Goal: Task Accomplishment & Management: Use online tool/utility

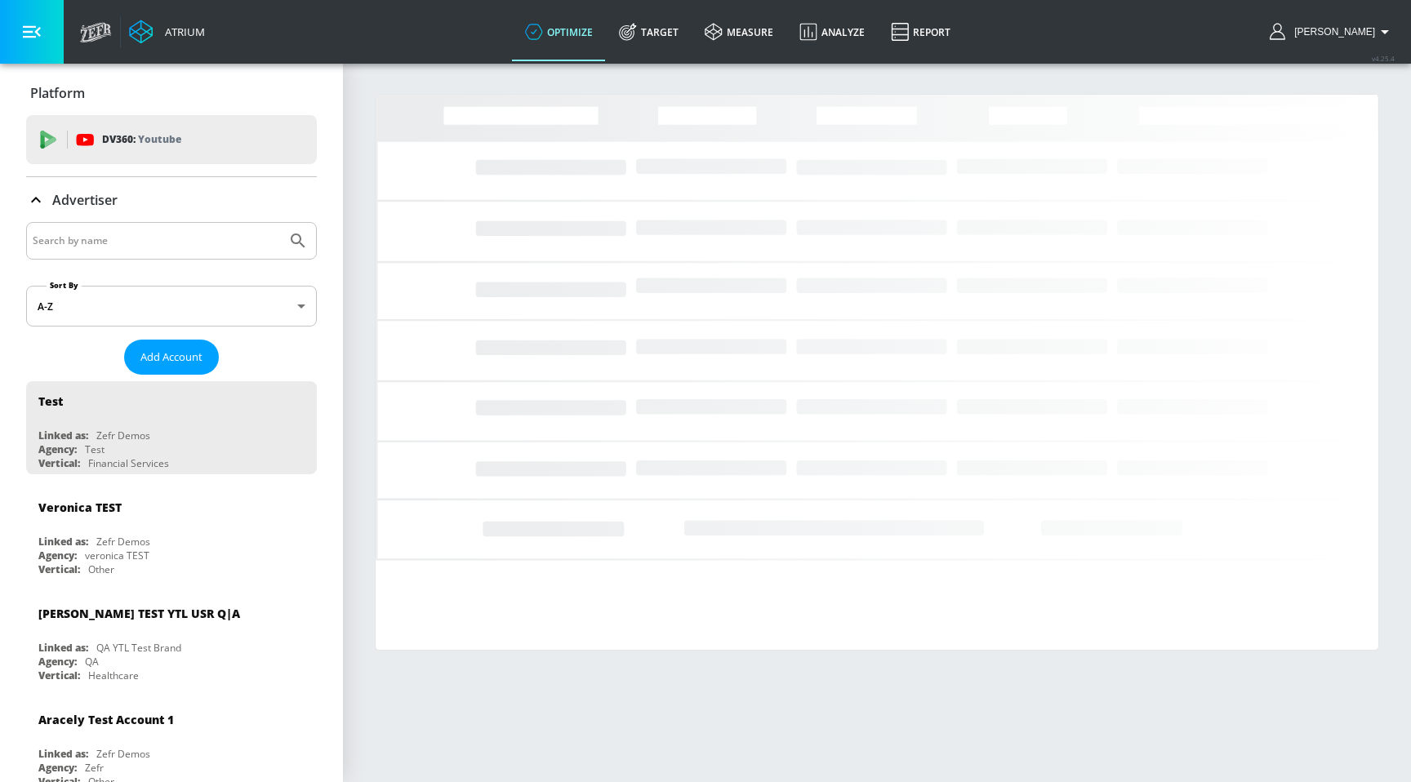
click at [146, 244] on input "Search by name" at bounding box center [156, 240] width 247 height 21
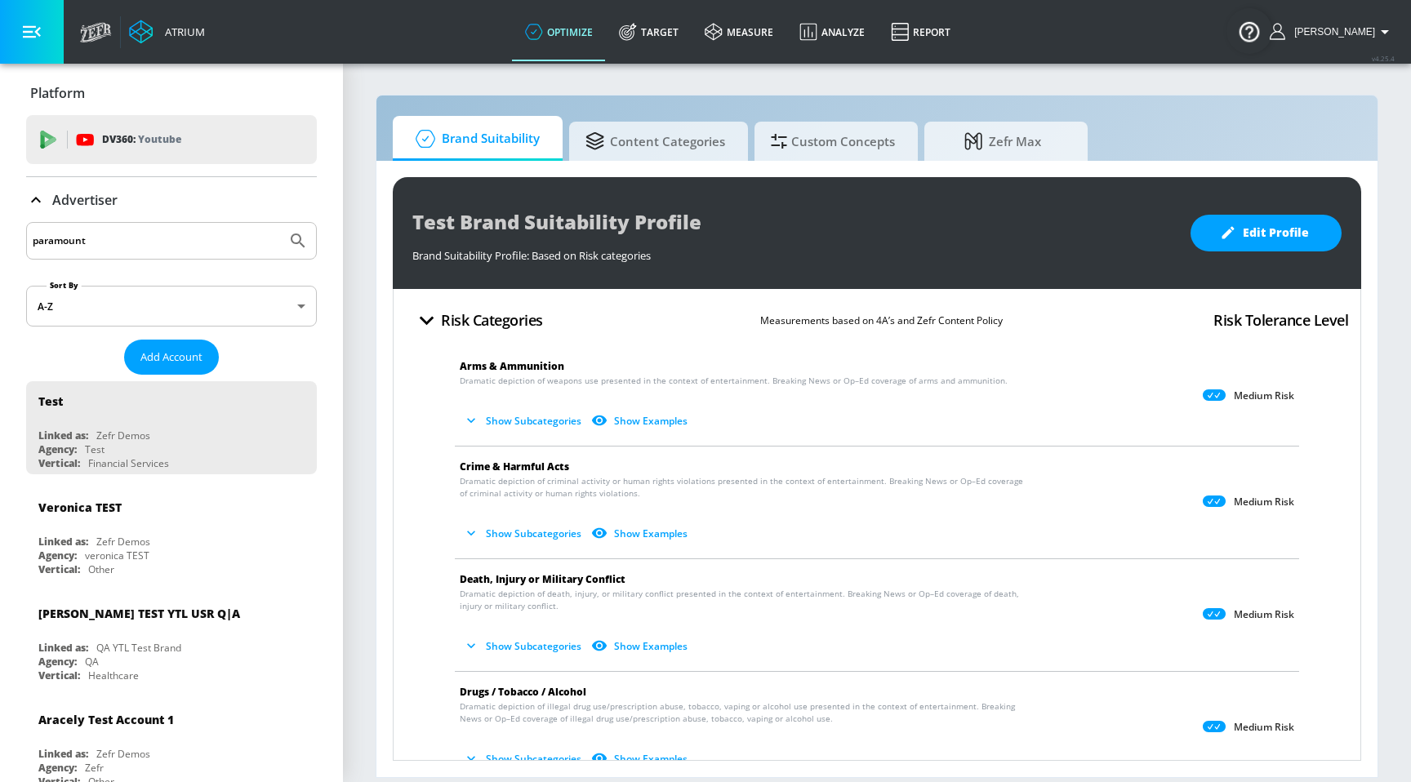
type input "paramount"
click at [280, 223] on button "Submit Search" at bounding box center [298, 241] width 36 height 36
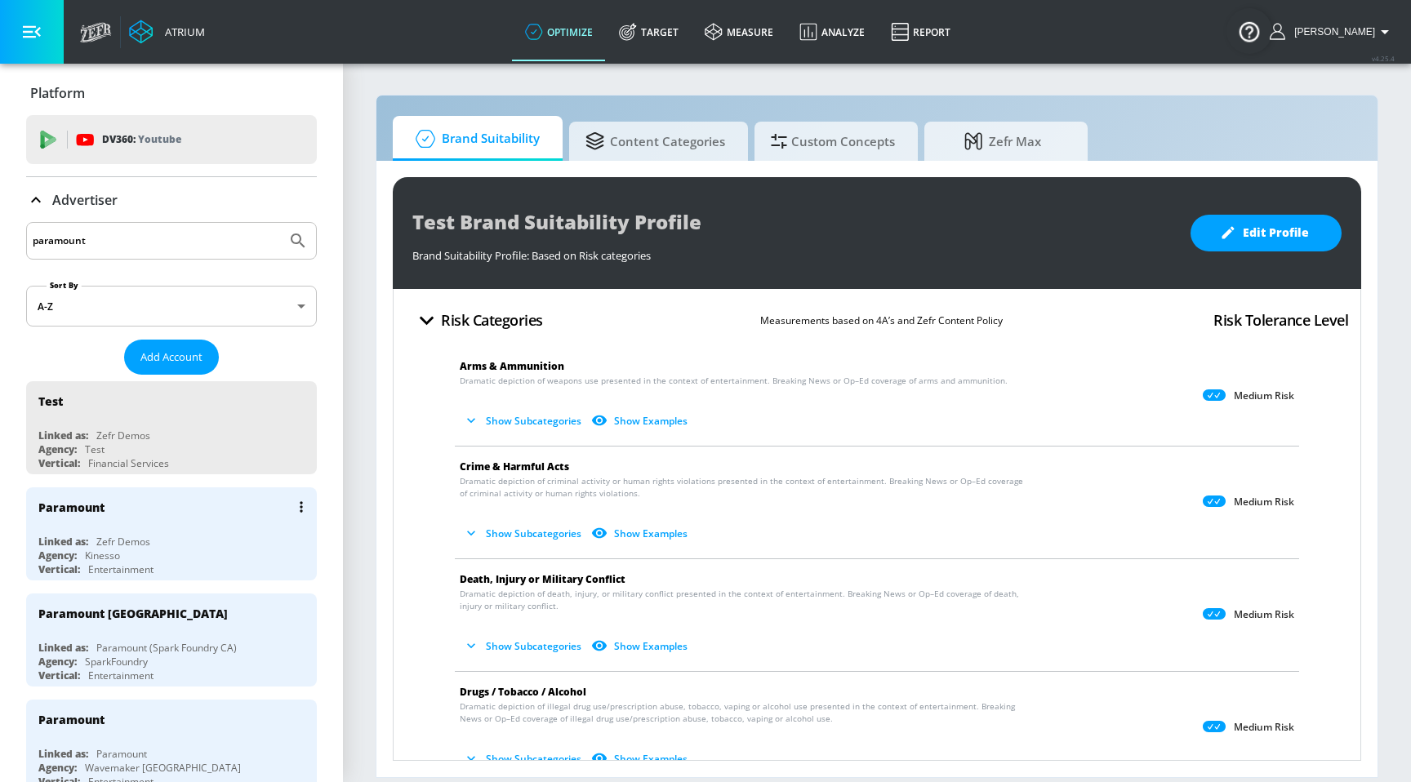
click at [71, 535] on div "Linked as:" at bounding box center [63, 542] width 50 height 14
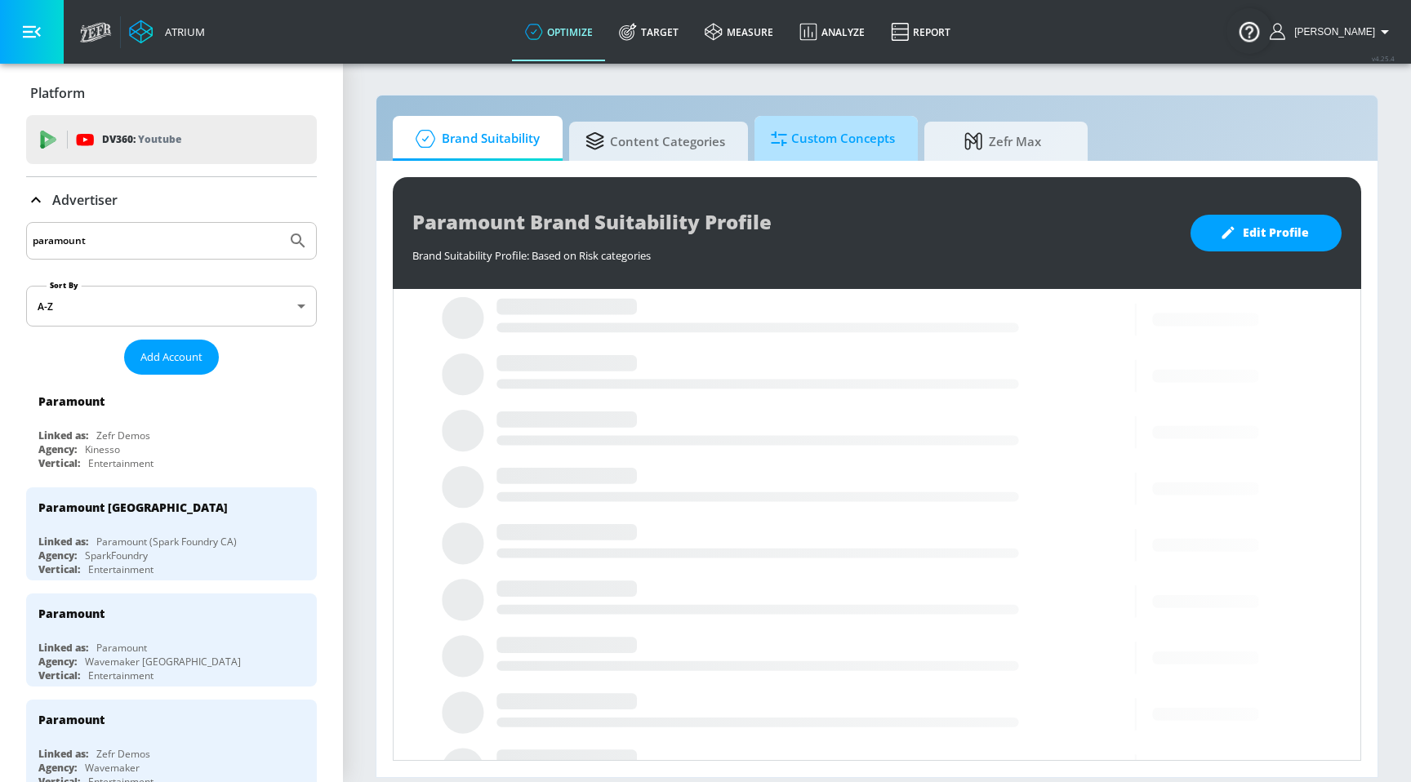
click at [878, 128] on span "Custom Concepts" at bounding box center [833, 138] width 124 height 39
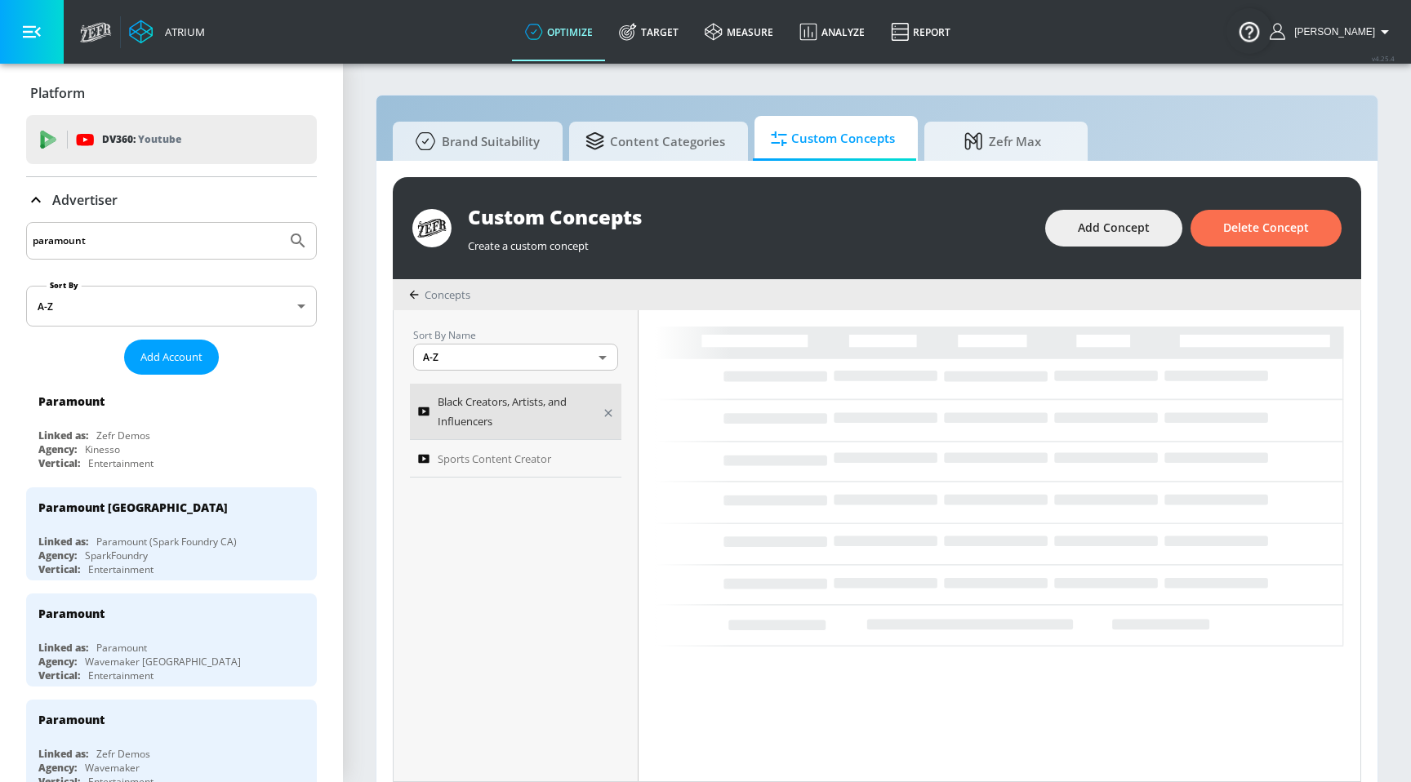
click at [479, 421] on span "Black Creators, Artists, and Influencers" at bounding box center [515, 411] width 154 height 39
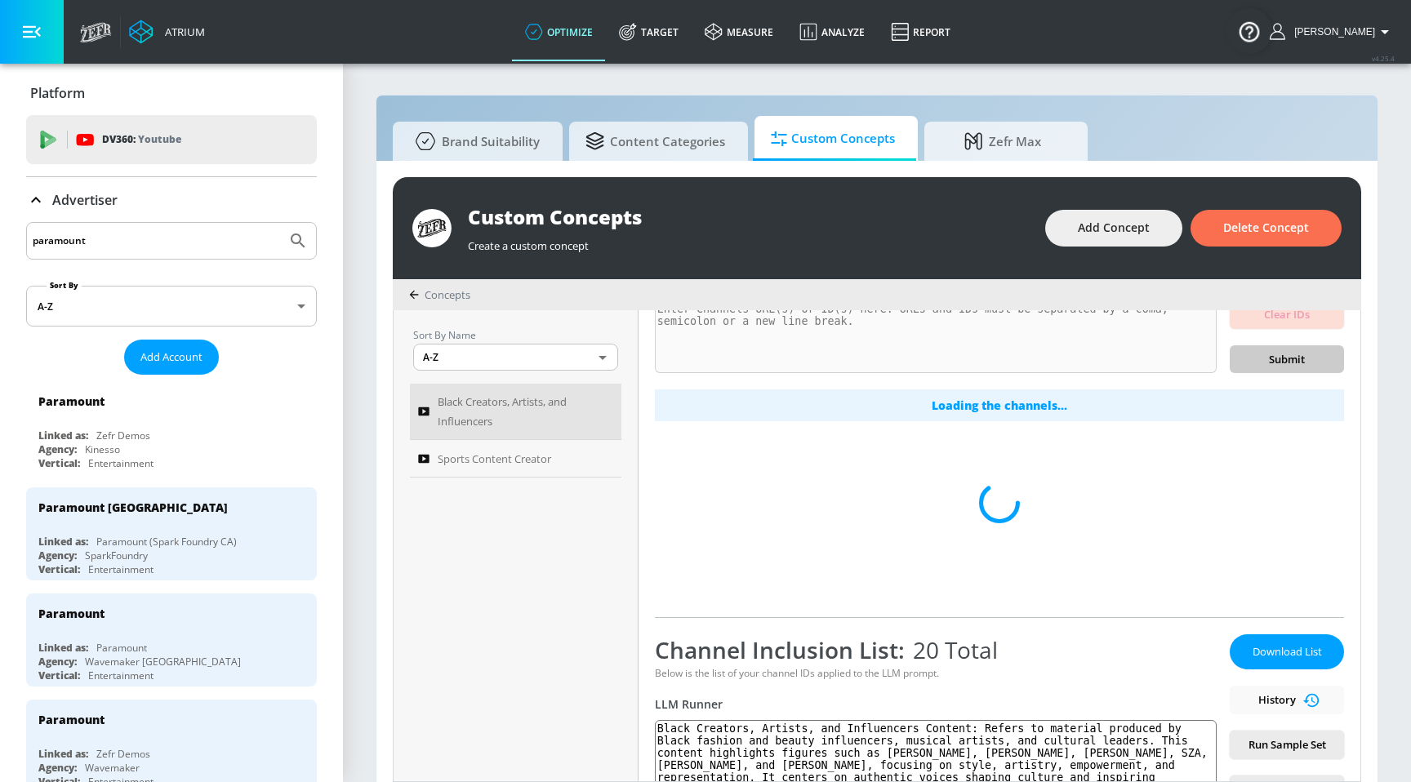
scroll to position [154, 0]
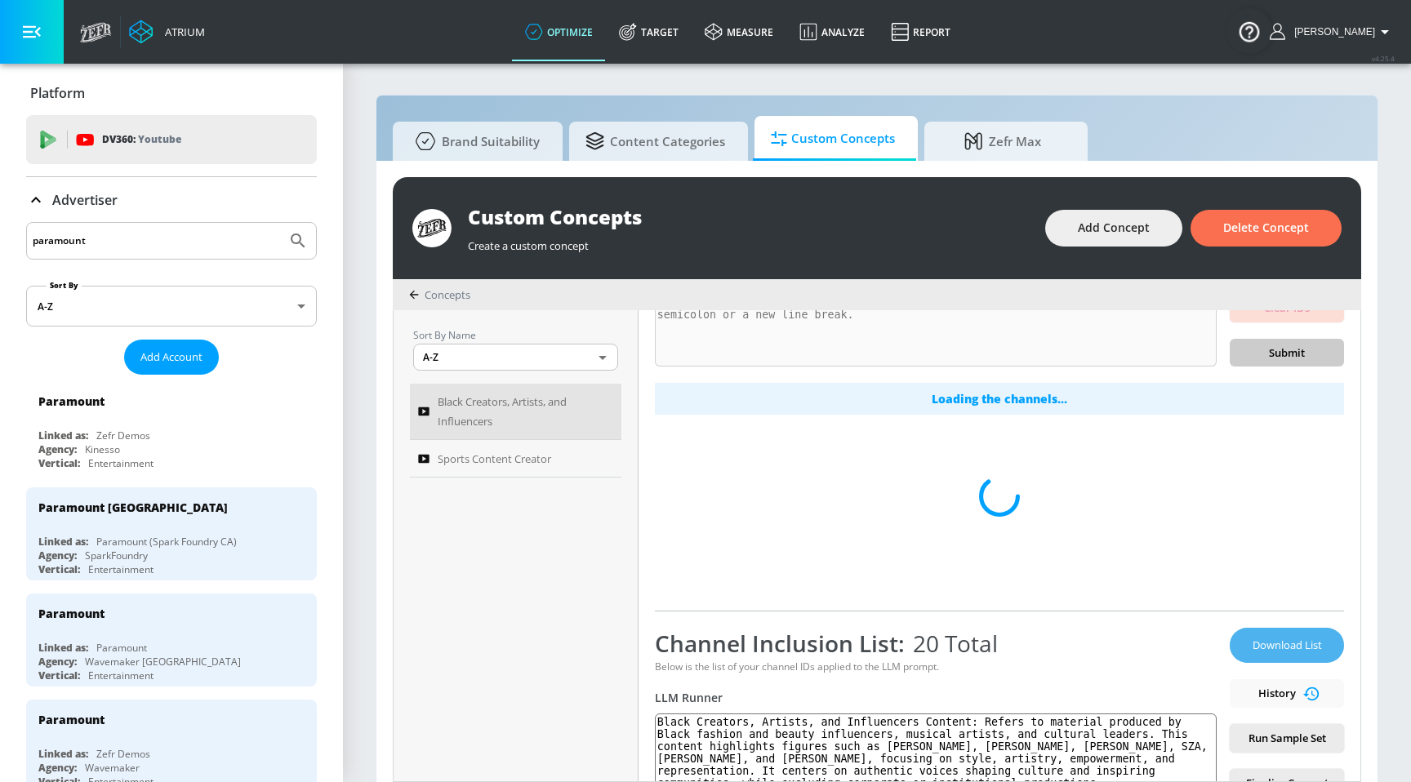
click at [1267, 649] on span "Download List" at bounding box center [1287, 645] width 82 height 19
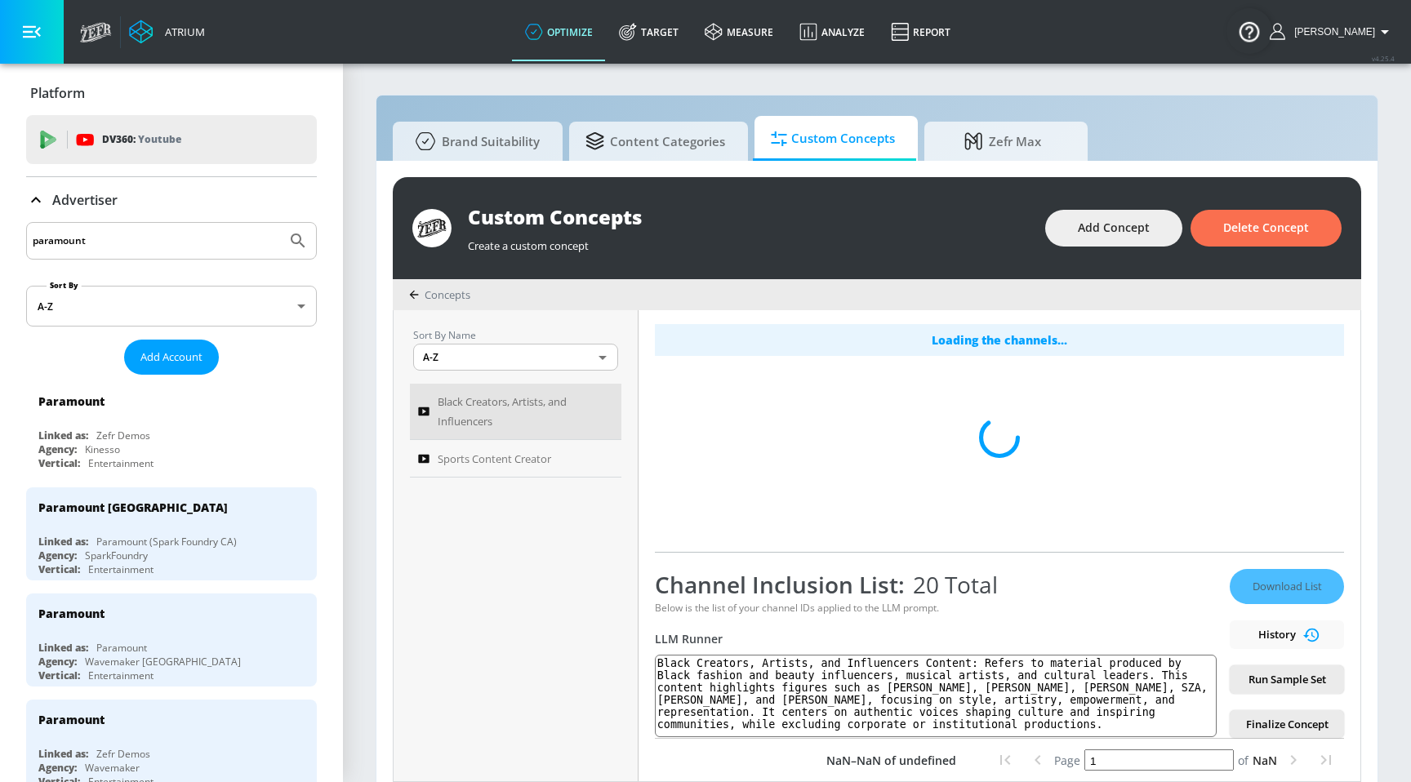
scroll to position [17, 0]
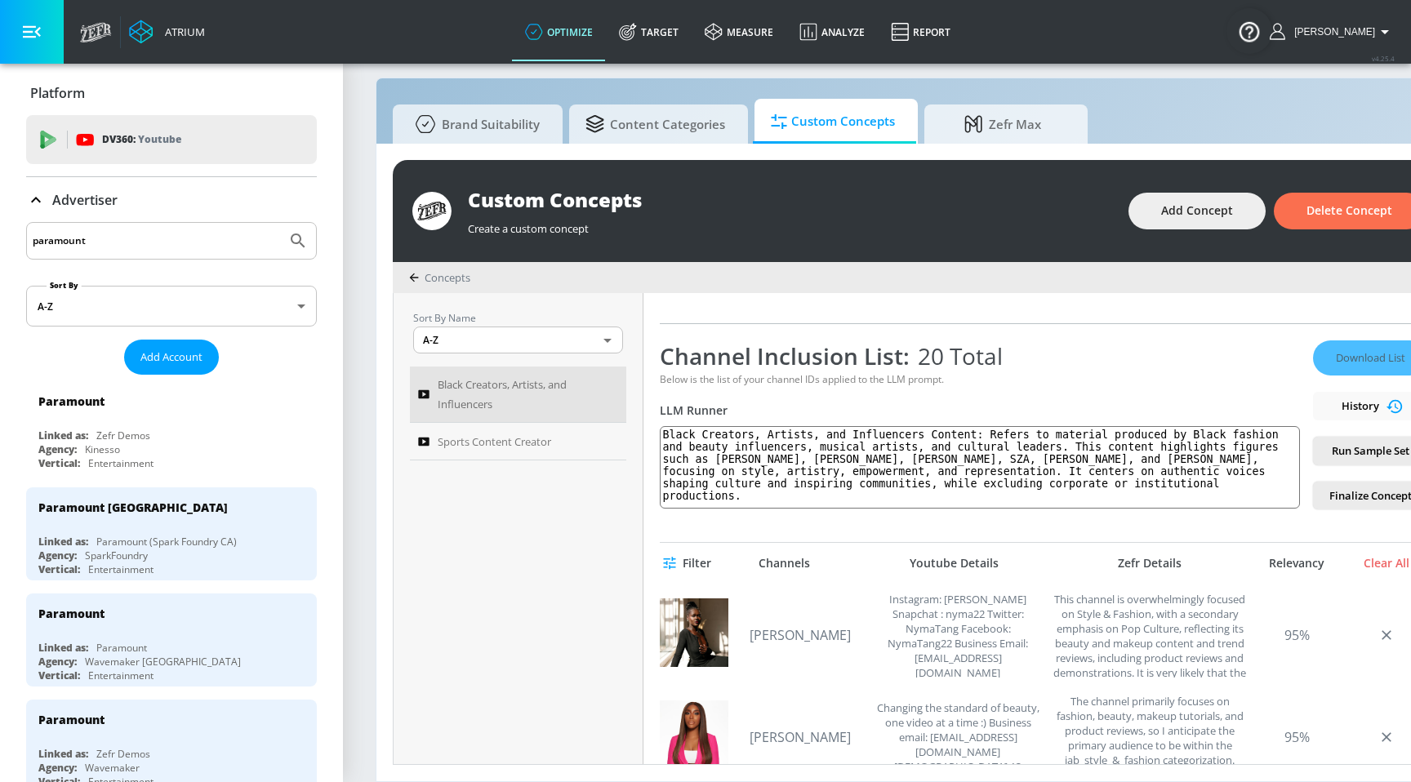
click at [1356, 360] on div "Download List History Run Sample Set Finalize Concept" at bounding box center [1370, 425] width 114 height 169
click at [1304, 366] on div "Channel Inclusion List: 20 Total Below is the list of your channel IDs applied …" at bounding box center [1044, 416] width 768 height 186
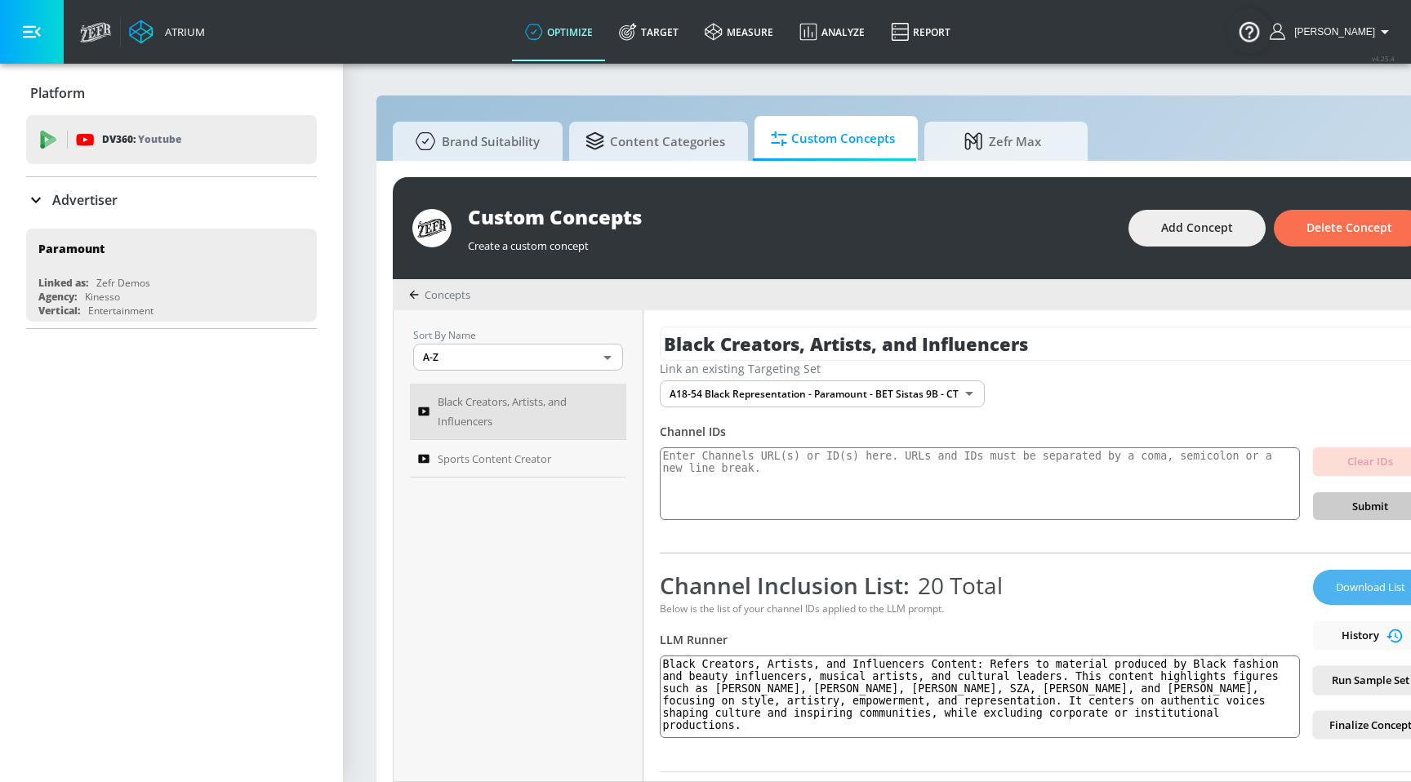
click at [1377, 582] on span "Download List" at bounding box center [1371, 587] width 82 height 19
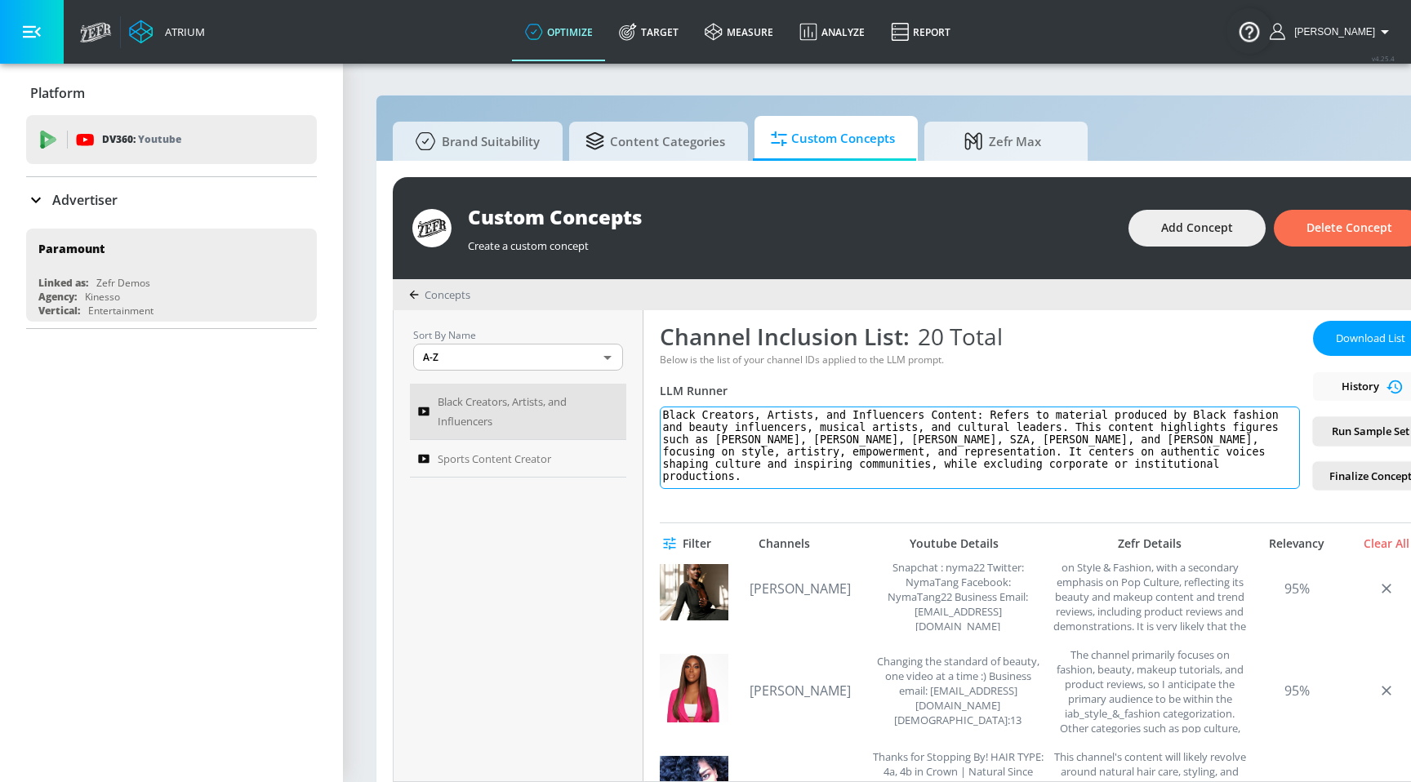
scroll to position [28, 0]
click at [1361, 330] on span "Download List" at bounding box center [1371, 338] width 82 height 19
click at [1349, 337] on span "Download List" at bounding box center [1371, 338] width 82 height 19
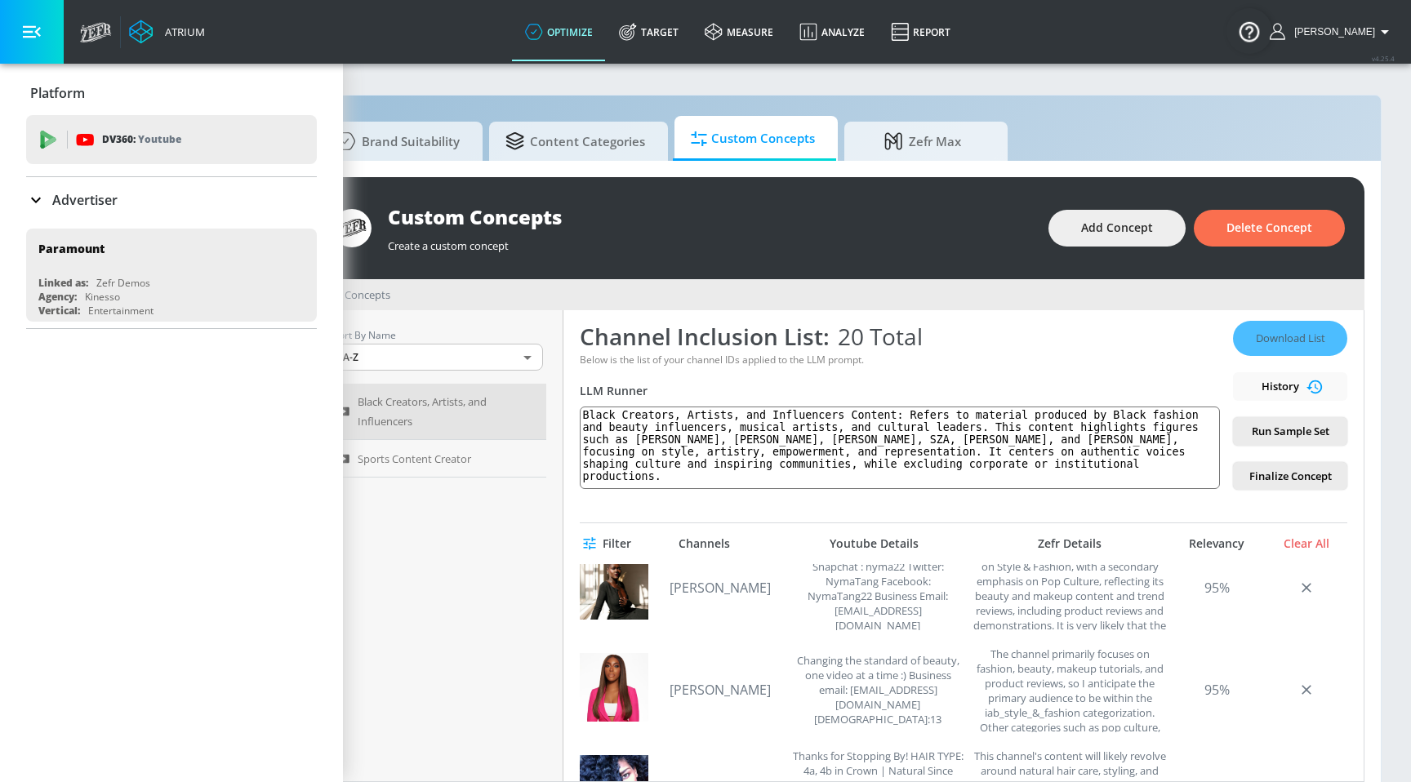
scroll to position [0, 83]
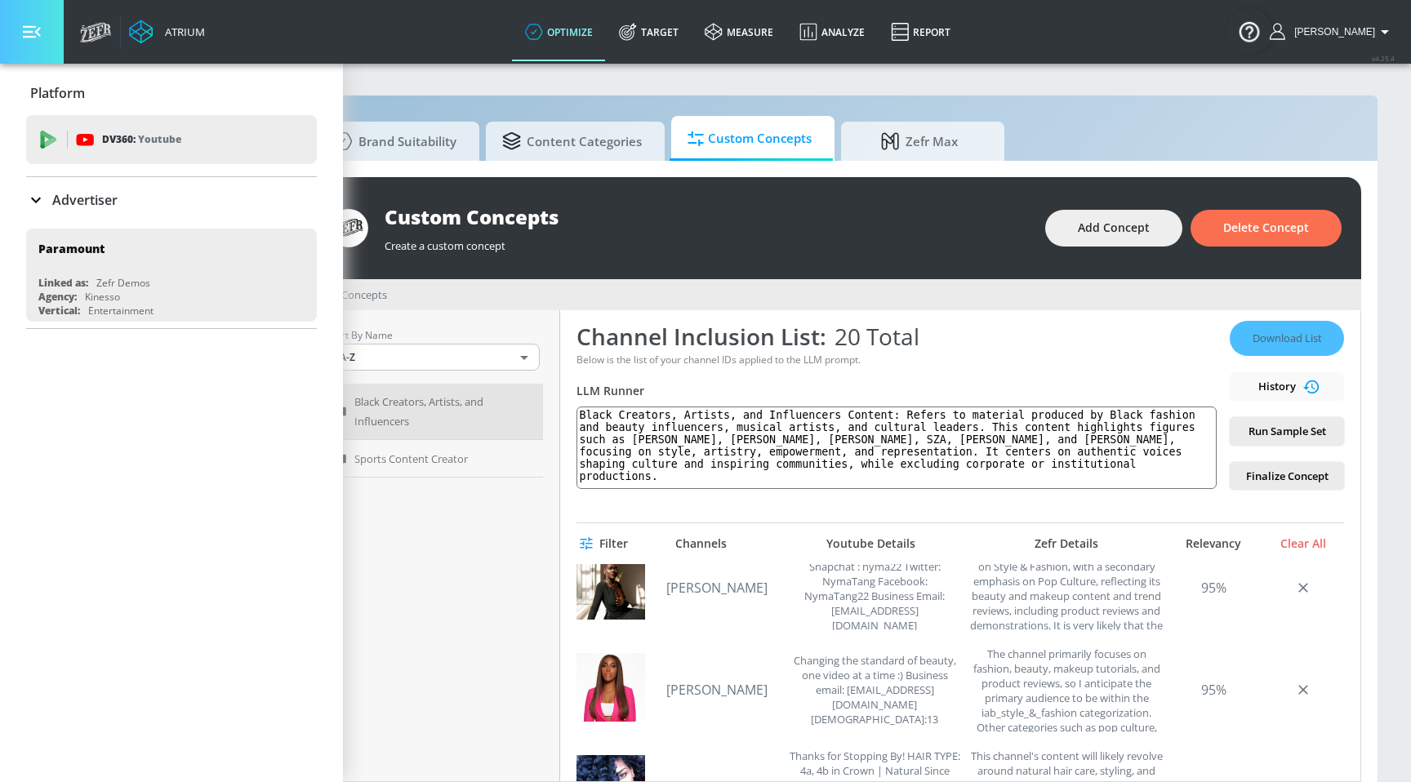
click at [32, 34] on icon "button" at bounding box center [32, 32] width 18 height 18
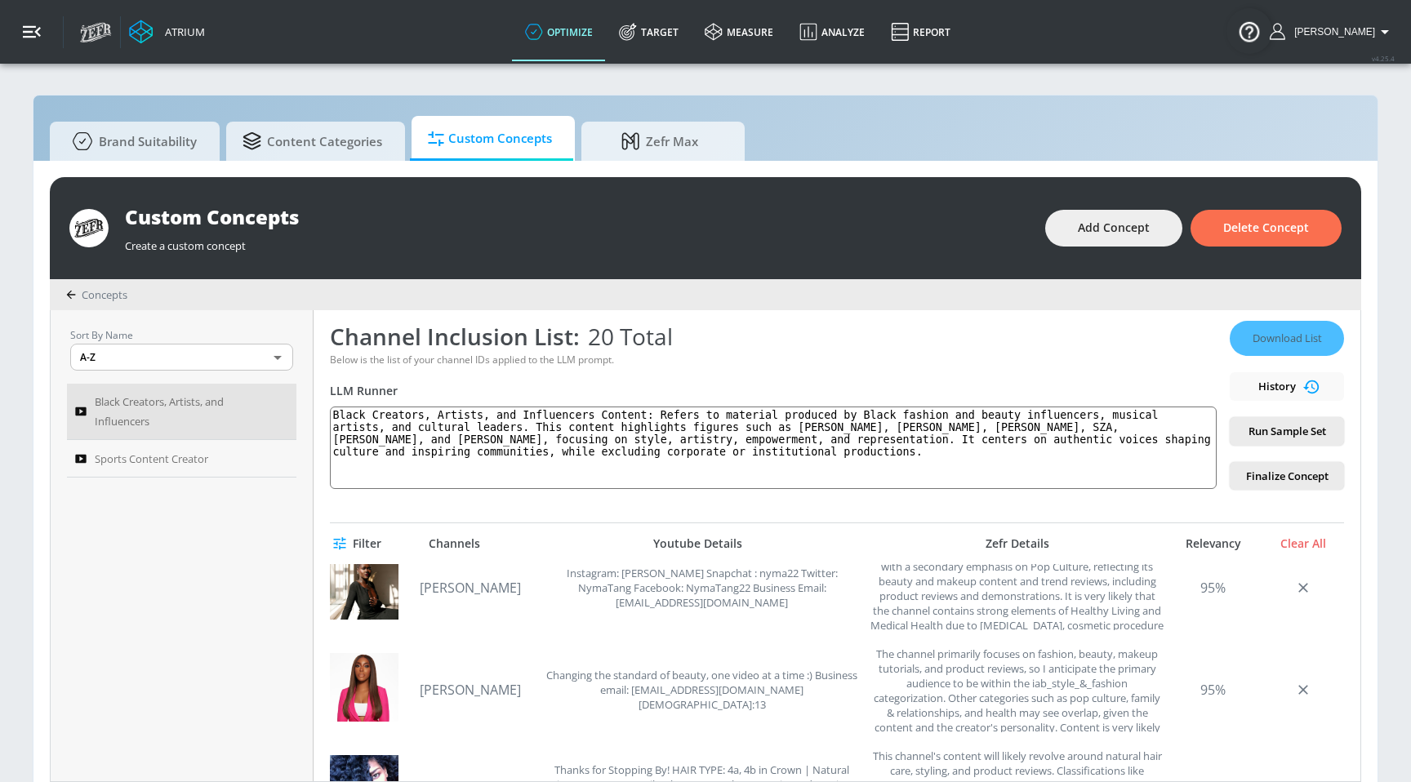
scroll to position [0, 0]
click at [1272, 332] on div "Download List History Run Sample Set Finalize Concept" at bounding box center [1287, 405] width 114 height 169
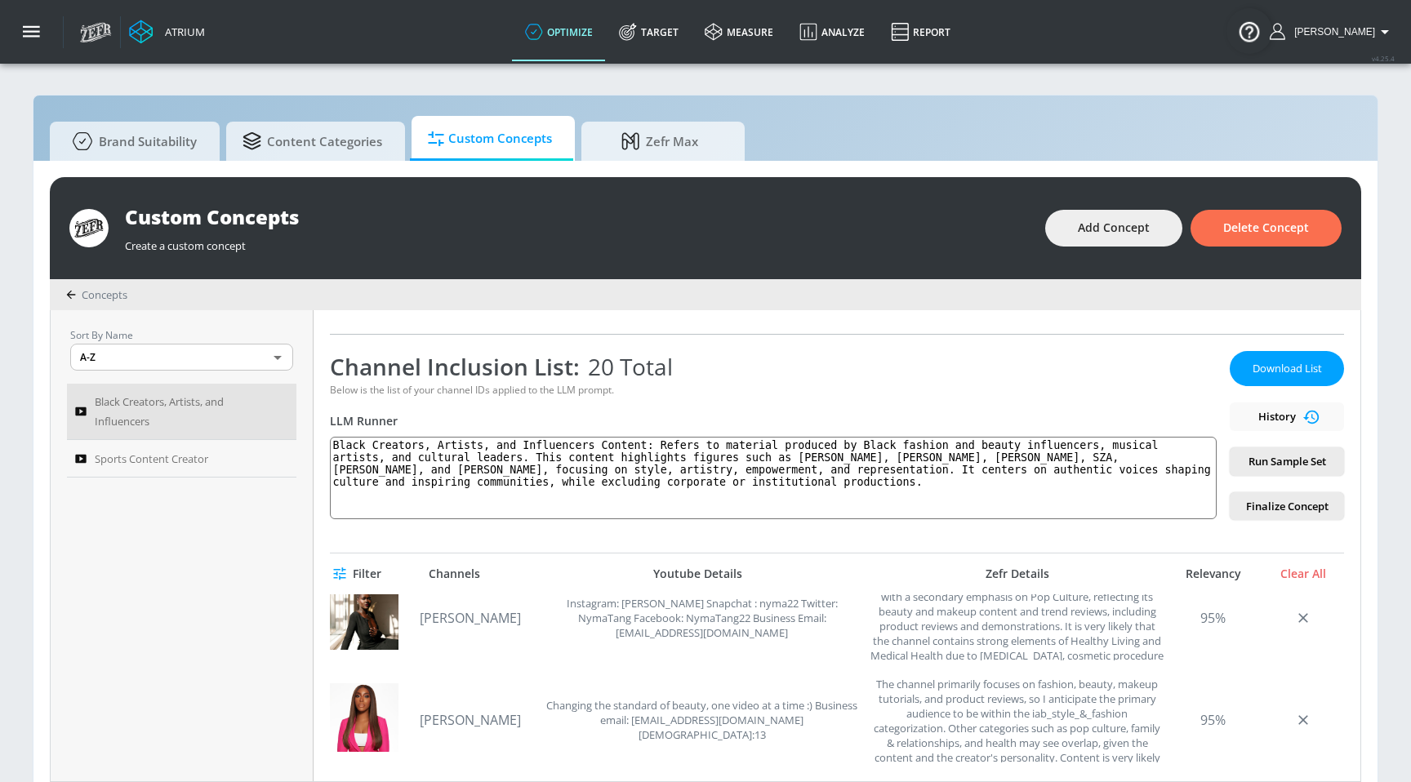
scroll to position [262, 0]
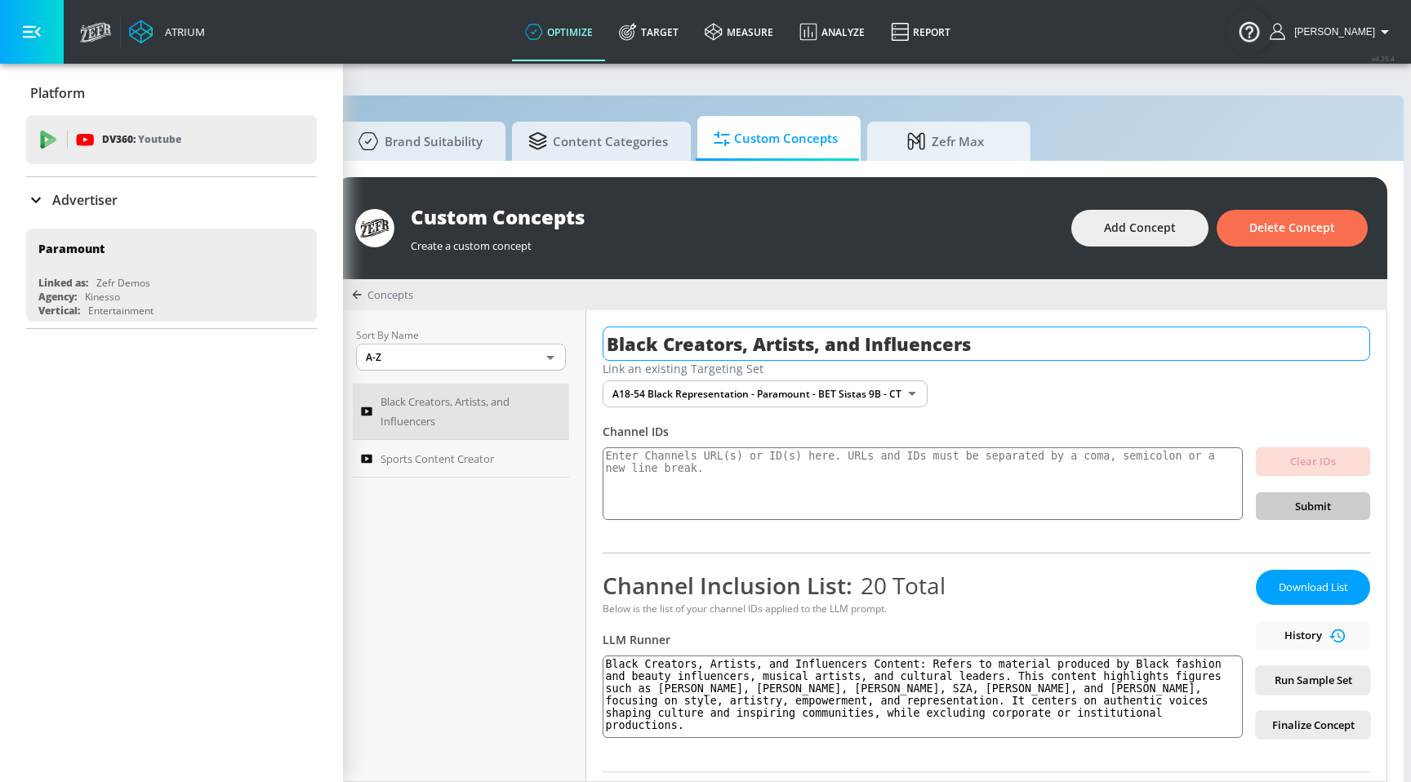
scroll to position [0, 83]
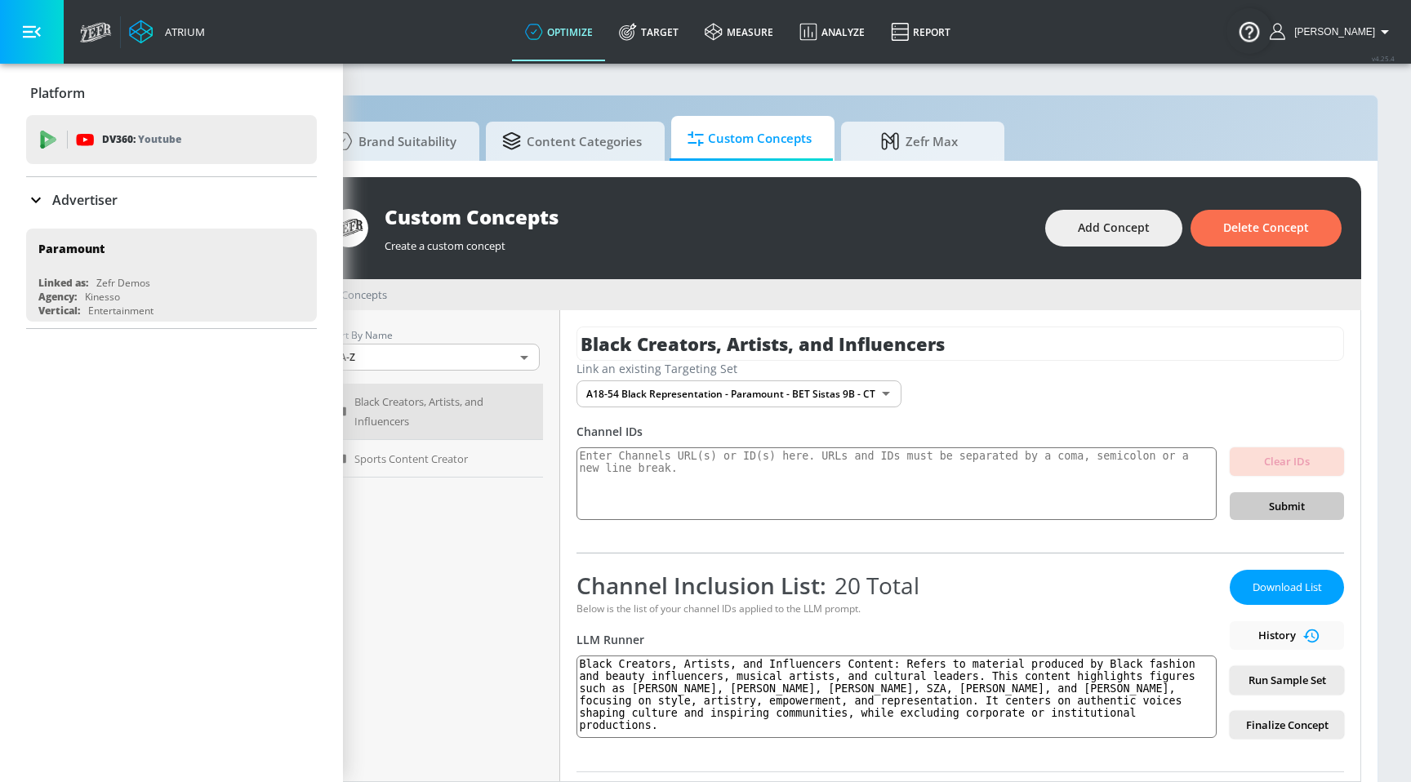
click at [1367, 375] on div "Custom Concepts Create a custom concept Add Concept Delete Concept Concepts Sor…" at bounding box center [835, 480] width 1085 height 638
click at [1284, 588] on span "Download List" at bounding box center [1287, 587] width 82 height 19
click at [1286, 613] on div "Download List History Run Sample Set Finalize Concept" at bounding box center [1287, 654] width 114 height 169
click at [1303, 598] on button "Download List" at bounding box center [1287, 587] width 114 height 35
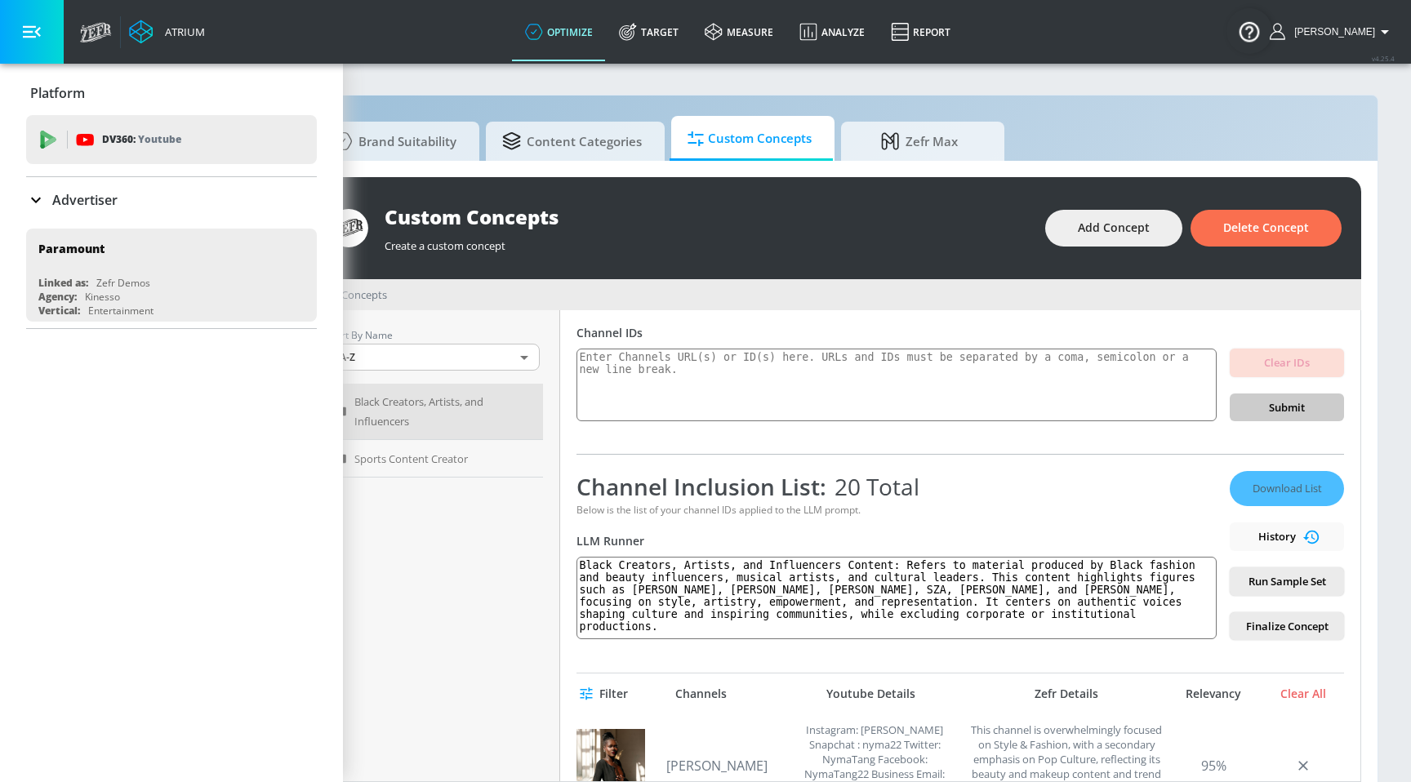
scroll to position [0, 0]
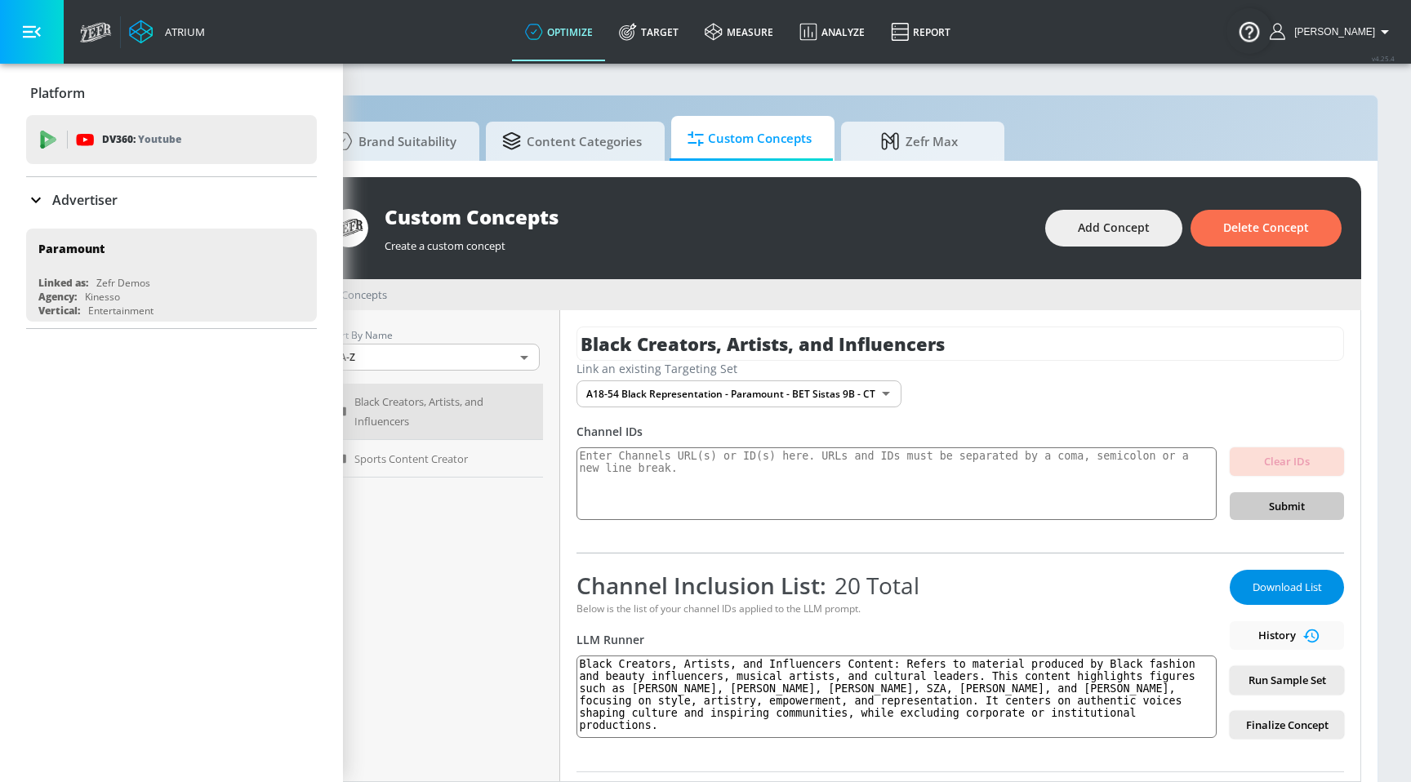
click at [1313, 580] on span "Download List" at bounding box center [1287, 587] width 82 height 19
click at [1274, 589] on div "Download List History Run Sample Set Finalize Concept" at bounding box center [1287, 654] width 114 height 169
click at [32, 48] on button "button" at bounding box center [32, 32] width 64 height 64
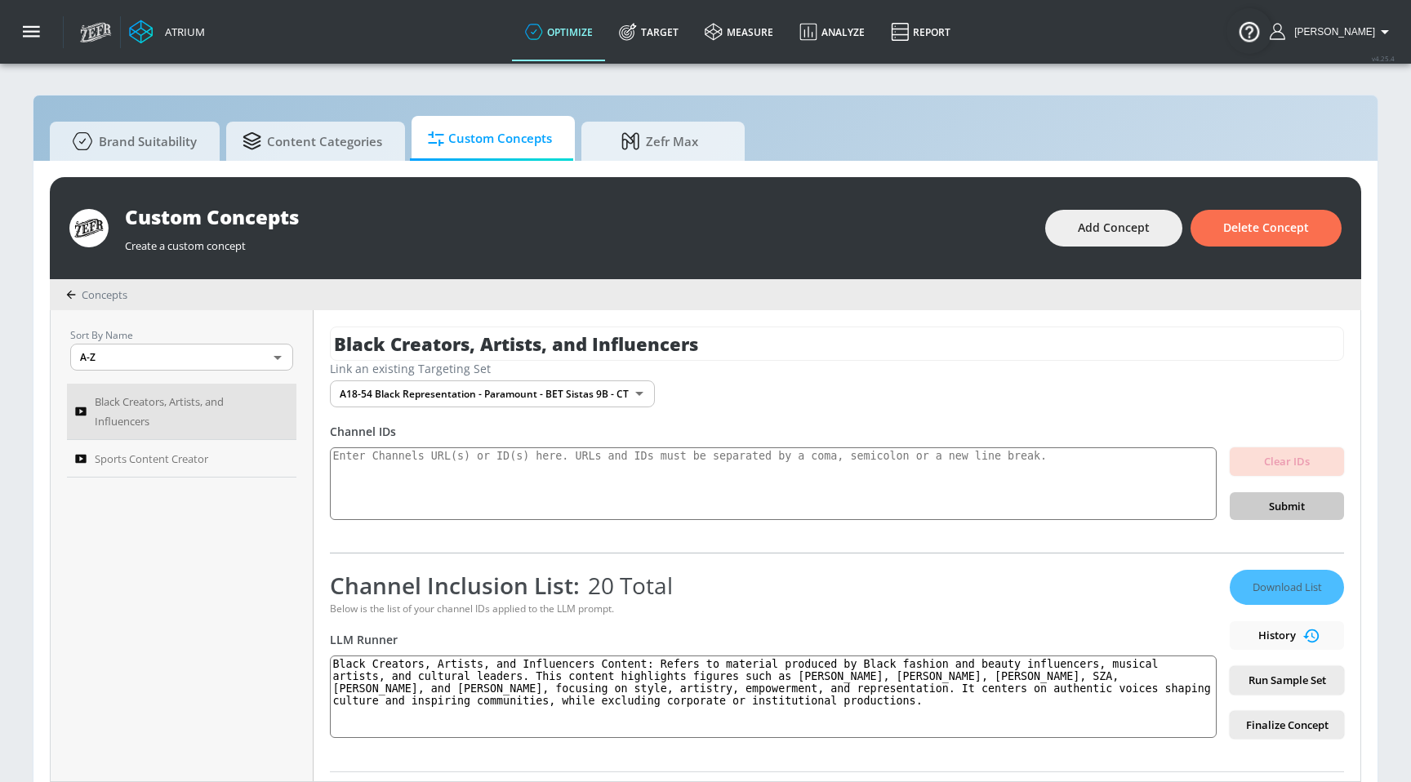
click at [1270, 584] on div "Download List History Run Sample Set Finalize Concept" at bounding box center [1287, 654] width 114 height 169
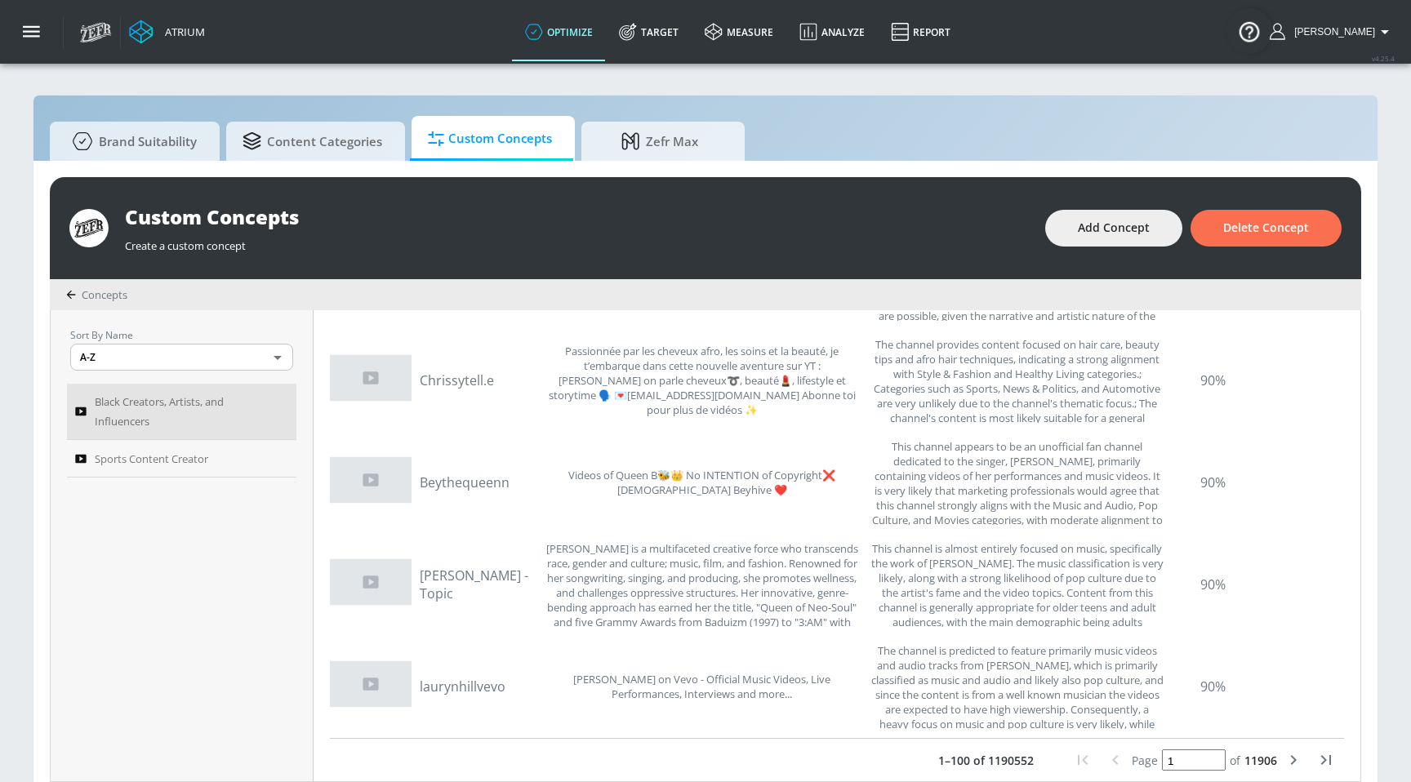
scroll to position [17, 0]
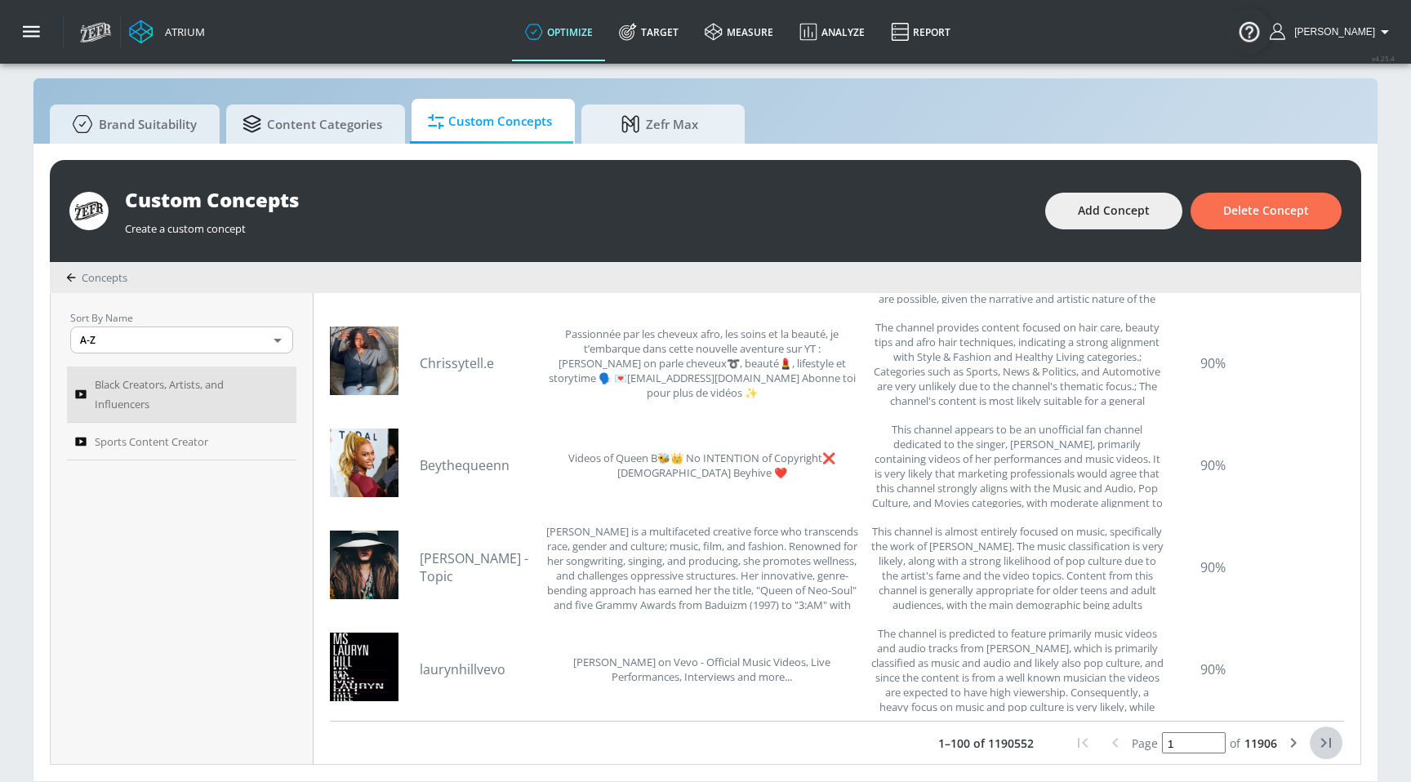
click at [1321, 750] on icon "last page" at bounding box center [1327, 743] width 20 height 20
type input "11906"
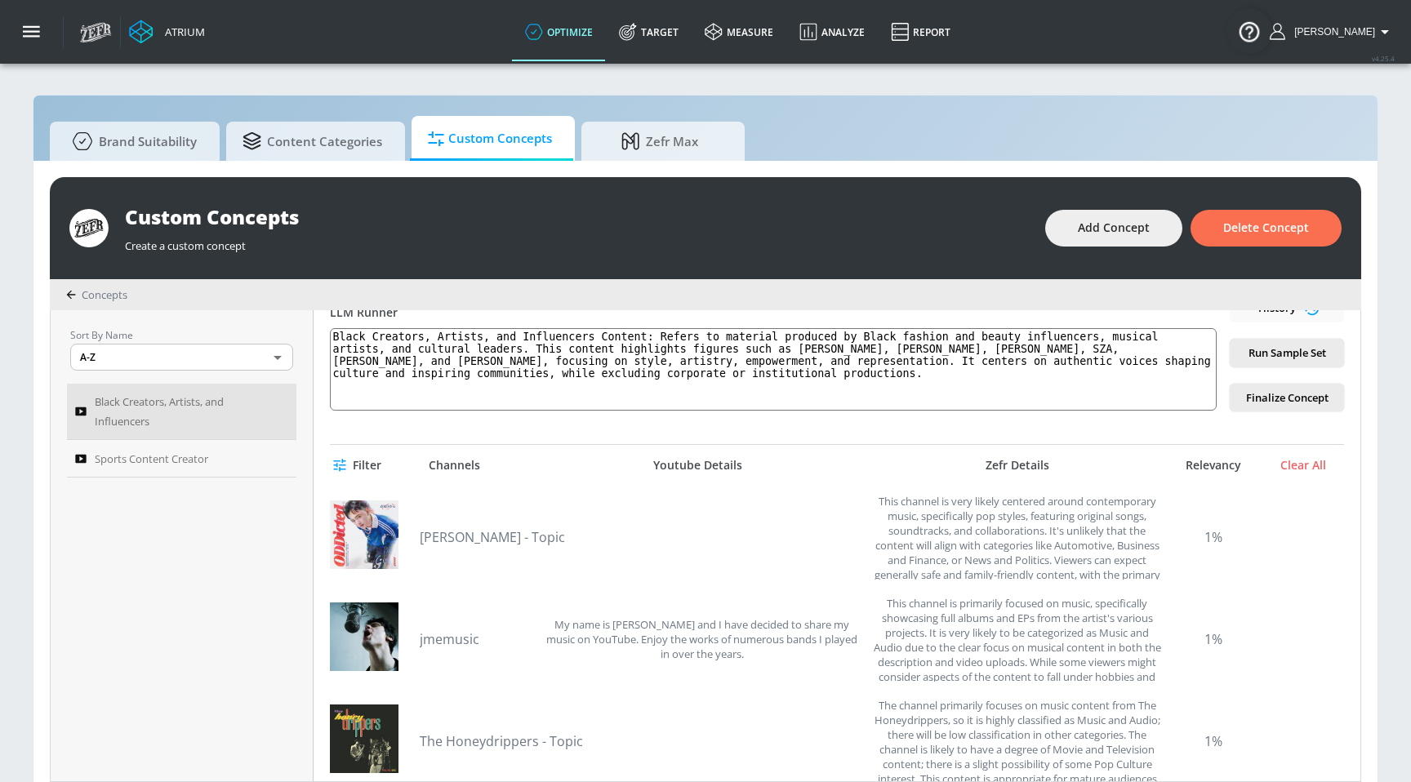
scroll to position [0, 0]
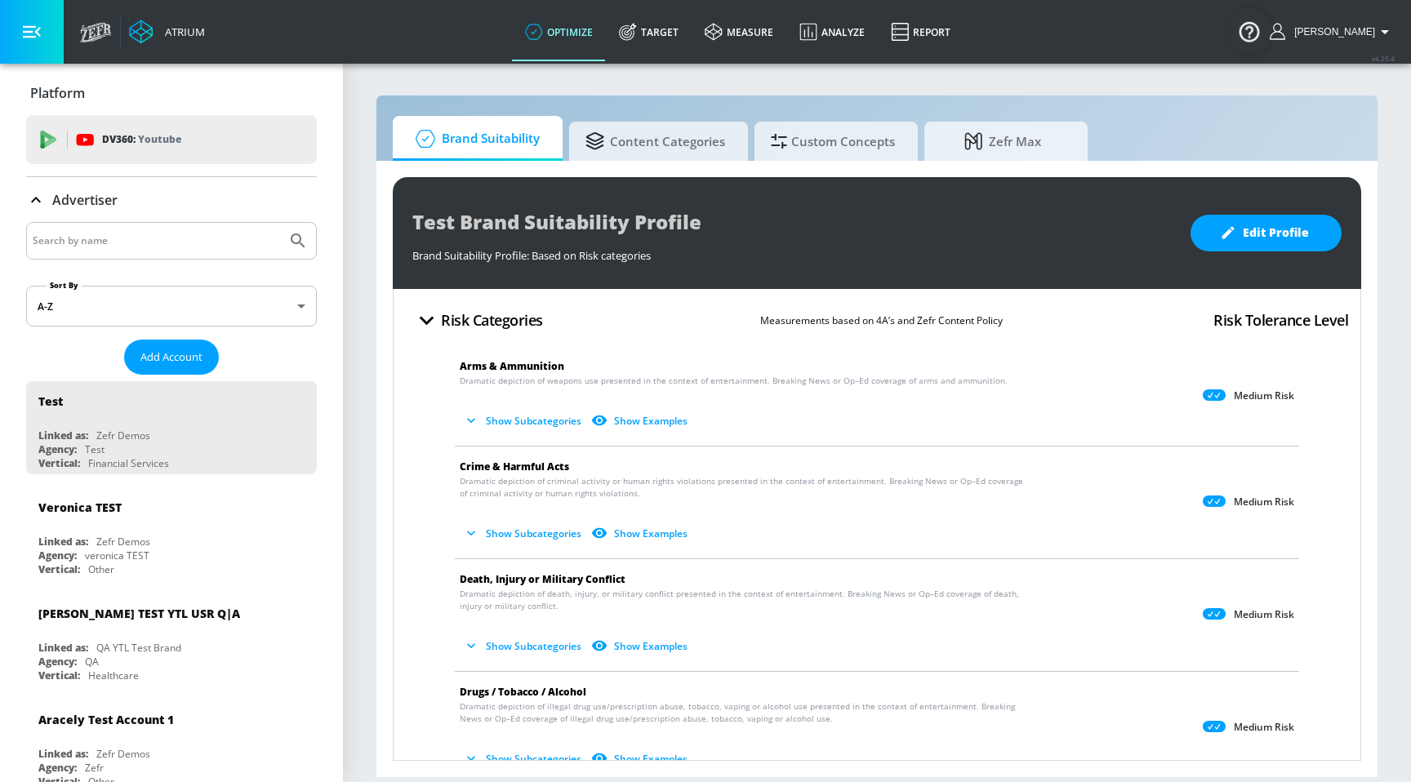
click at [171, 251] on input "Search by name" at bounding box center [156, 240] width 247 height 21
type input "ars"
click at [280, 223] on button "Submit Search" at bounding box center [298, 241] width 36 height 36
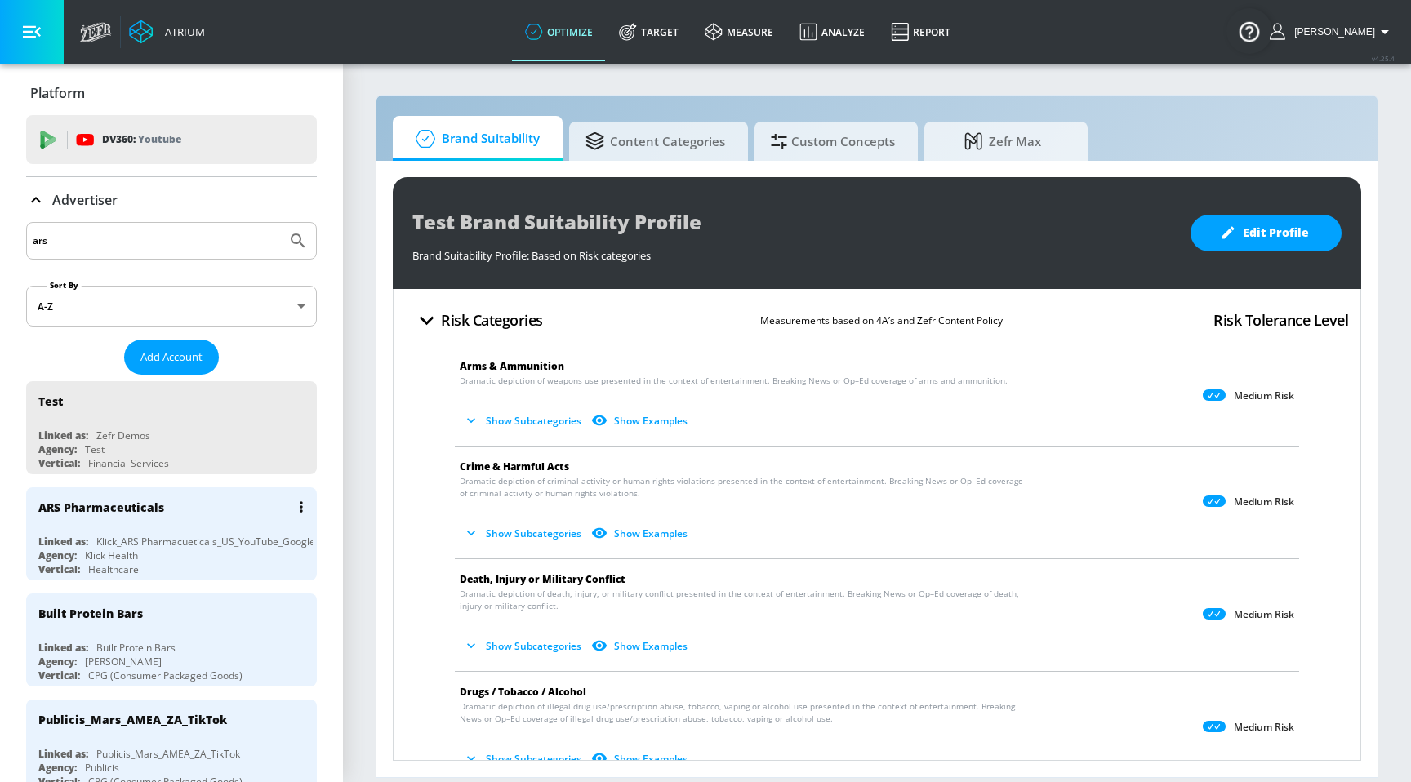
click at [91, 503] on div "ARS Pharmaceuticals" at bounding box center [101, 508] width 126 height 16
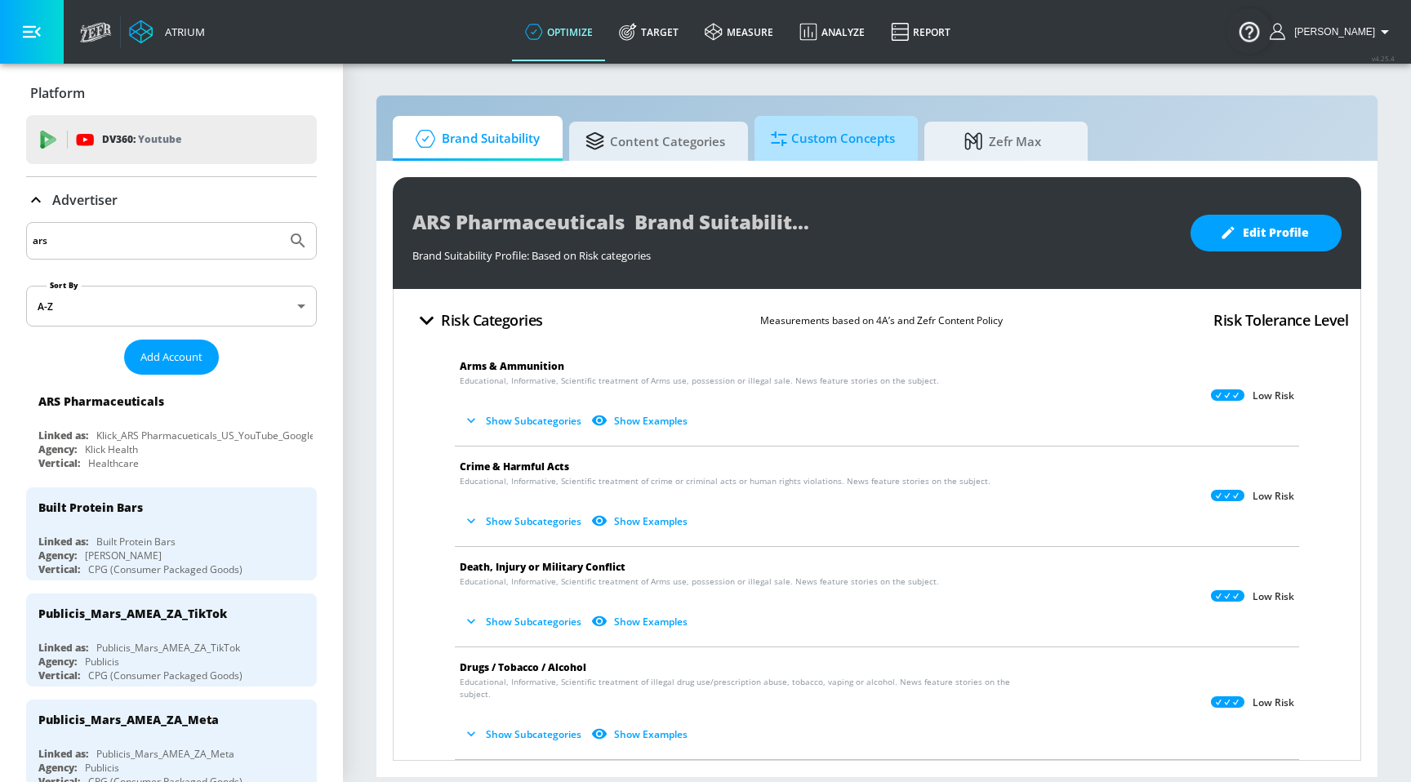
click at [806, 136] on span "Custom Concepts" at bounding box center [833, 138] width 124 height 39
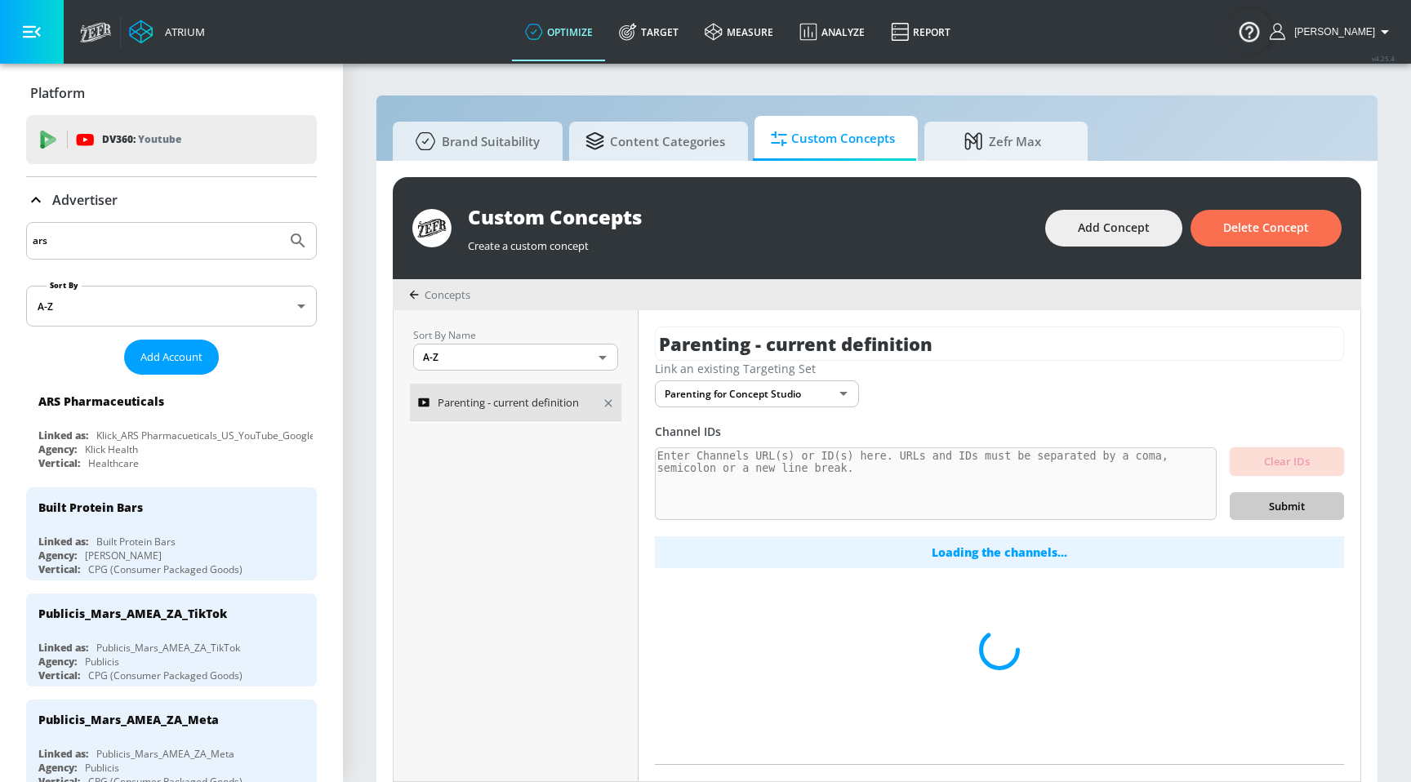
click at [559, 401] on span "Parenting - current definition" at bounding box center [508, 403] width 141 height 20
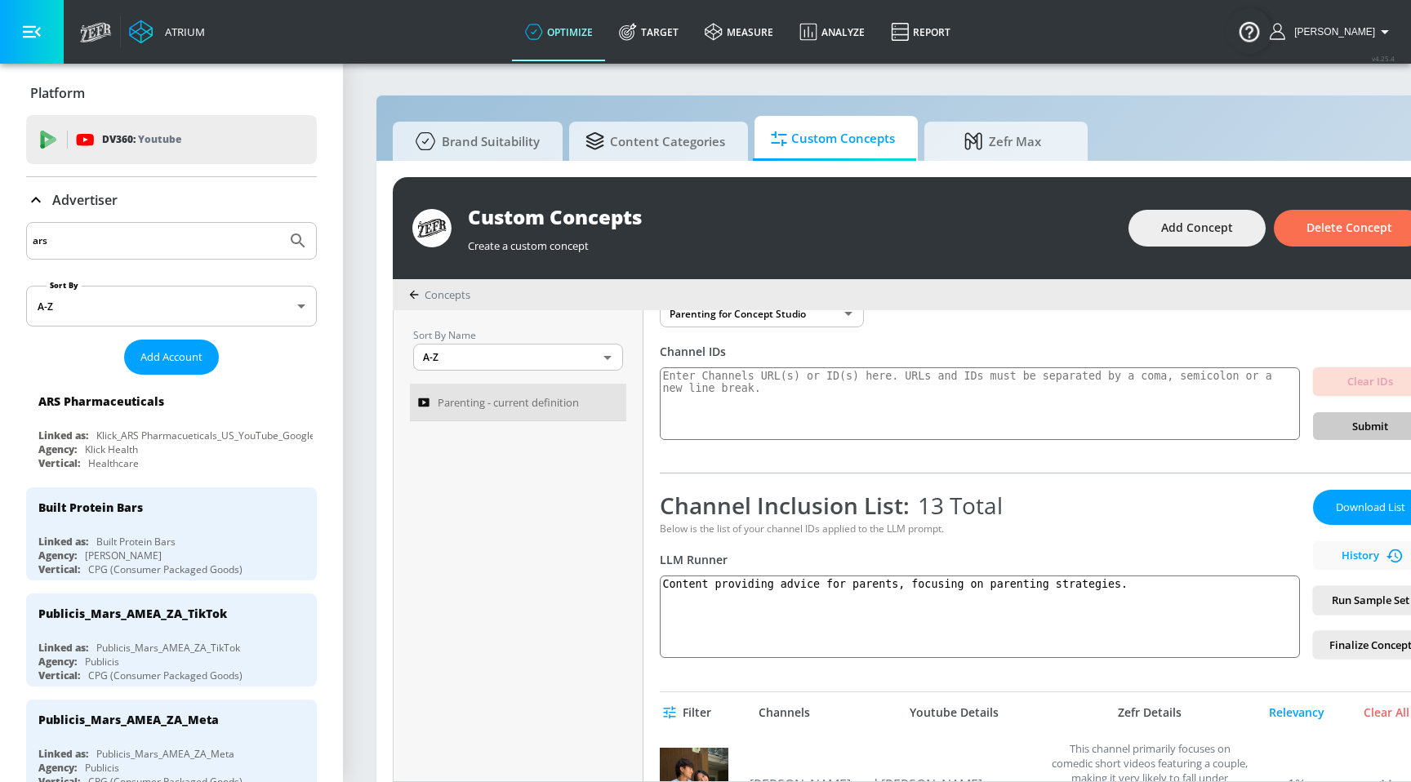
scroll to position [136, 0]
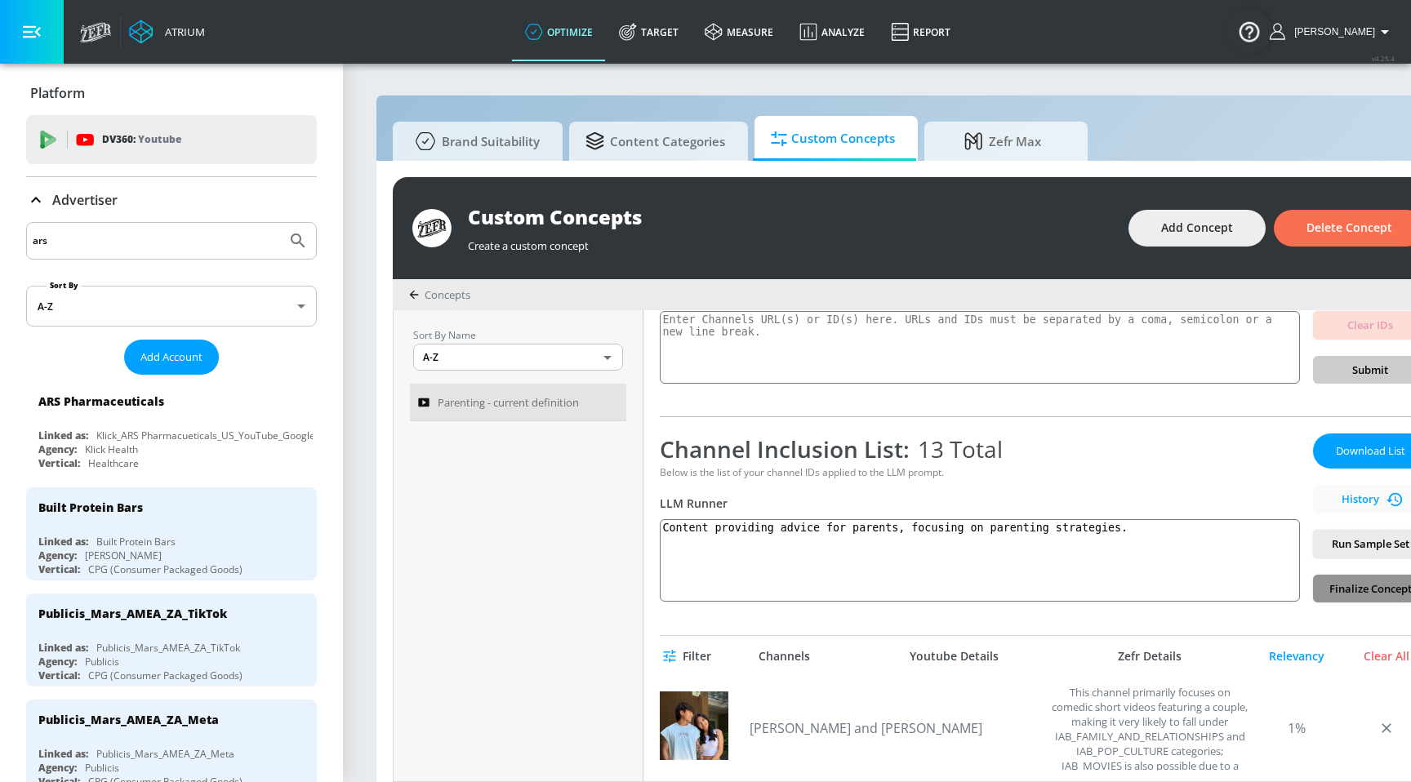
click at [1333, 586] on span "Finalize Concept" at bounding box center [1370, 589] width 88 height 19
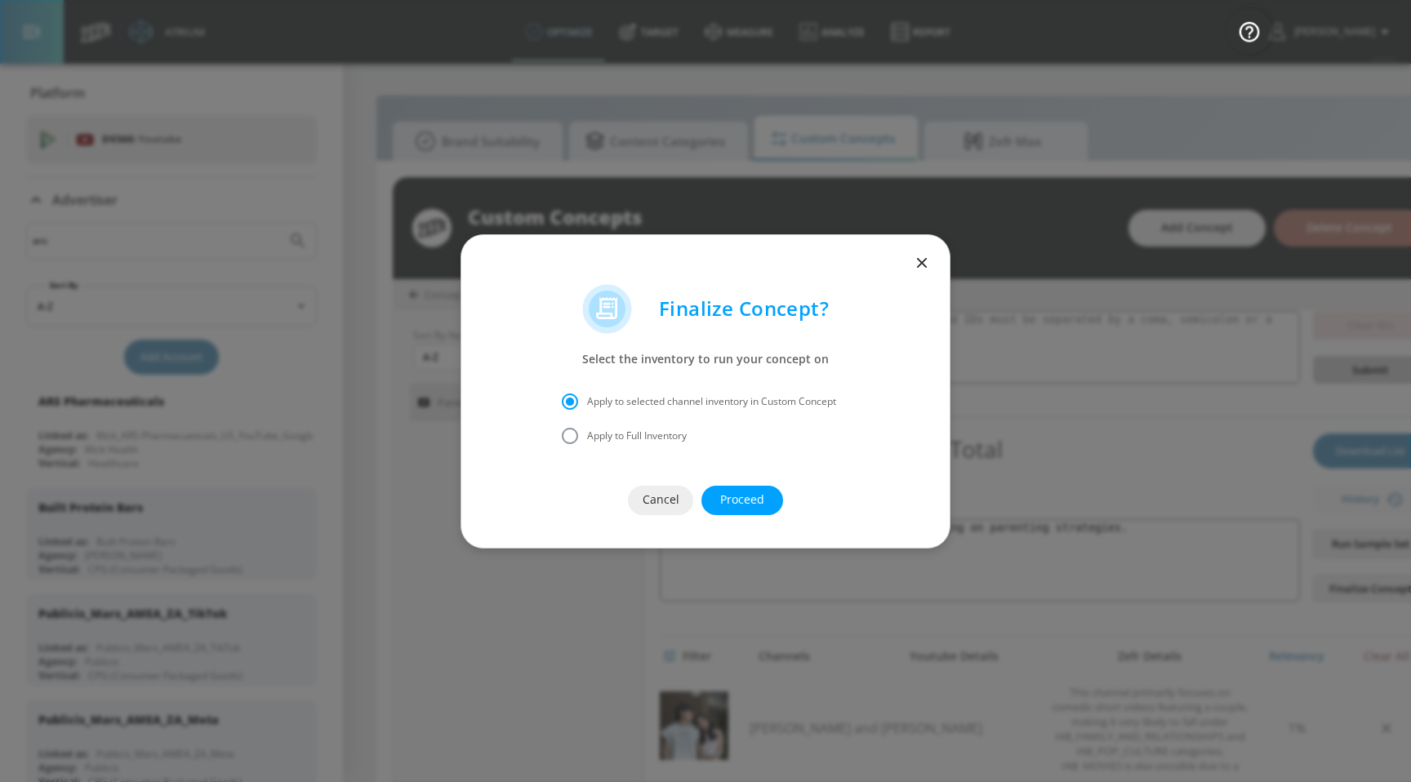
click at [738, 499] on span "Proceed" at bounding box center [742, 500] width 16 height 20
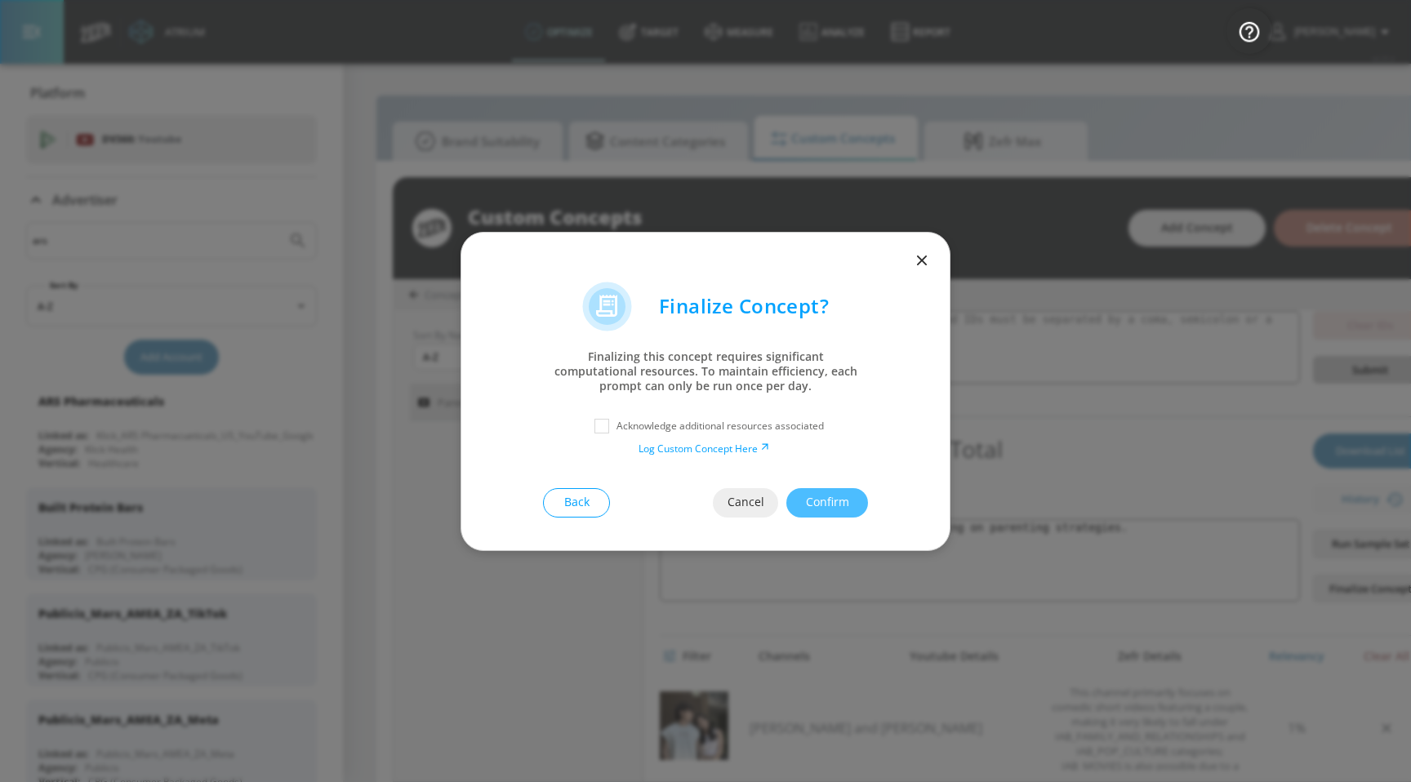
click at [739, 413] on div "Acknowledge additional resources associated" at bounding box center [705, 426] width 423 height 29
click at [690, 417] on div "Acknowledge additional resources associated" at bounding box center [705, 426] width 423 height 29
click at [675, 426] on p "Acknowledge additional resources associated" at bounding box center [720, 426] width 207 height 15
click at [611, 424] on input "checkbox" at bounding box center [601, 426] width 29 height 29
checkbox input "true"
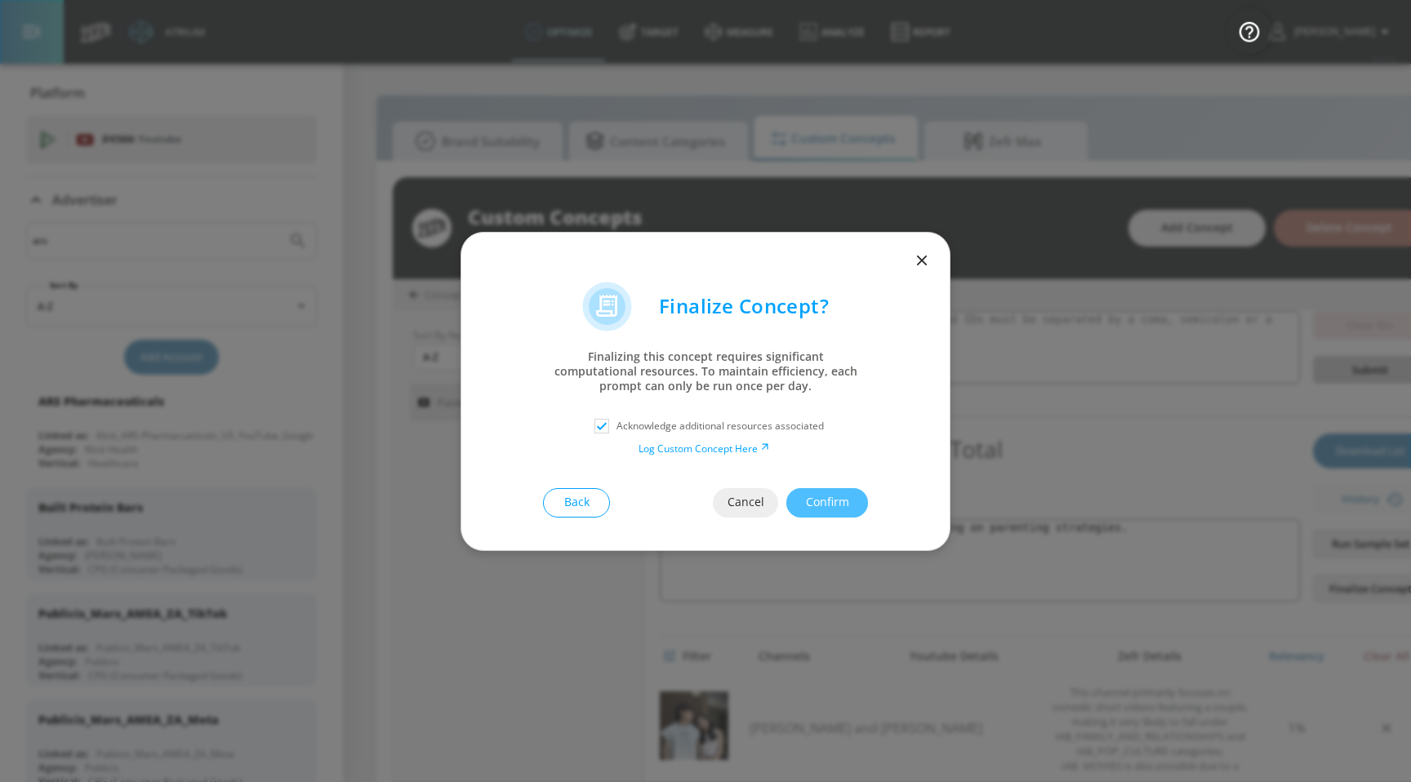
click at [825, 508] on span "Confirm" at bounding box center [827, 503] width 16 height 20
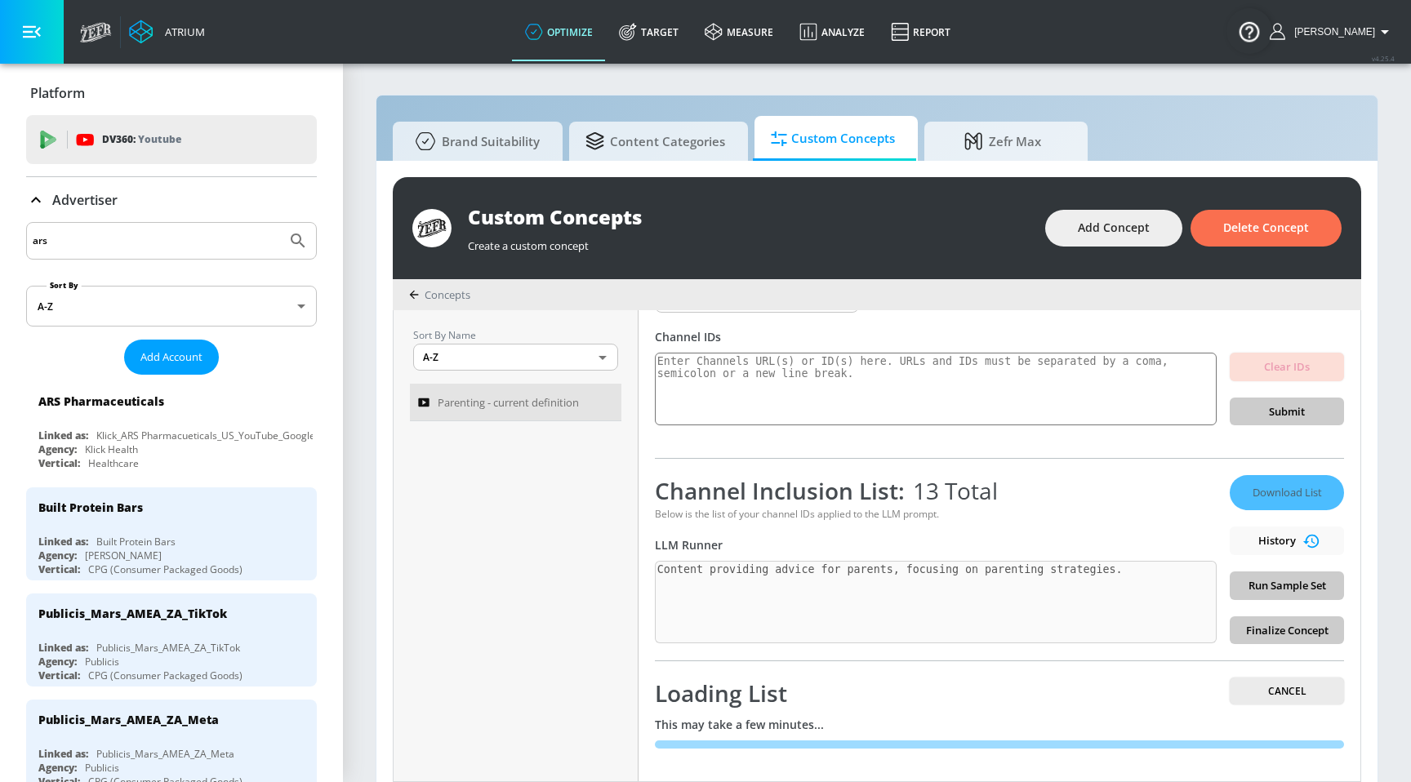
scroll to position [17, 0]
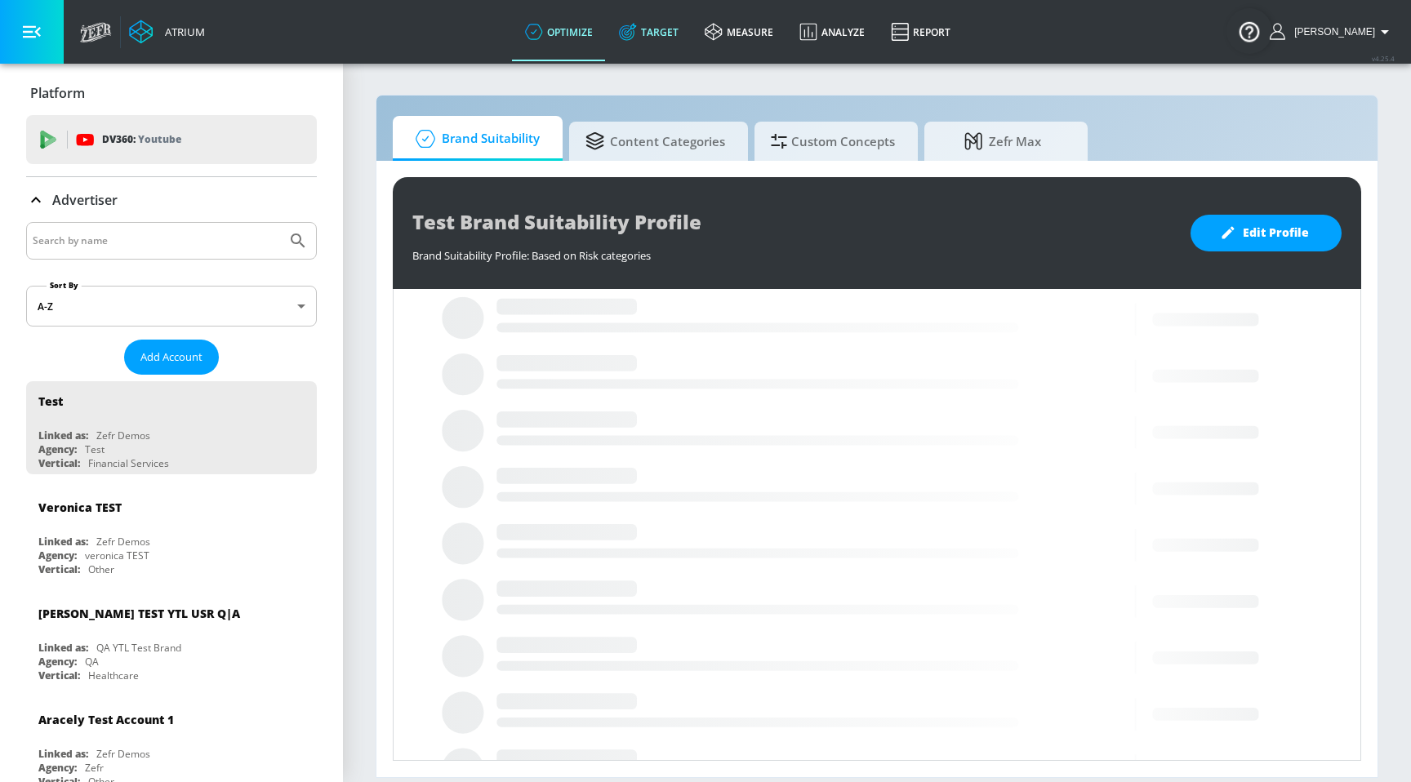
click at [671, 27] on link "Target" at bounding box center [649, 31] width 86 height 59
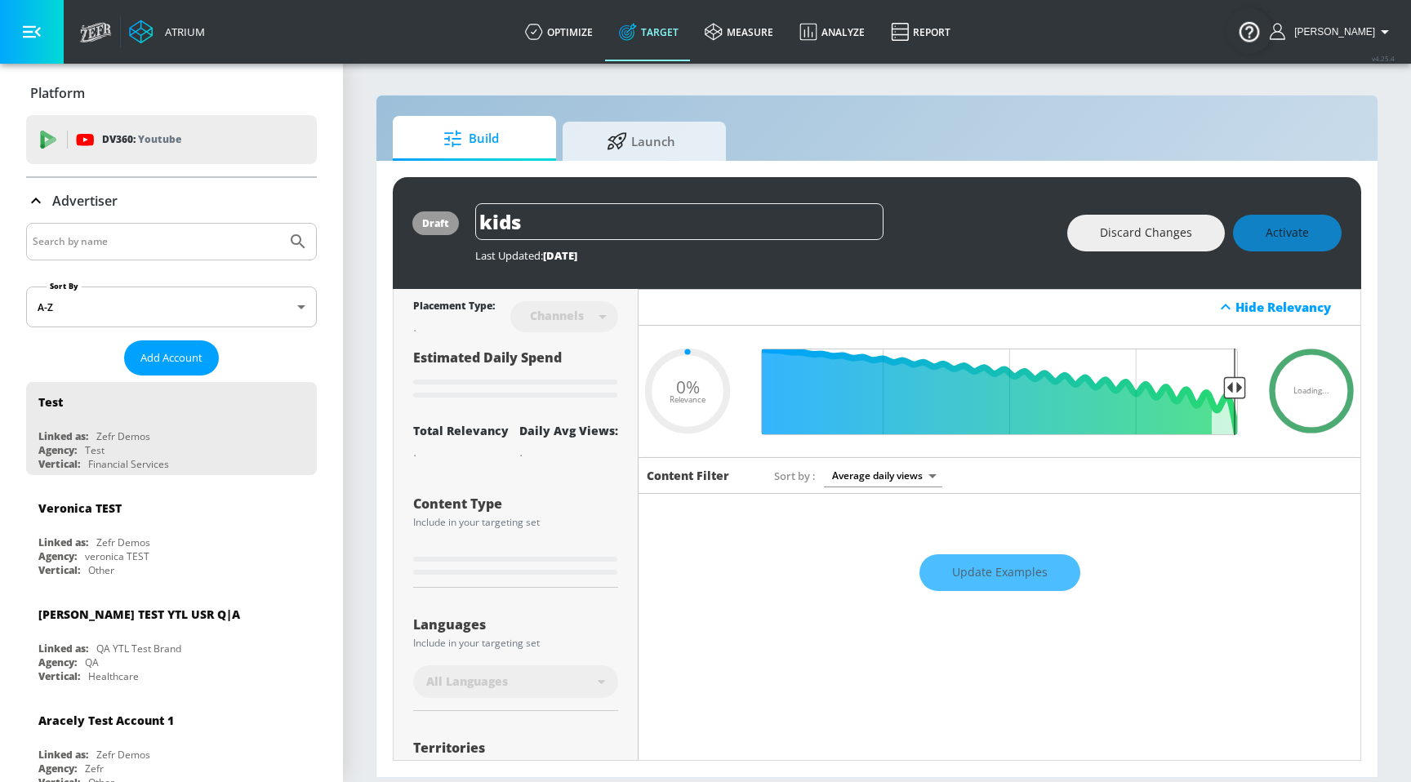
type input "0.05"
click at [211, 245] on input "Search by name" at bounding box center [156, 241] width 247 height 21
type input "[PERSON_NAME]"
click at [280, 224] on button "Submit Search" at bounding box center [298, 242] width 36 height 36
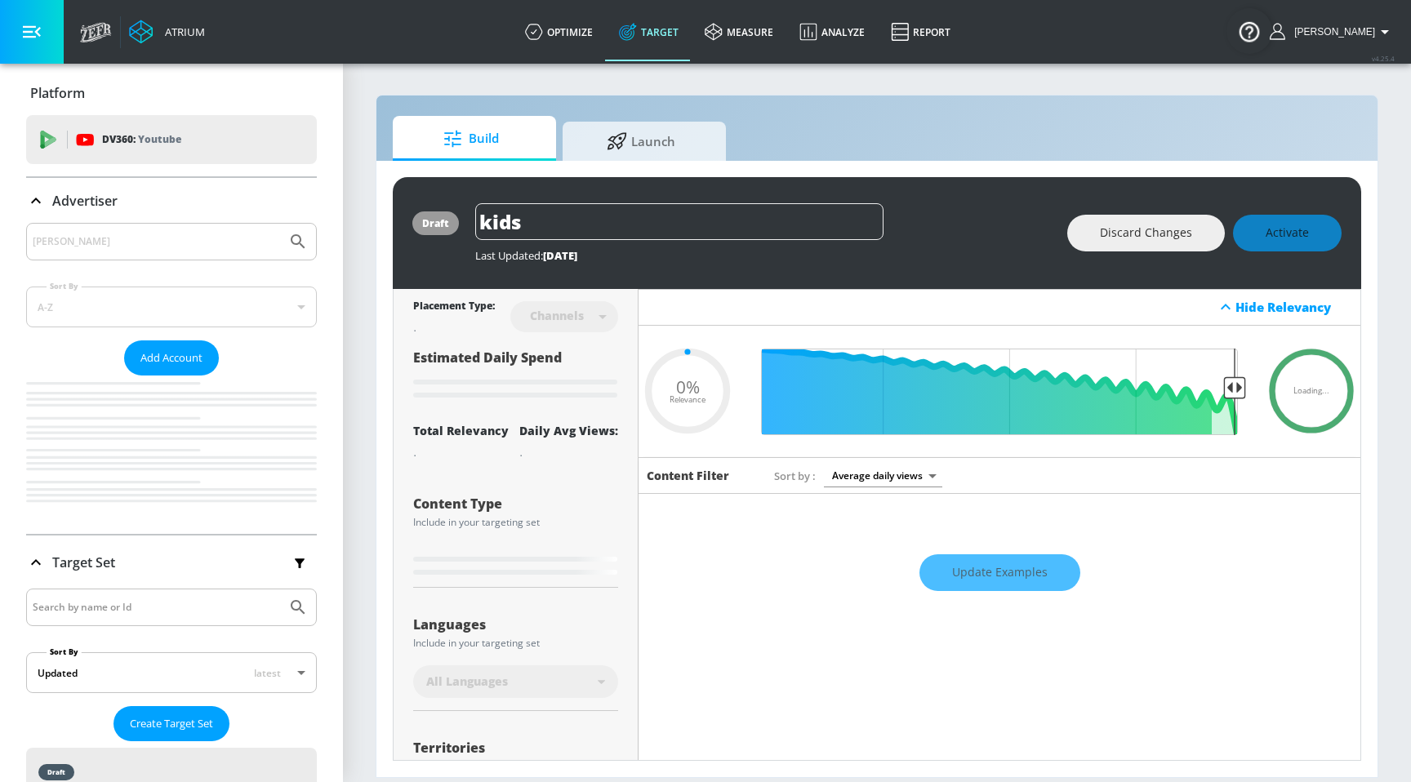
type input "0.05"
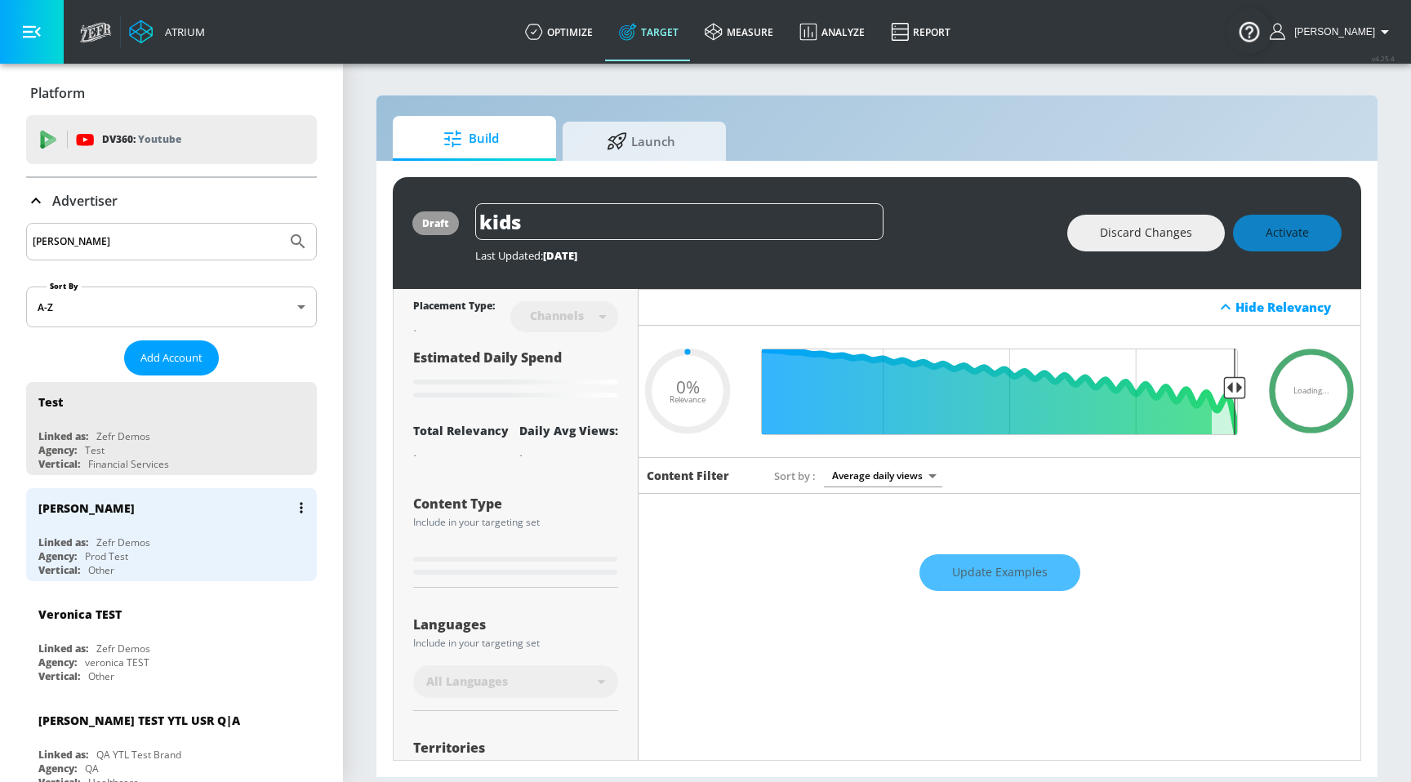
click at [141, 536] on div "Zefr Demos" at bounding box center [123, 543] width 54 height 14
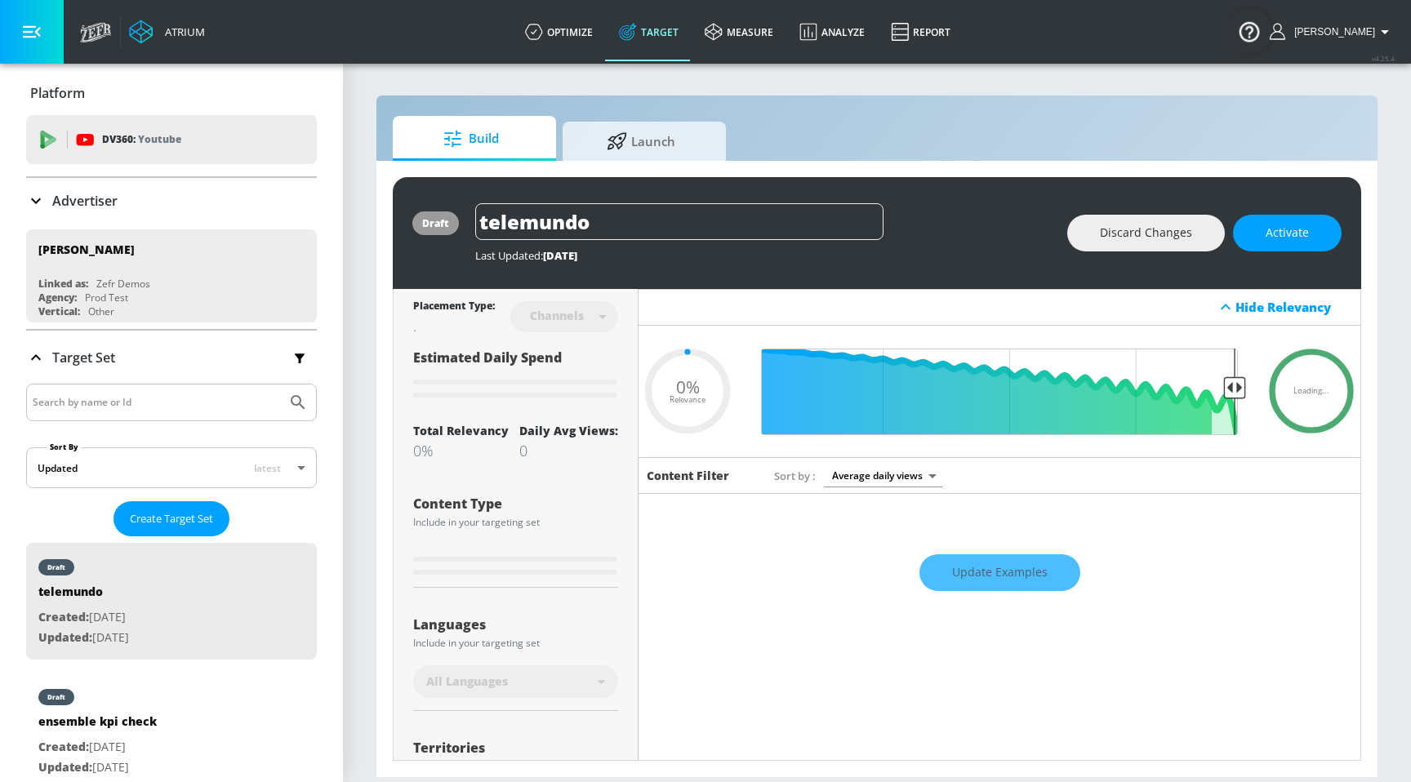
type input "0.05"
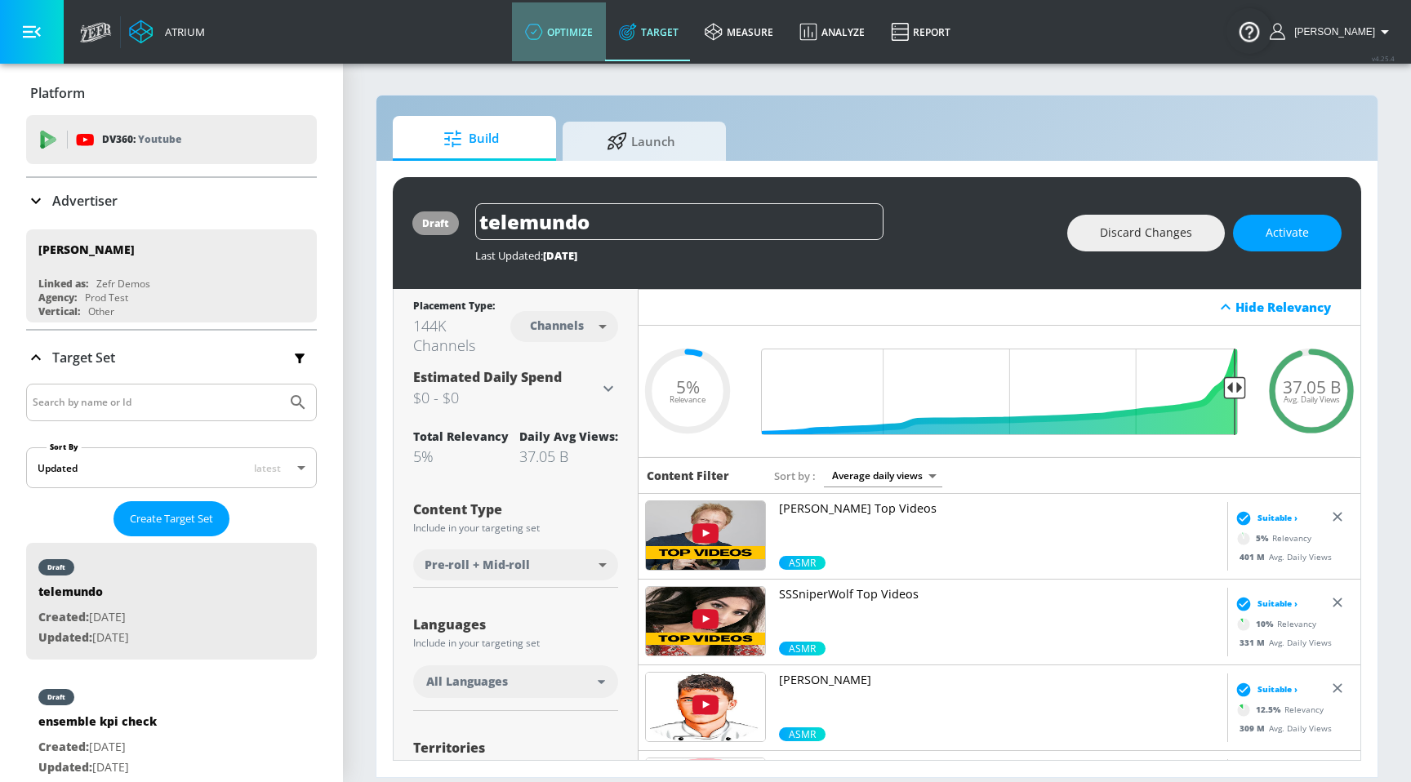
click at [599, 37] on link "optimize" at bounding box center [559, 31] width 94 height 59
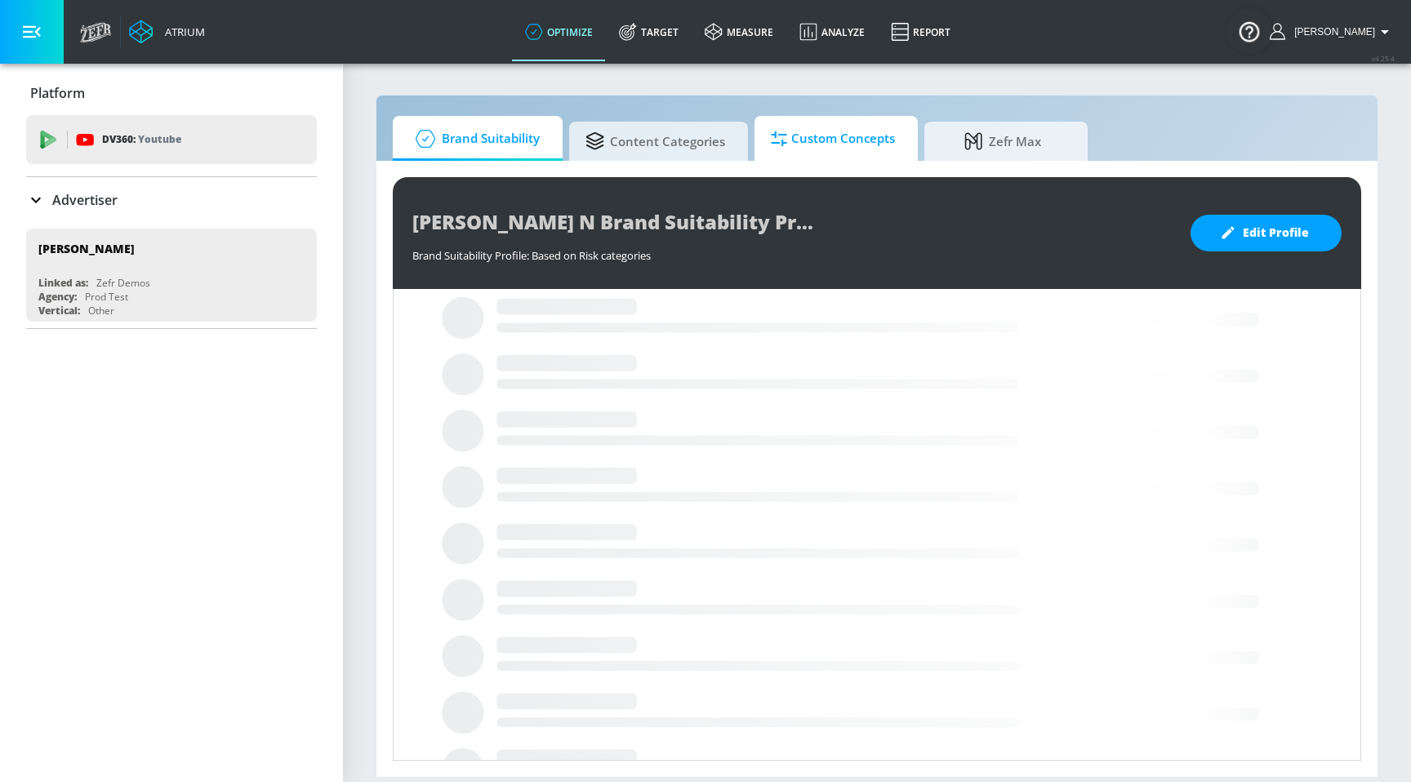
click at [787, 134] on div at bounding box center [781, 139] width 20 height 18
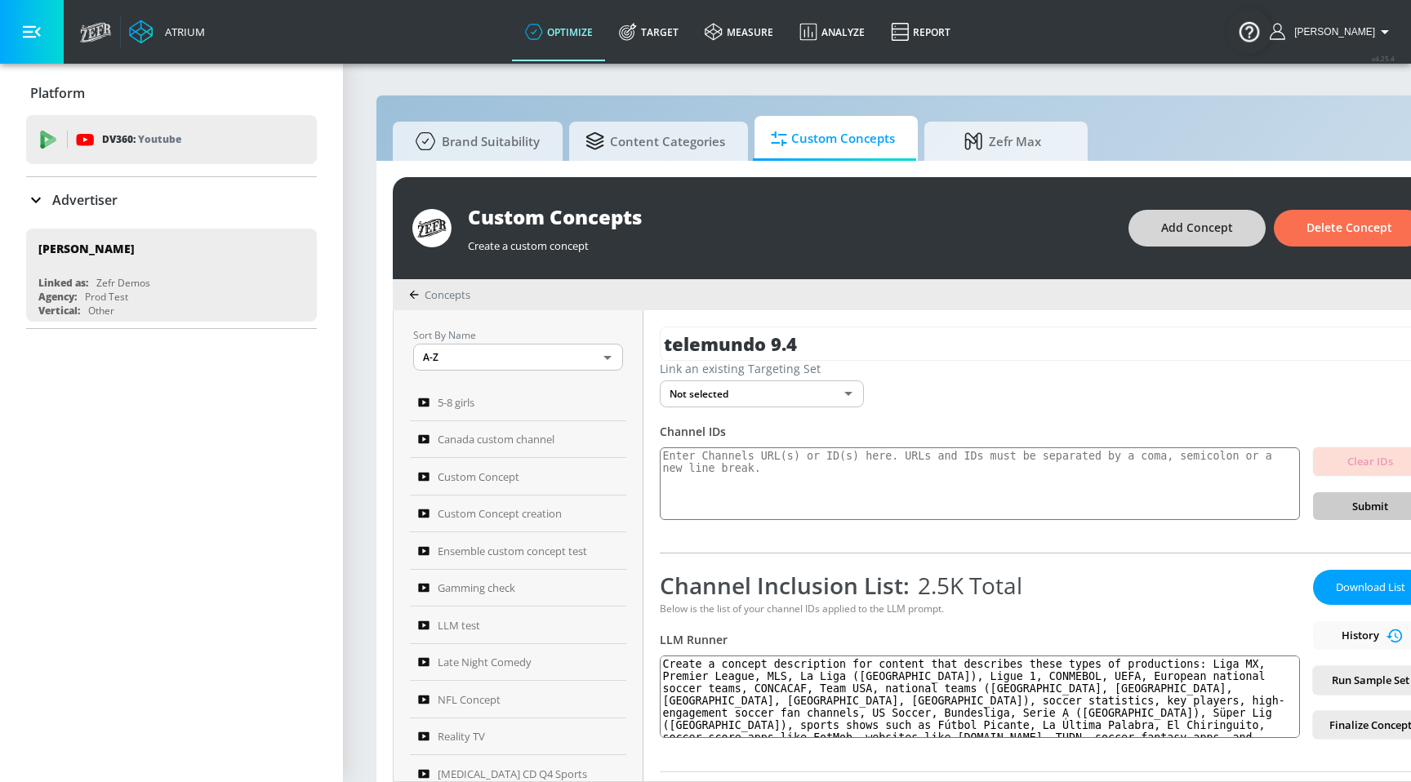
click at [1194, 220] on span "Add Concept" at bounding box center [1197, 228] width 72 height 20
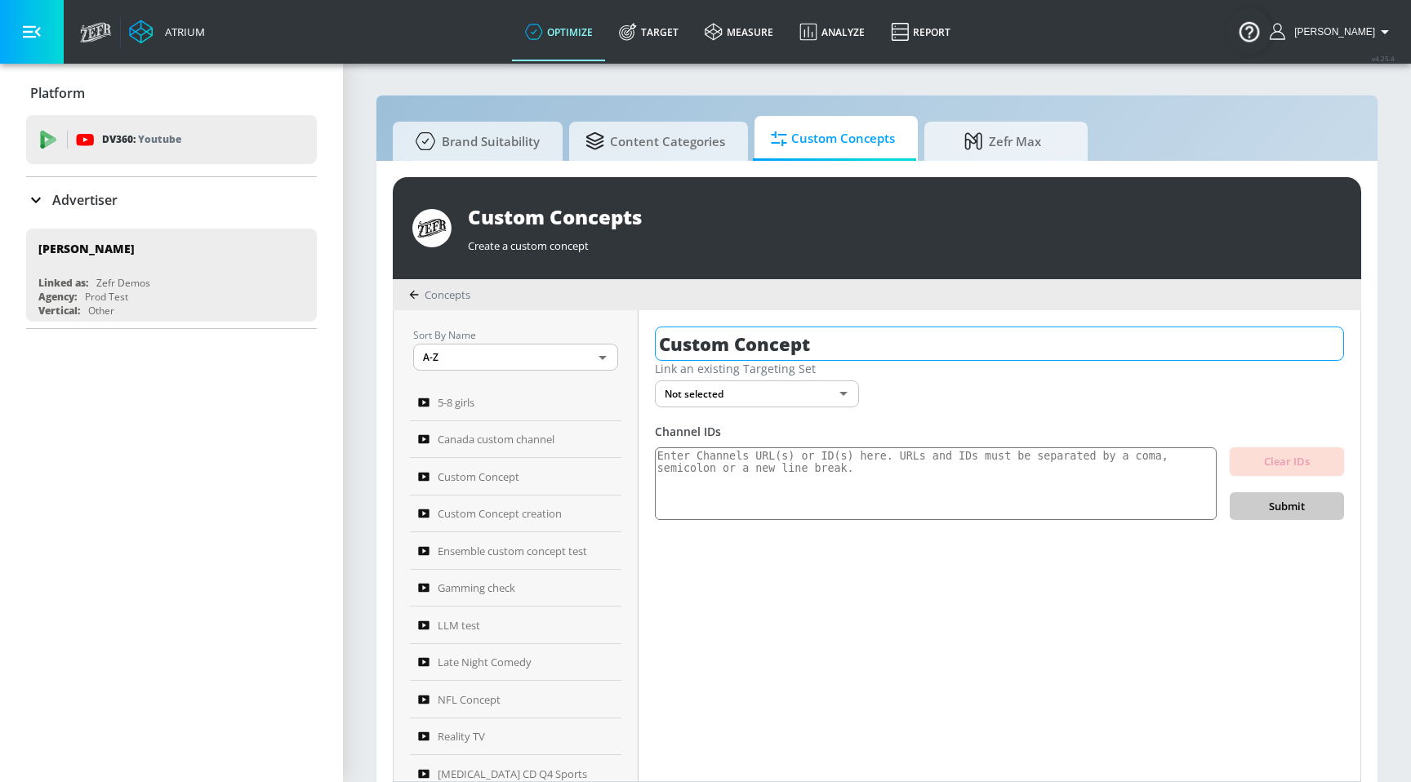
click at [880, 343] on input "Custom Concept" at bounding box center [999, 344] width 689 height 34
type input "dei black audience"
click at [800, 471] on textarea at bounding box center [936, 485] width 562 height 74
paste textarea "Placement url UCpocEpfITKdJMVkMhVBYU1w UCQdMa1oFUX_M6oS0P6_QWiw UCd5O4qgzYbIQ1O…"
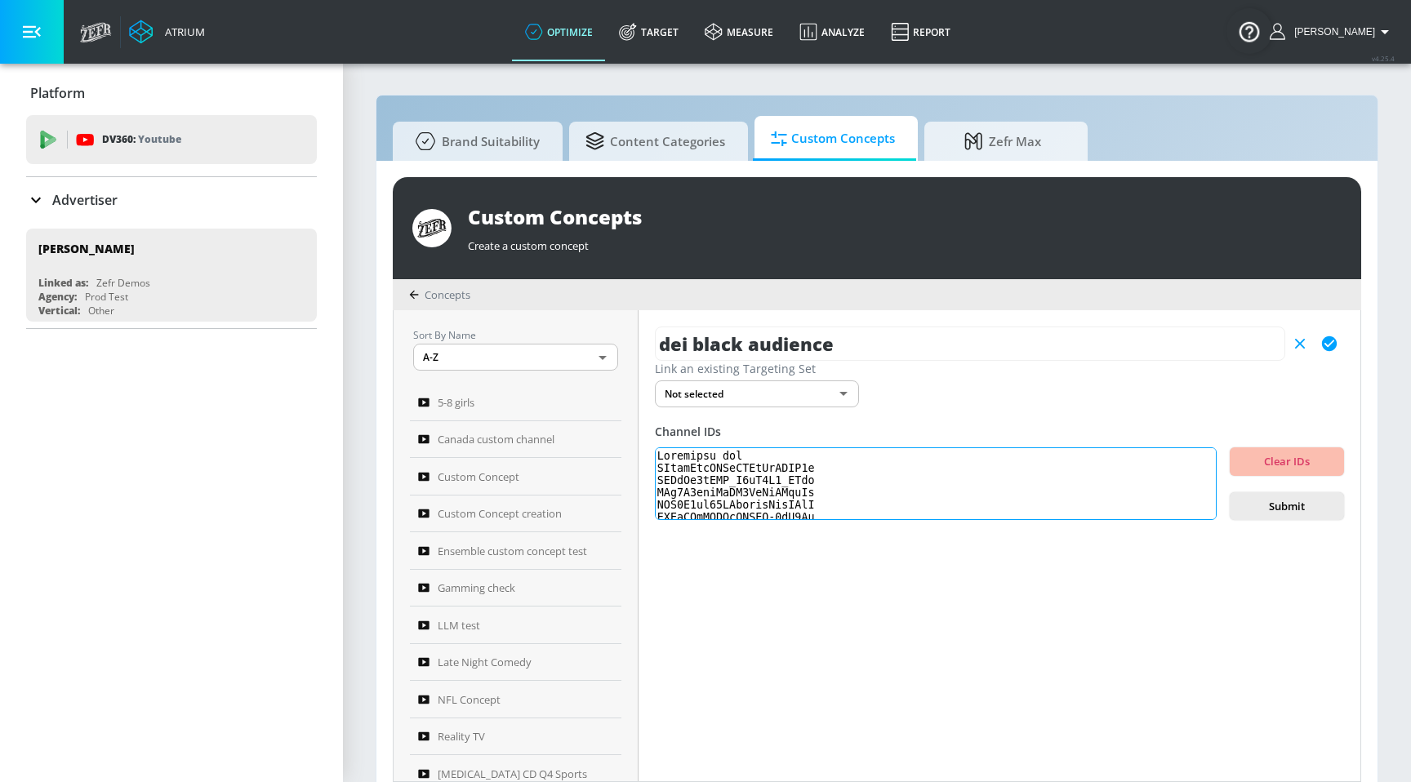
scroll to position [141334, 0]
type textarea "Placement url UCpocEpfITKdJMVkMhVBYU1w UCQdMa1oFUX_M6oS0P6_QWiw UCd5O4qgzYbIQ1O…"
click at [1254, 502] on span "Submit" at bounding box center [1287, 506] width 88 height 19
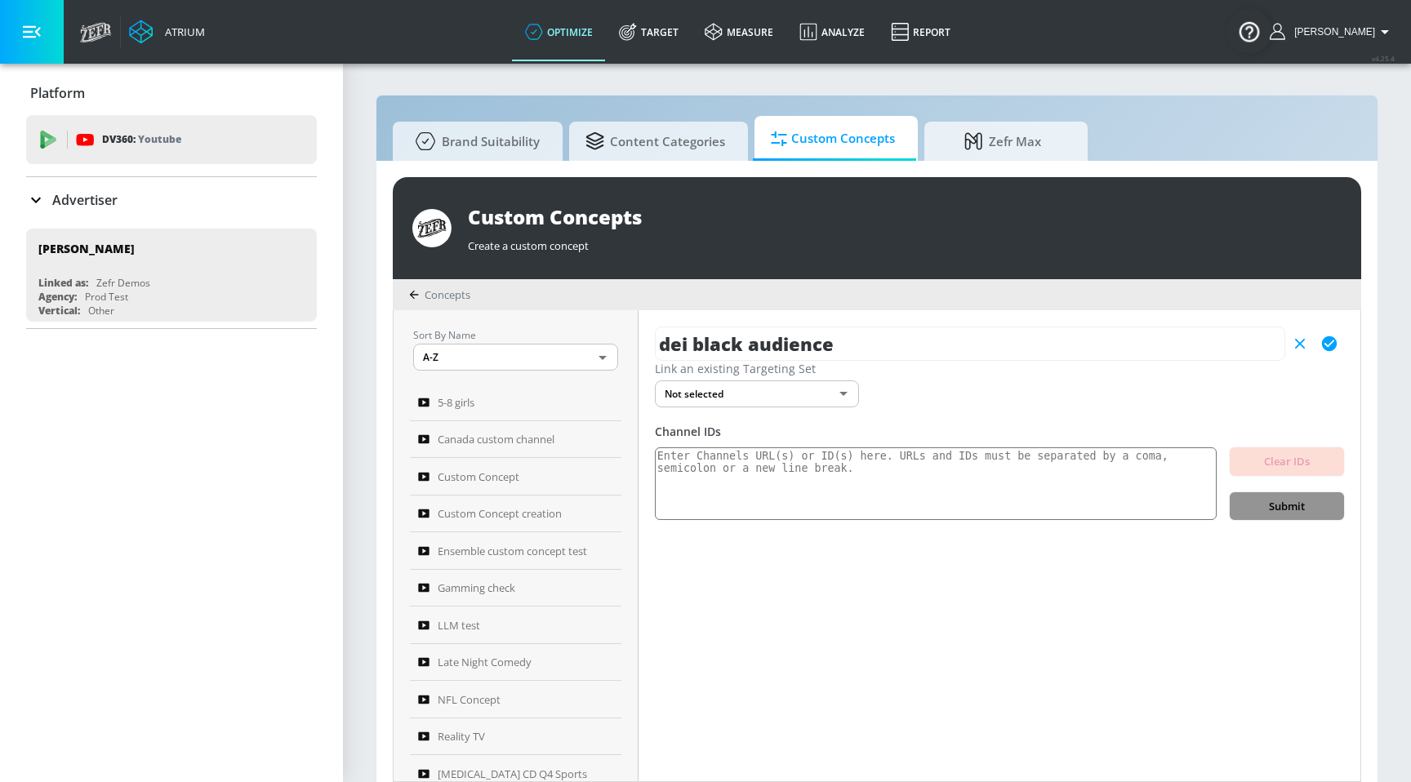
scroll to position [0, 0]
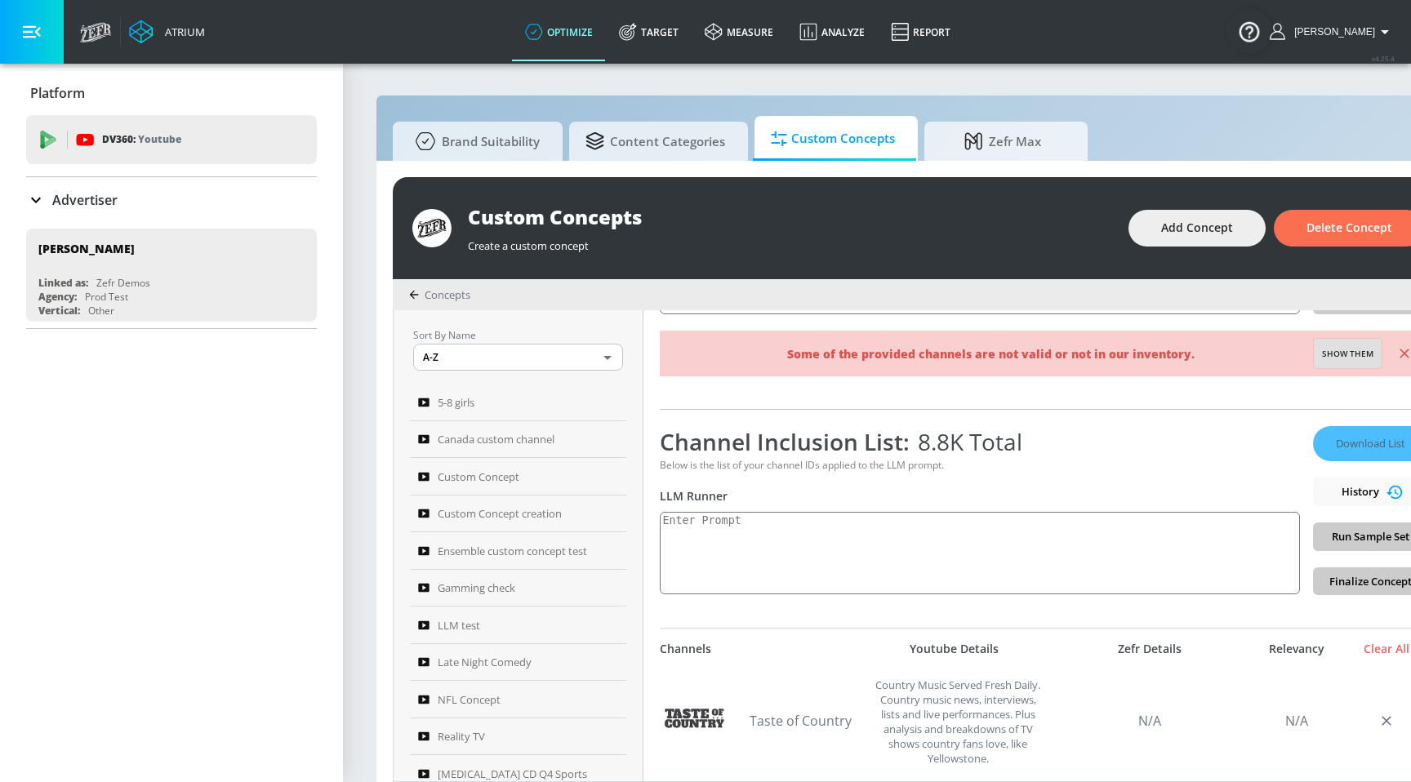
scroll to position [192, 0]
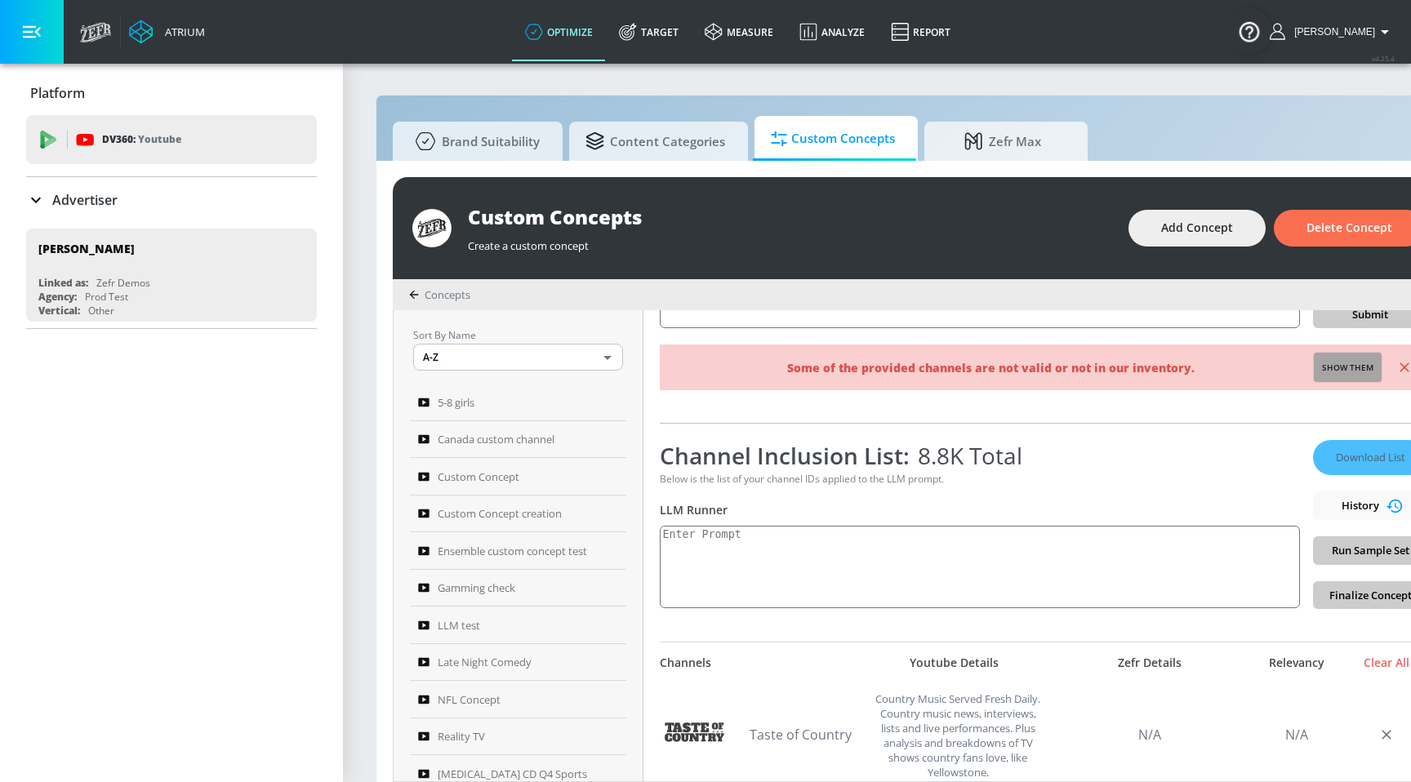
click at [1352, 371] on span "Show them" at bounding box center [1347, 368] width 51 height 15
type textarea "Invalid channels: UCtGelBTCQJVcsWQcJio0uyw UCqlnn72e0th2KCqYJGaZLwQ UCGv8YKHsIi…"
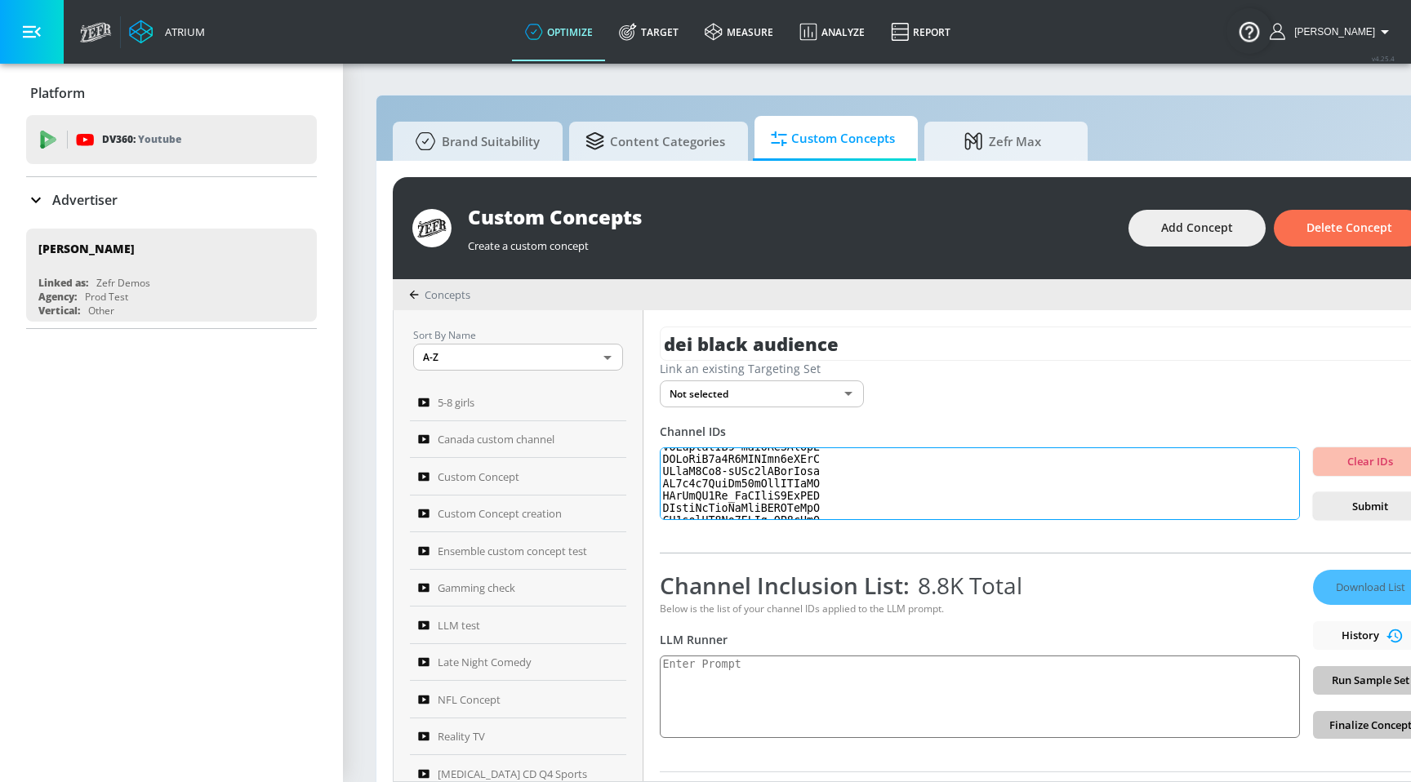
scroll to position [4033, 0]
drag, startPoint x: 663, startPoint y: 479, endPoint x: 726, endPoint y: 611, distance: 145.8
click at [726, 611] on div "dei black audience Link an existing Targeting Set Not selected none ​ Channel I…" at bounding box center [1044, 545] width 800 height 471
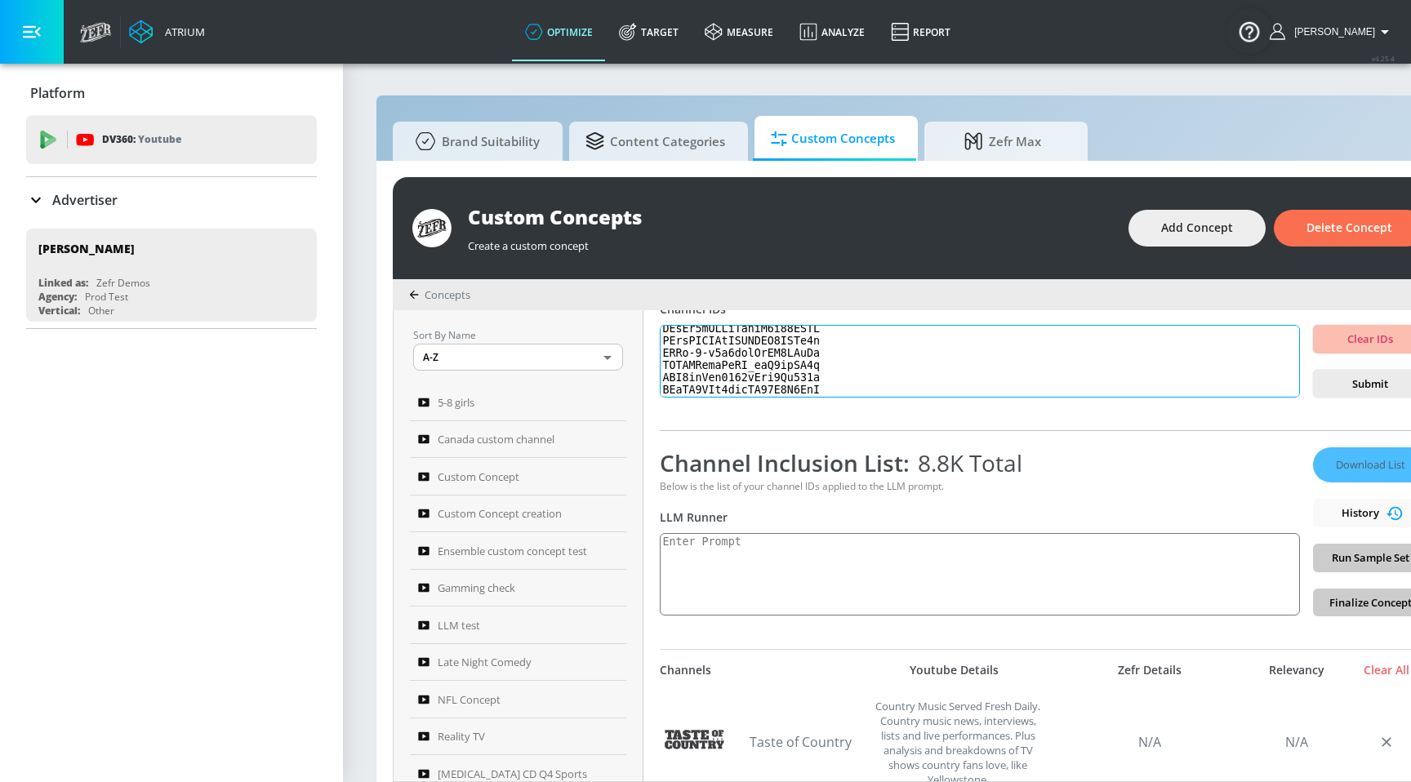
scroll to position [42, 0]
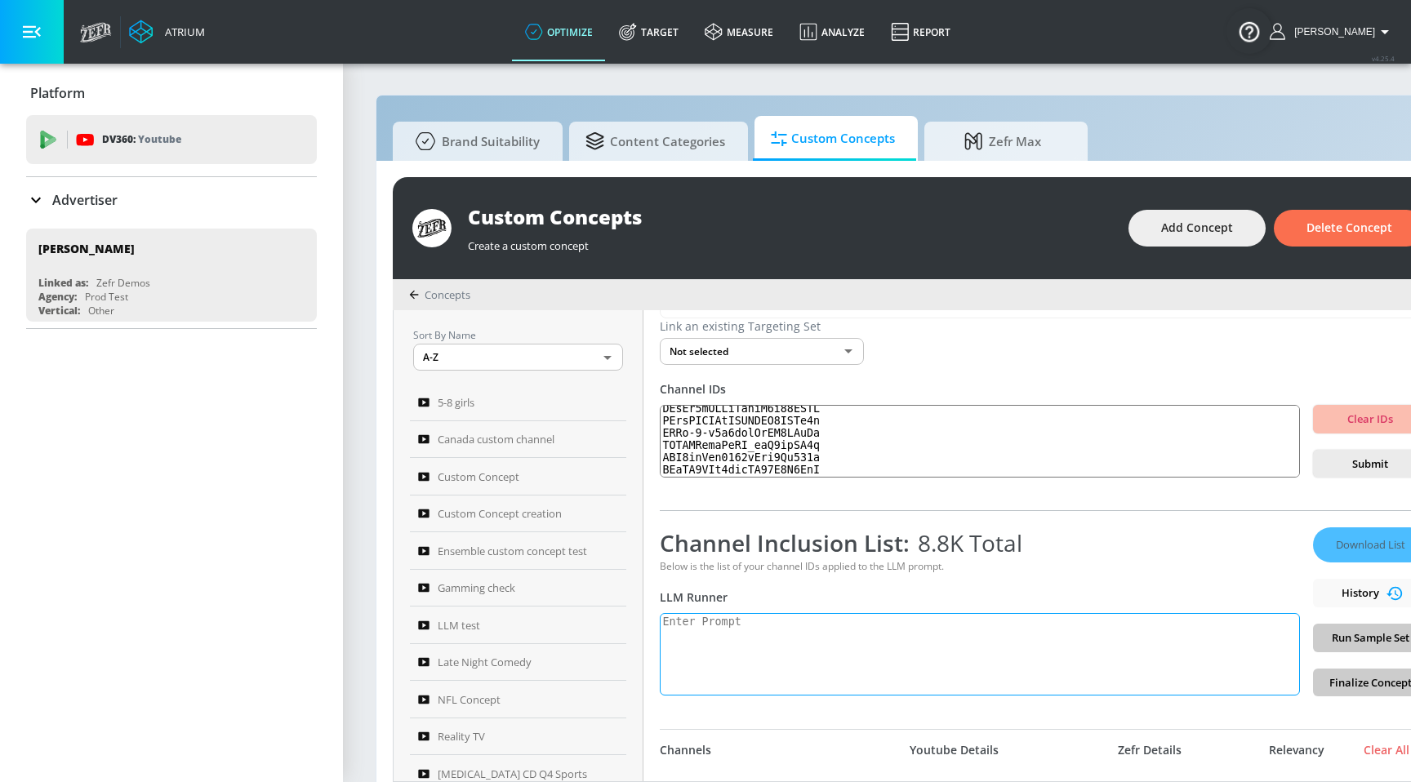
click at [807, 675] on textarea at bounding box center [980, 654] width 640 height 82
paste textarea "Black Creators, Artists, and Influencers Content: Refers to material produced b…"
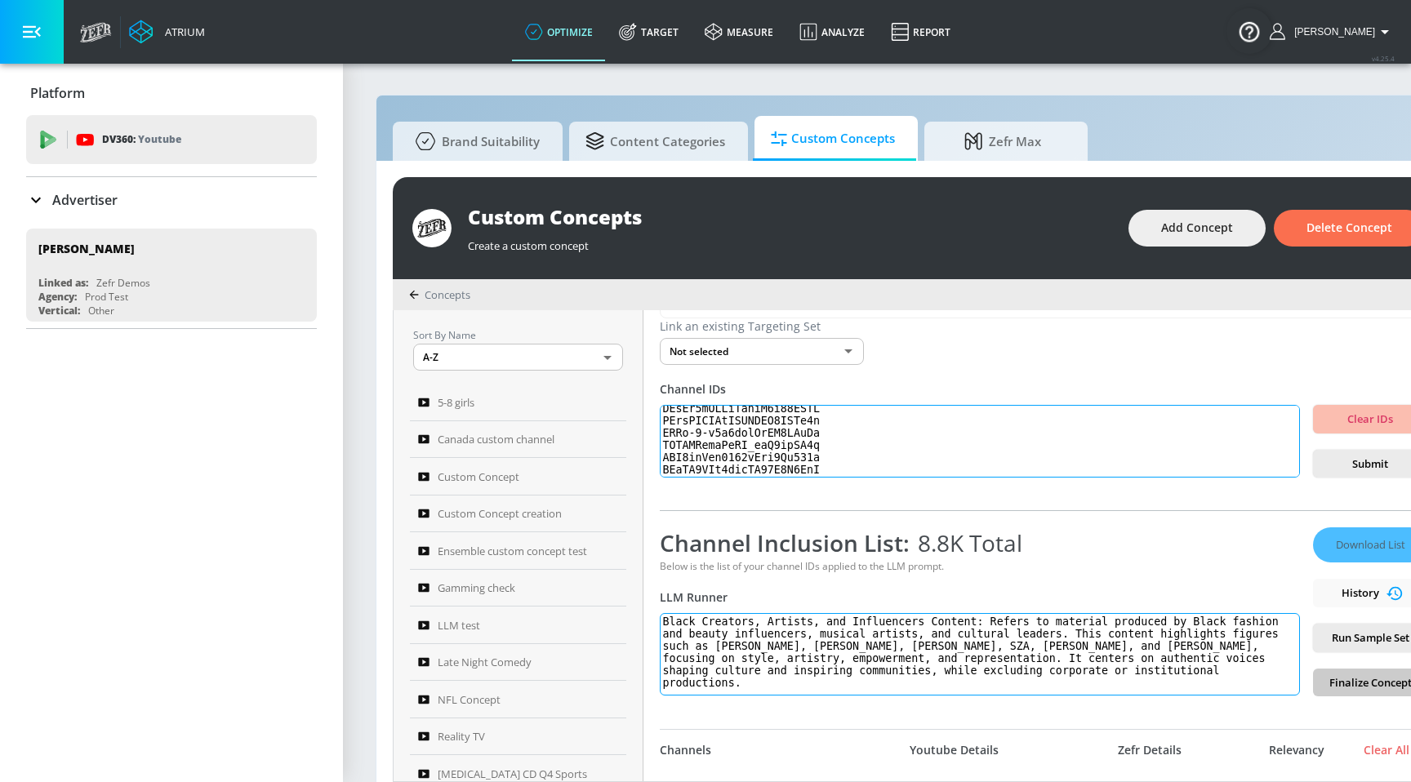
type textarea "Black Creators, Artists, and Influencers Content: Refers to material produced b…"
click at [872, 466] on textarea at bounding box center [980, 442] width 640 height 74
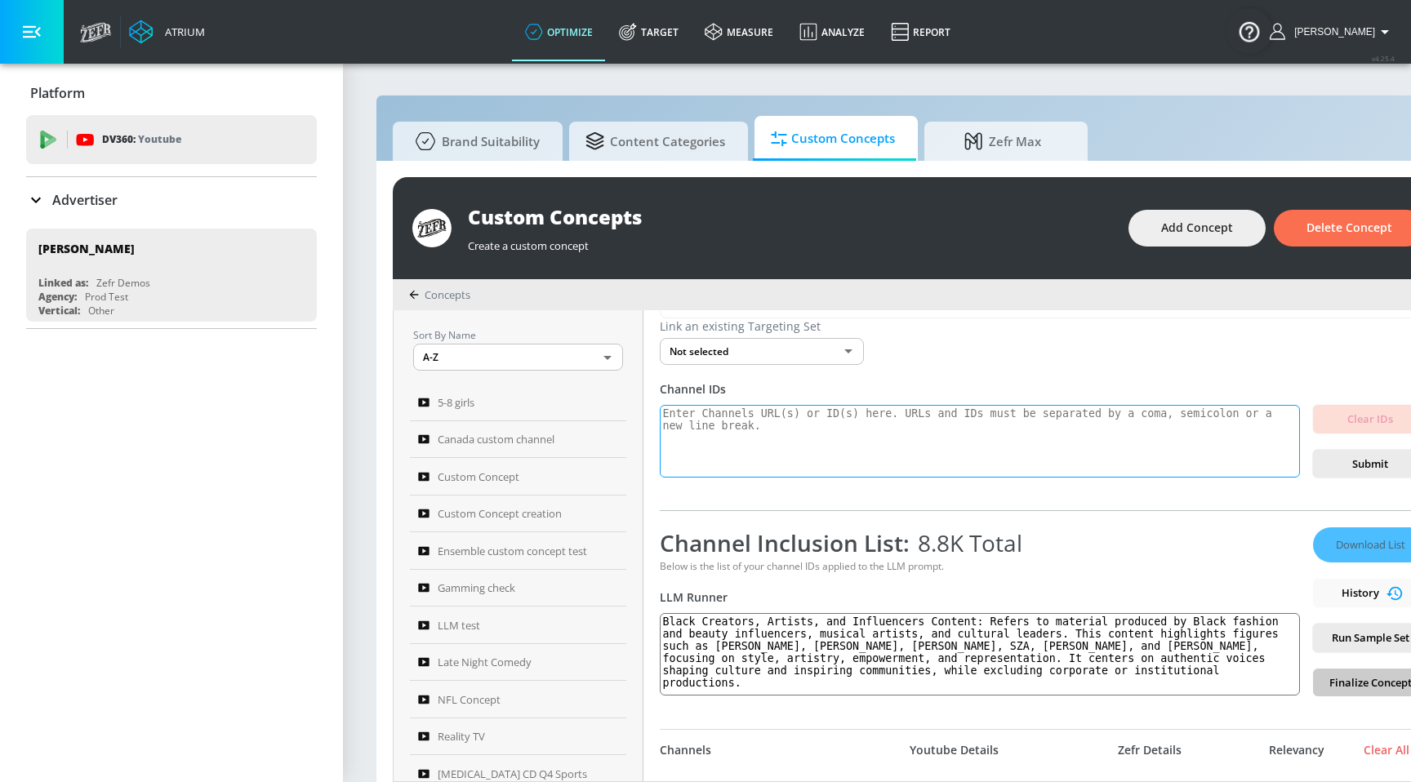
scroll to position [0, 0]
click at [1358, 646] on span "Run Sample Set" at bounding box center [1370, 638] width 88 height 19
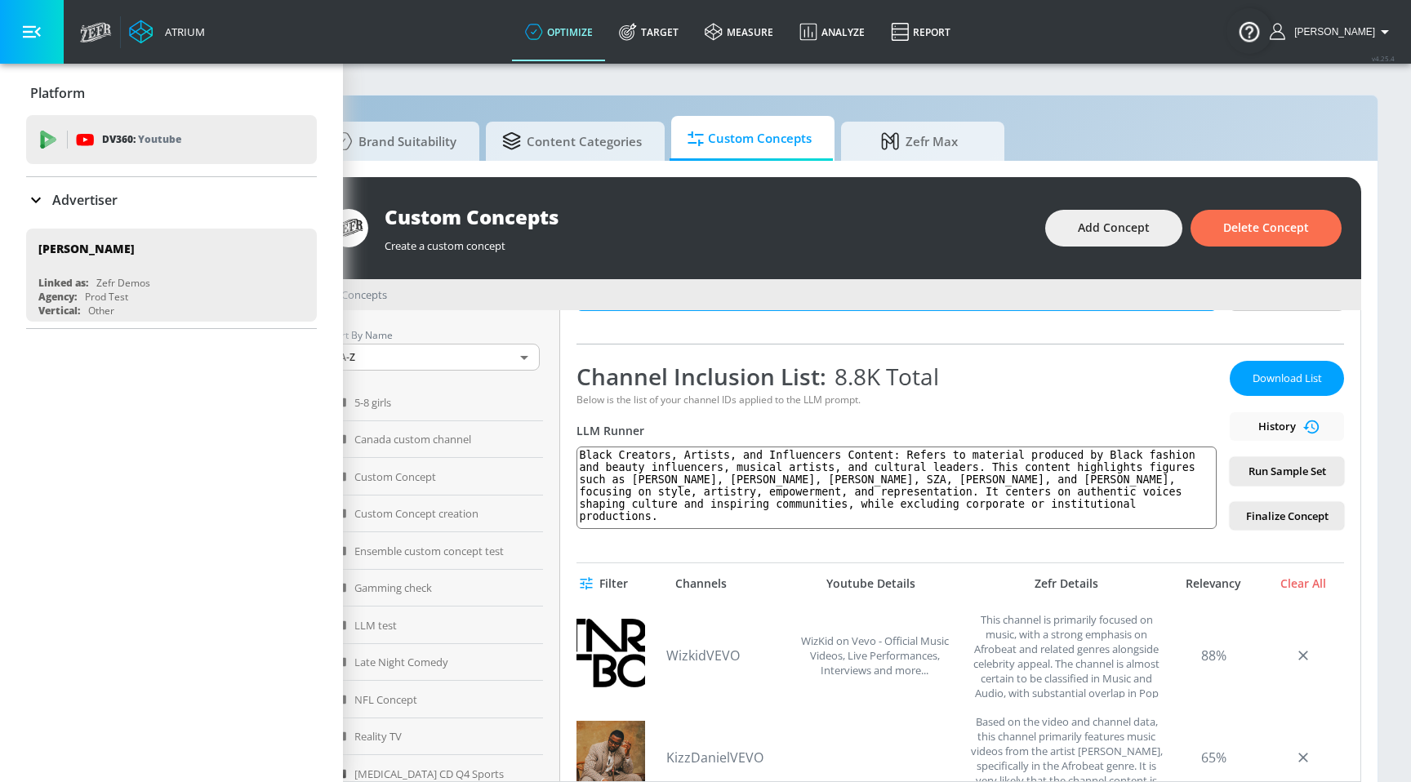
scroll to position [296, 0]
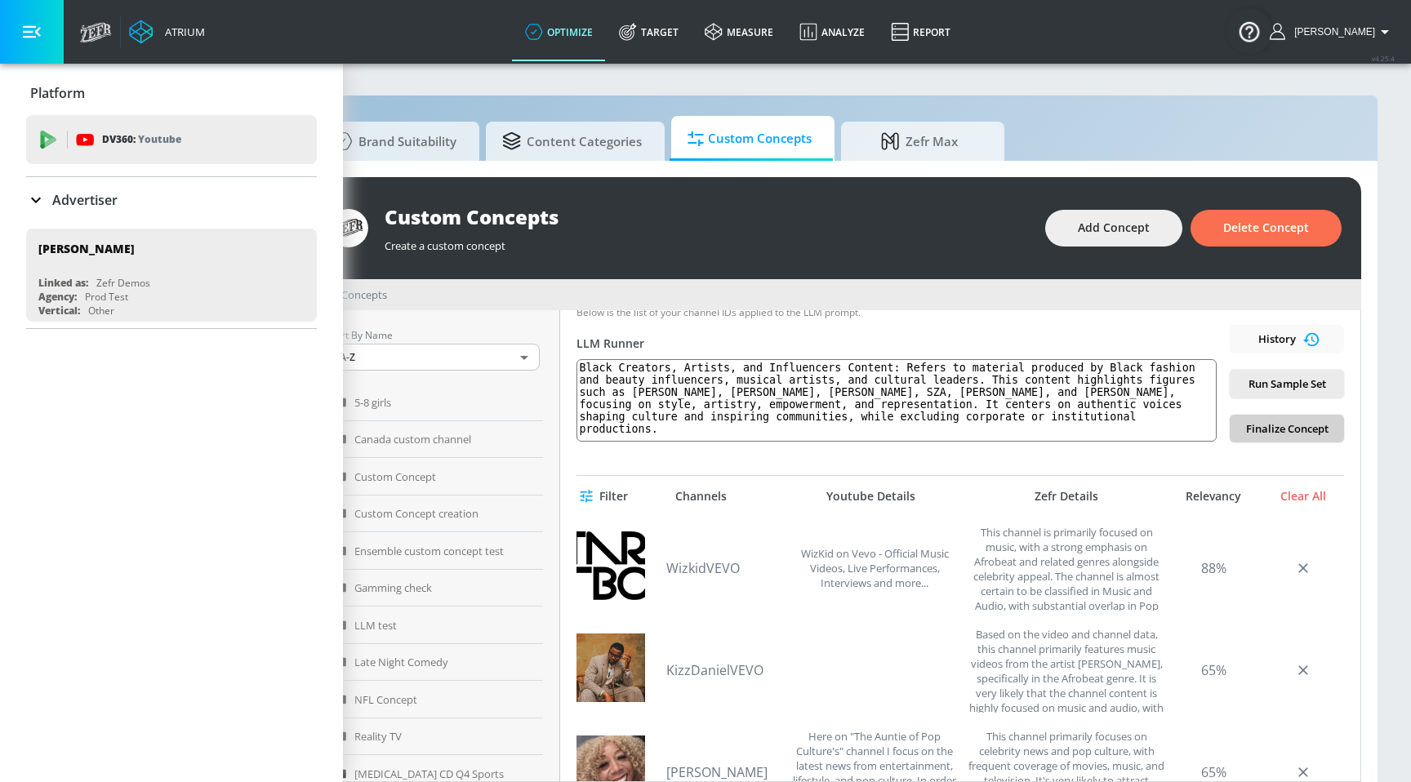
click at [1265, 439] on button "Finalize Concept" at bounding box center [1287, 429] width 114 height 29
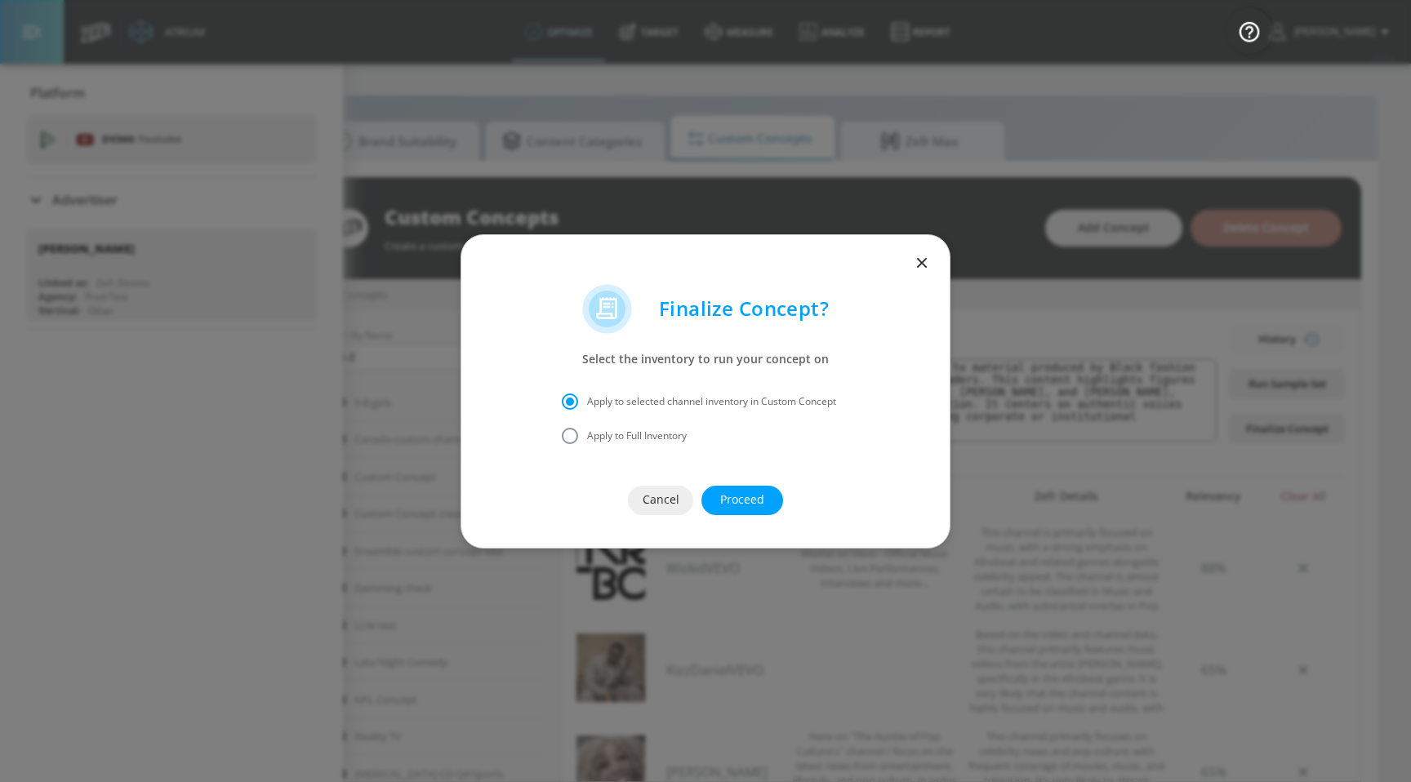
click at [771, 497] on button "Proceed" at bounding box center [743, 500] width 82 height 29
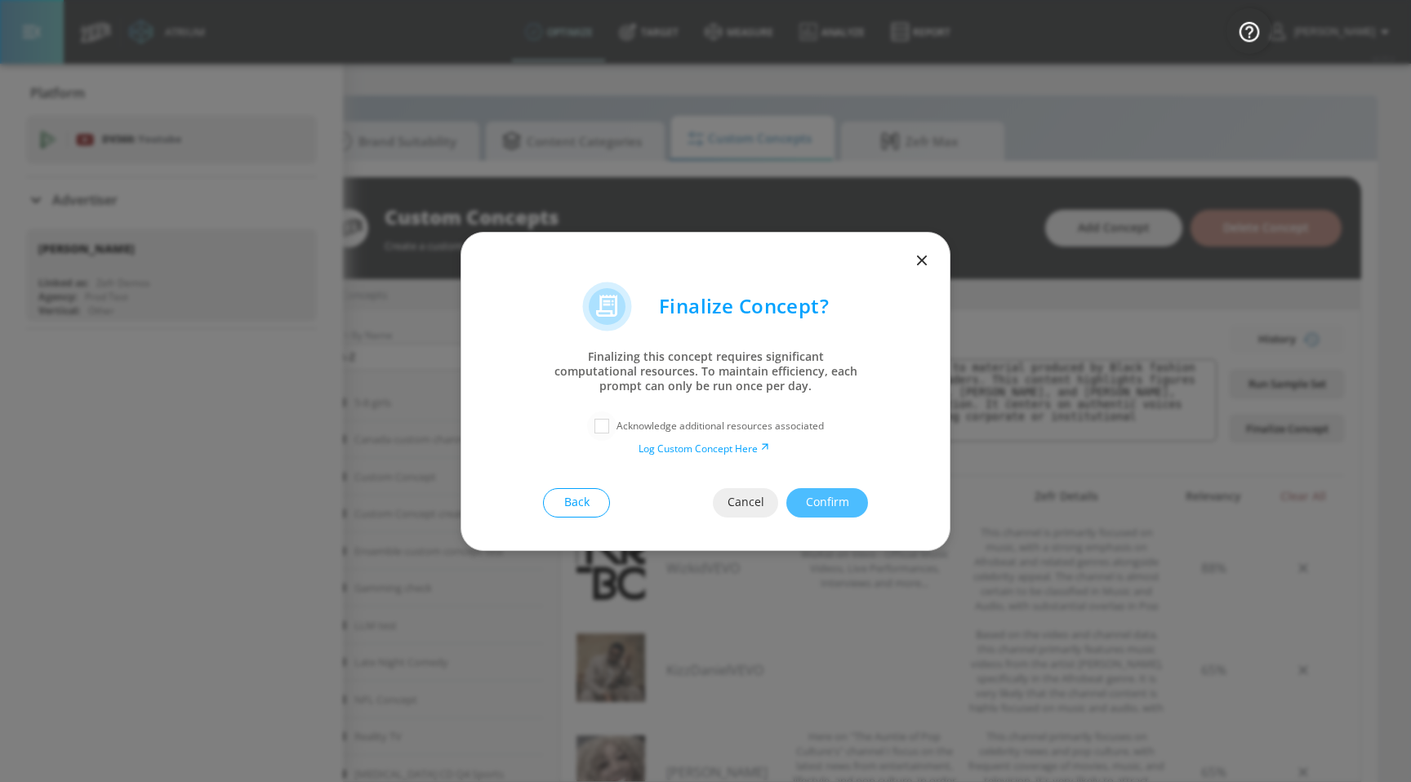
click at [598, 435] on input "checkbox" at bounding box center [601, 426] width 29 height 29
checkbox input "true"
click at [819, 494] on span "Confirm" at bounding box center [827, 503] width 16 height 20
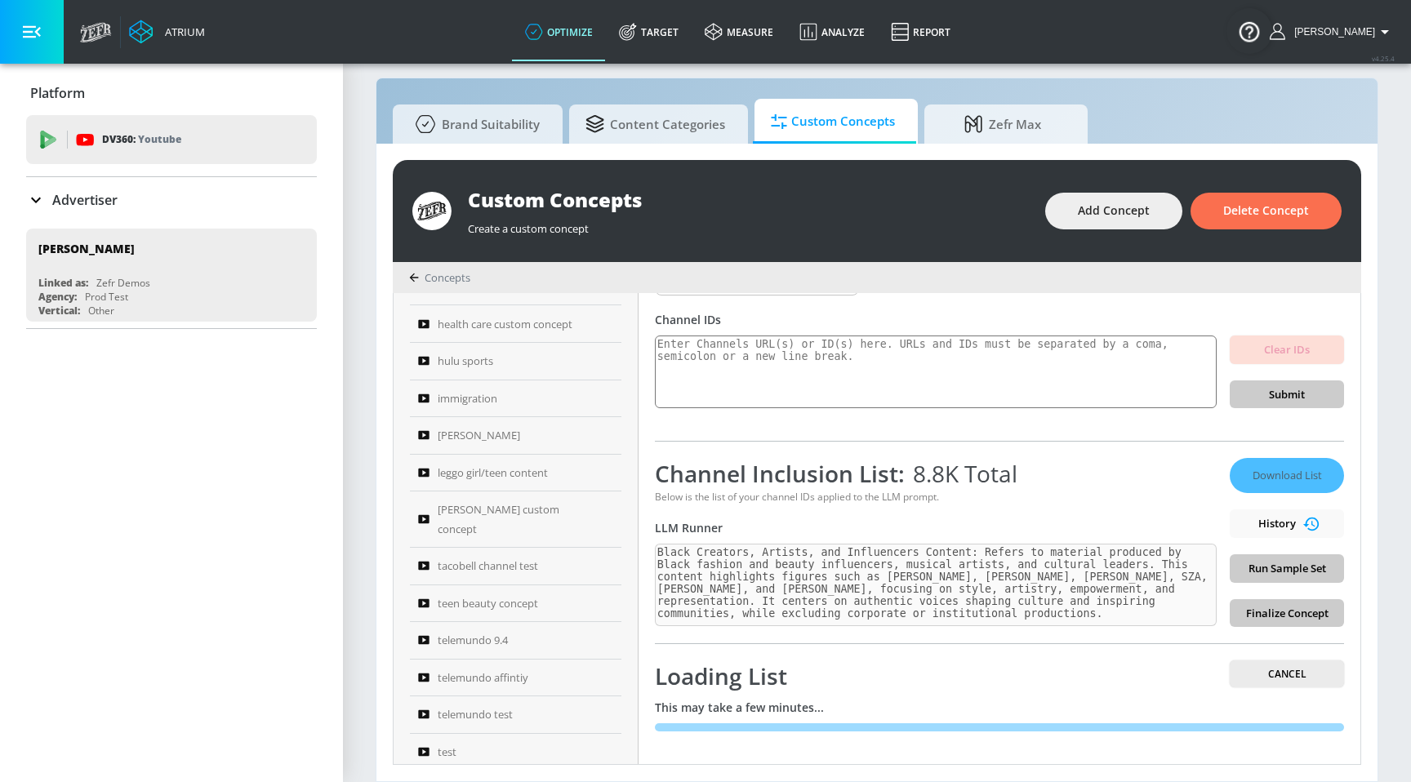
scroll to position [697, 0]
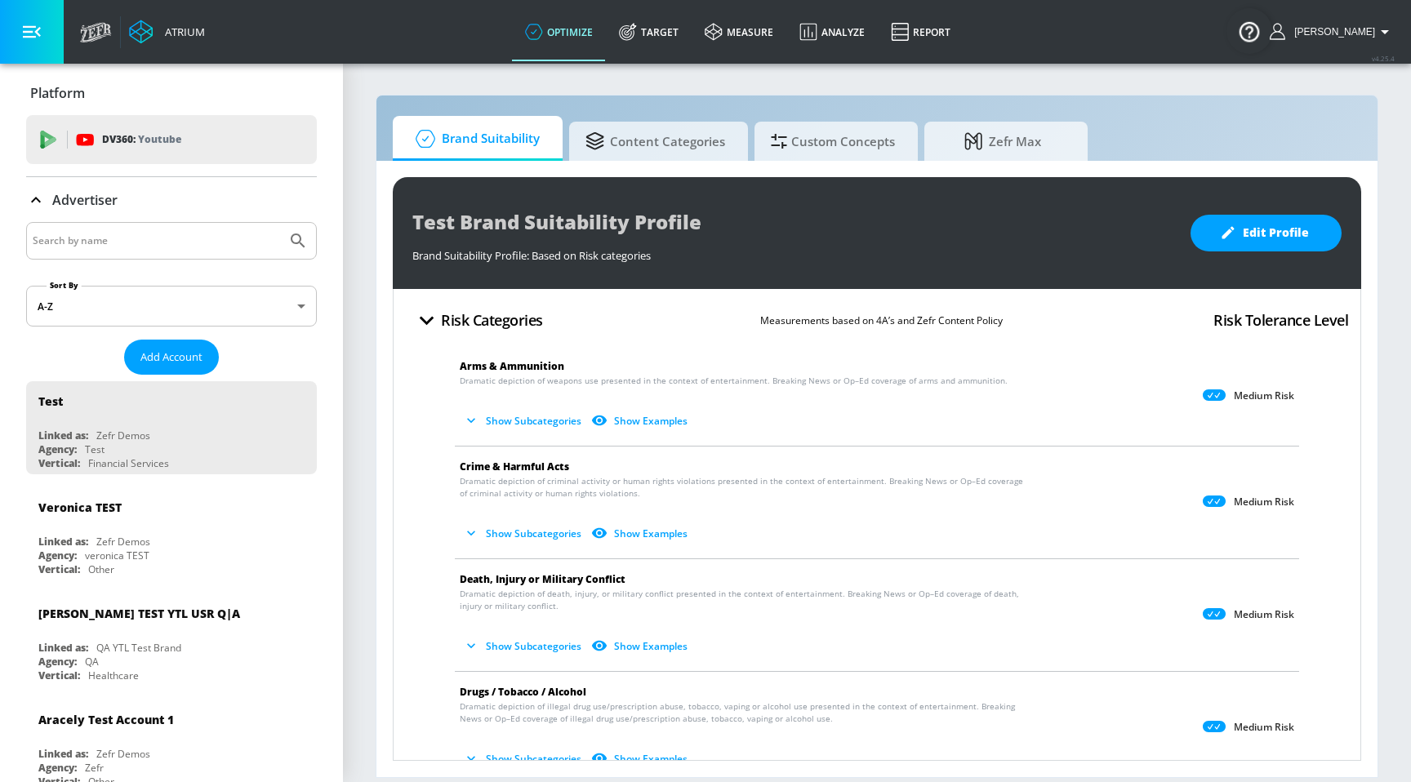
click at [262, 248] on input "Search by name" at bounding box center [156, 240] width 247 height 21
type input "paramount"
click at [280, 223] on button "Submit Search" at bounding box center [298, 241] width 36 height 36
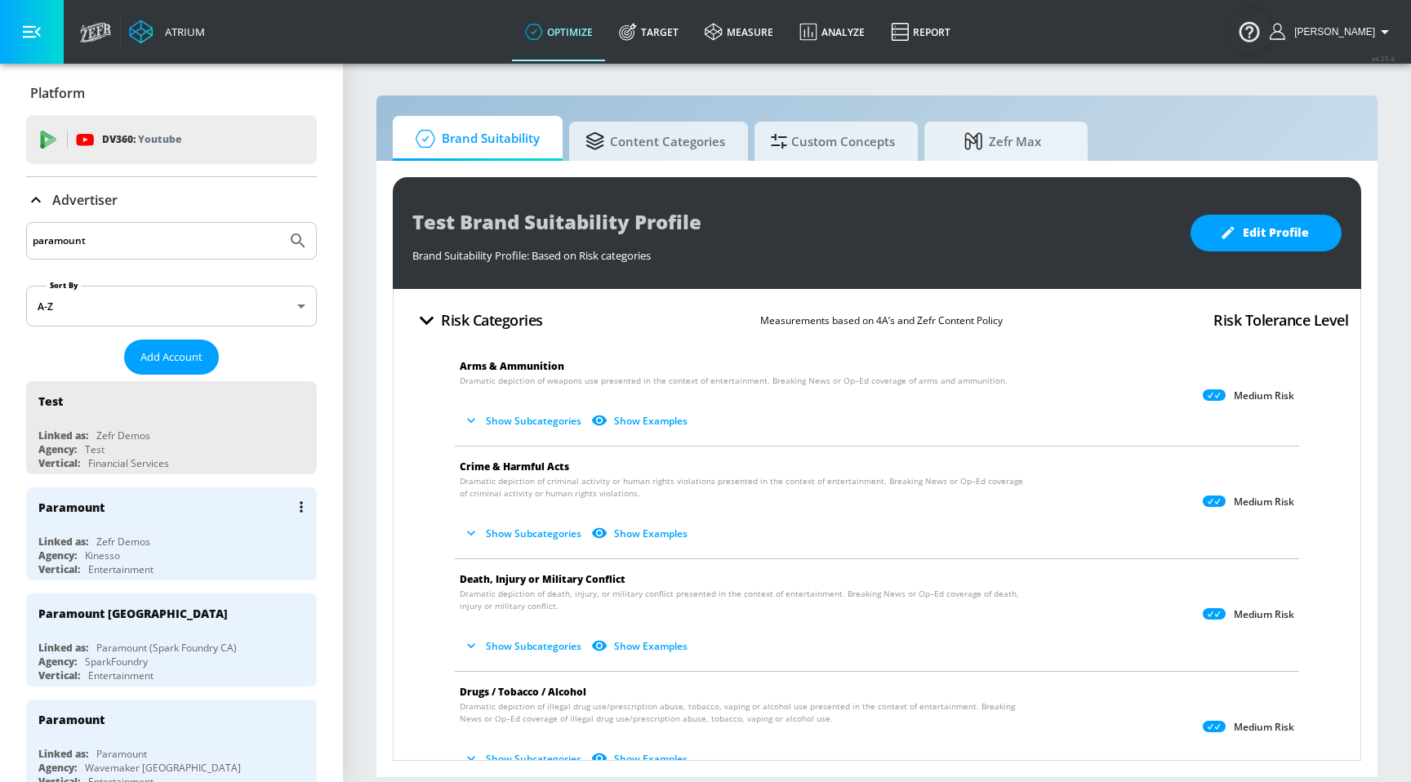
click at [128, 528] on div "Paramount Linked as: Zefr Demos Agency: Kinesso Vertical: Entertainment" at bounding box center [171, 534] width 291 height 93
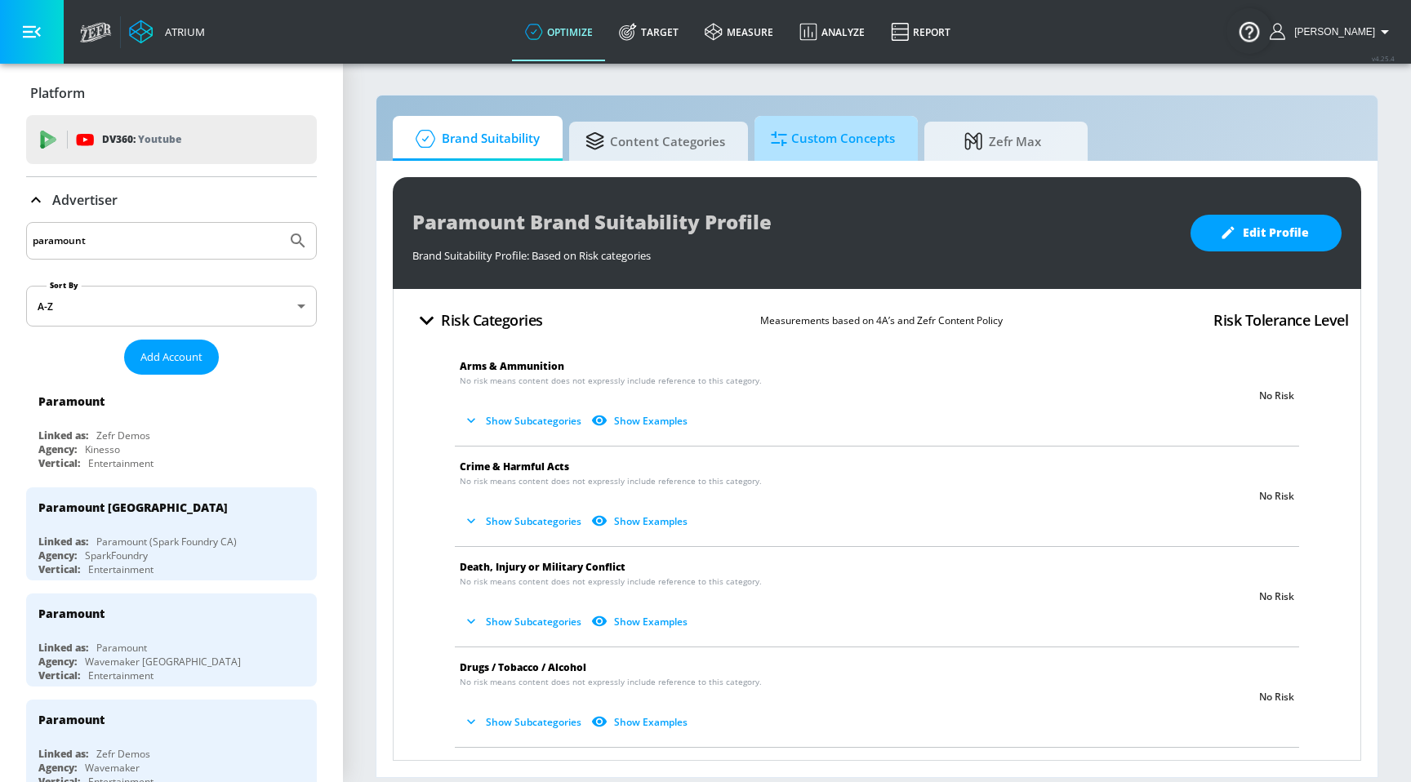
click at [806, 154] on span "Custom Concepts" at bounding box center [833, 138] width 124 height 39
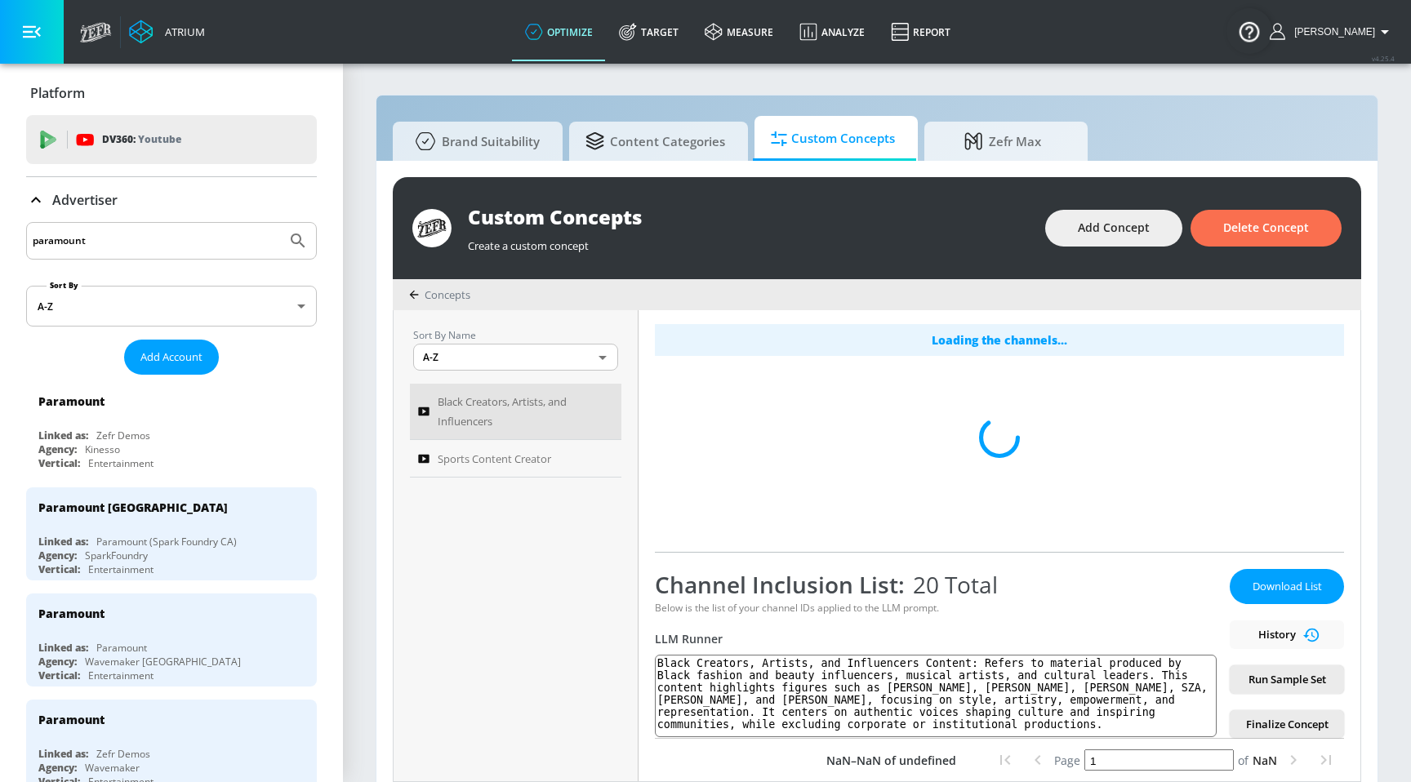
scroll to position [3, 0]
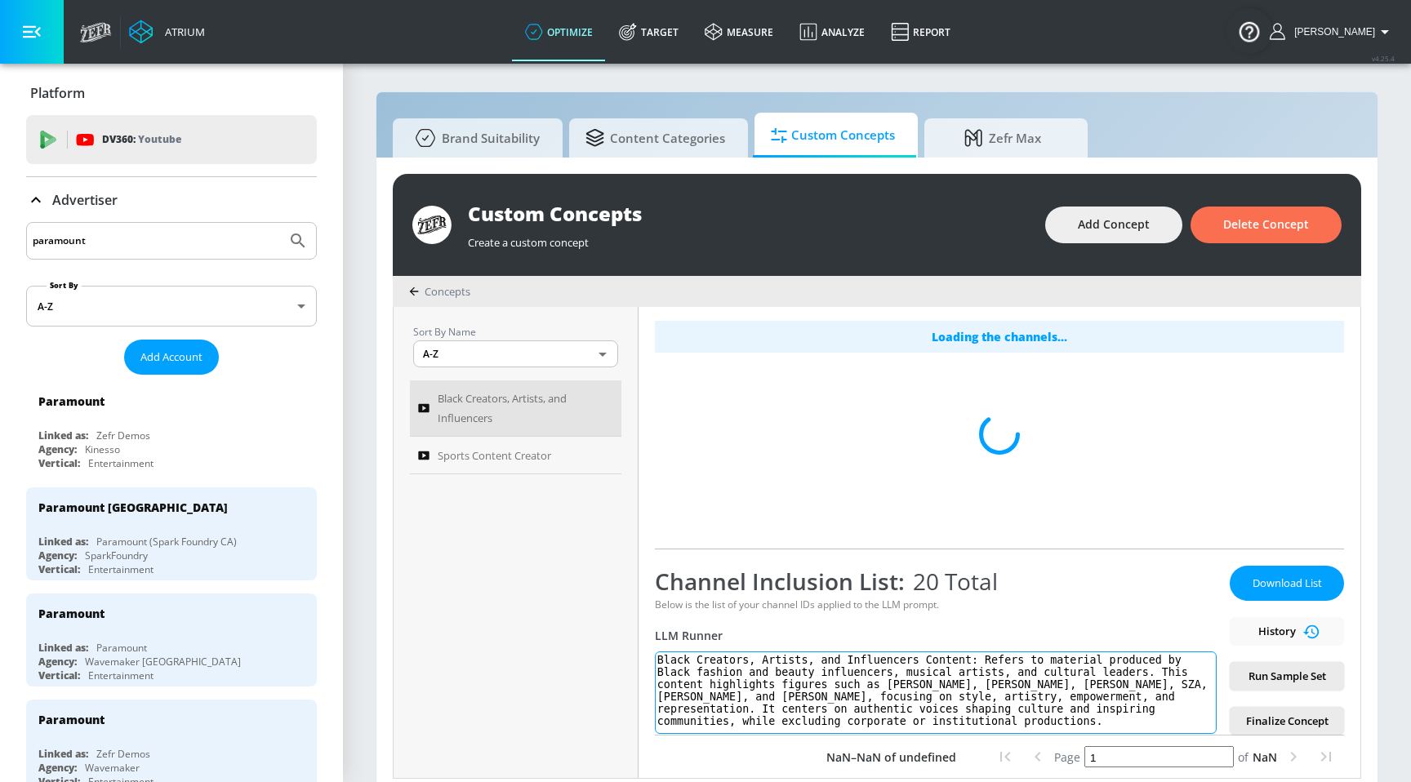
click at [682, 682] on textarea "Black Creators, Artists, and Influencers Content: Refers to material produced b…" at bounding box center [936, 693] width 562 height 82
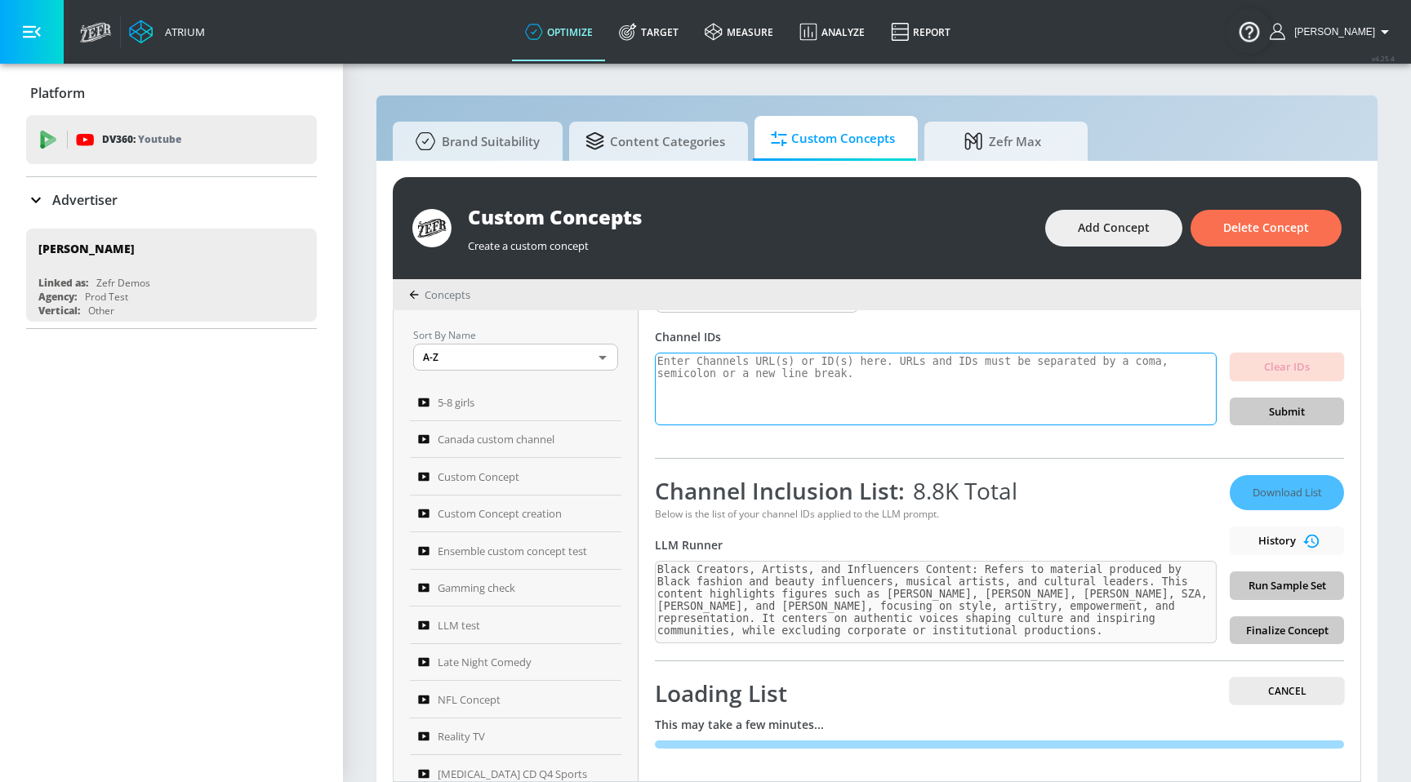
scroll to position [17, 0]
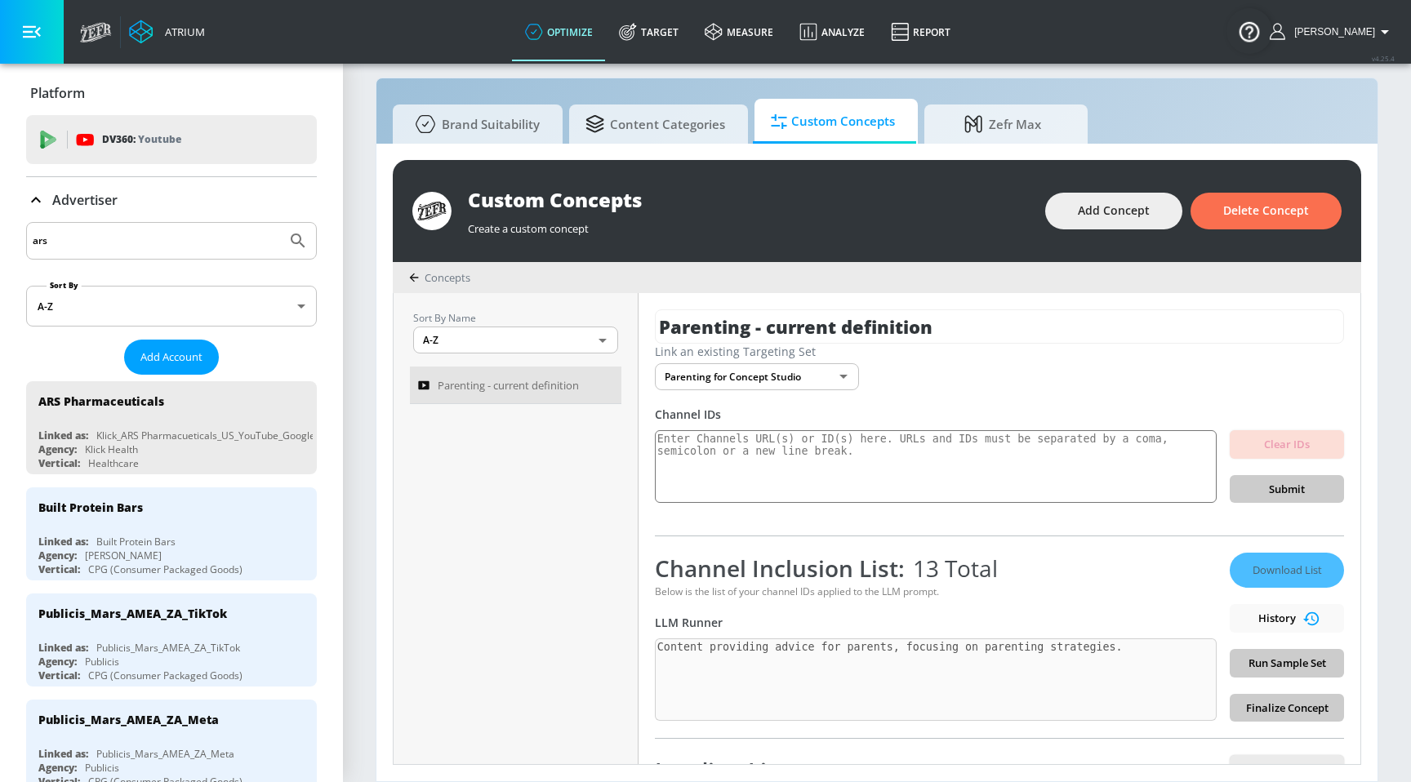
scroll to position [95, 0]
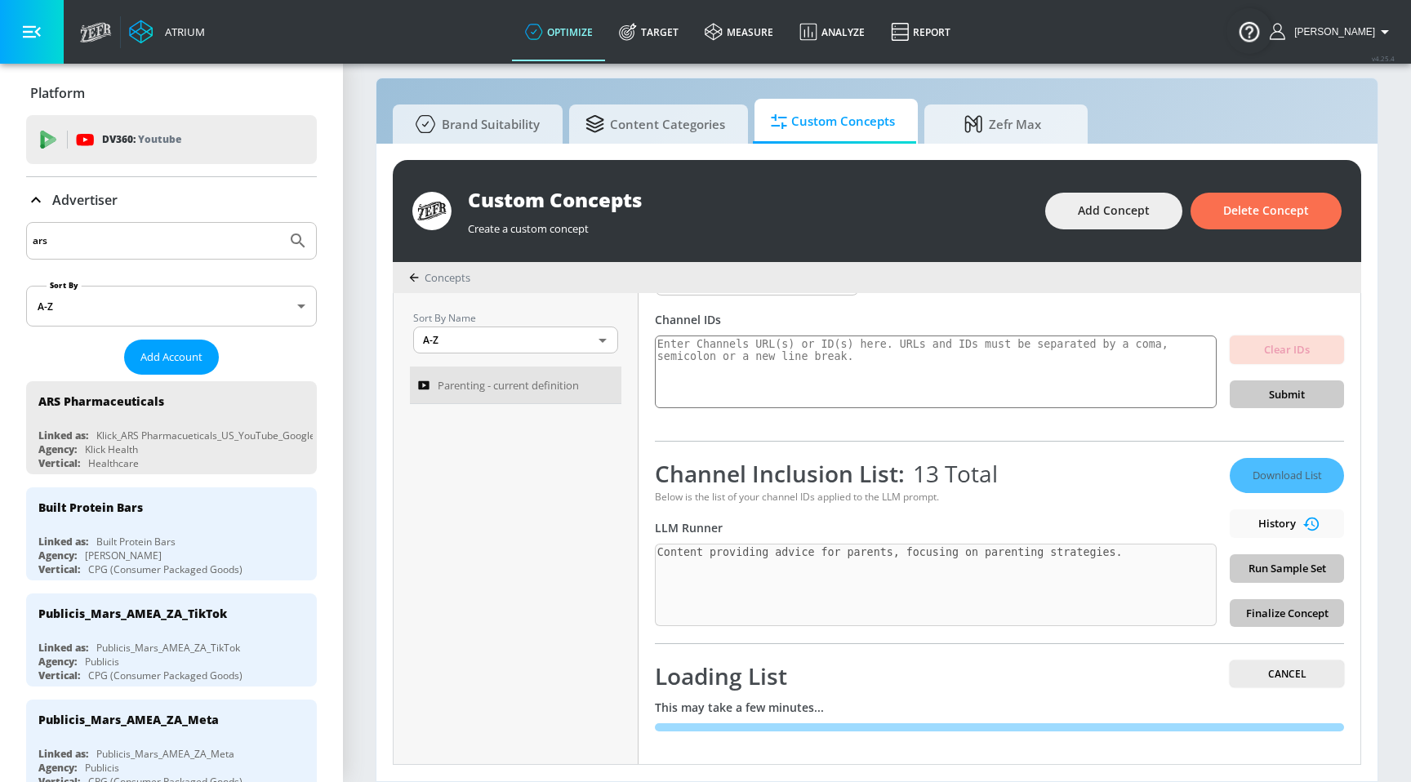
click at [251, 250] on input "ars" at bounding box center [156, 240] width 247 height 21
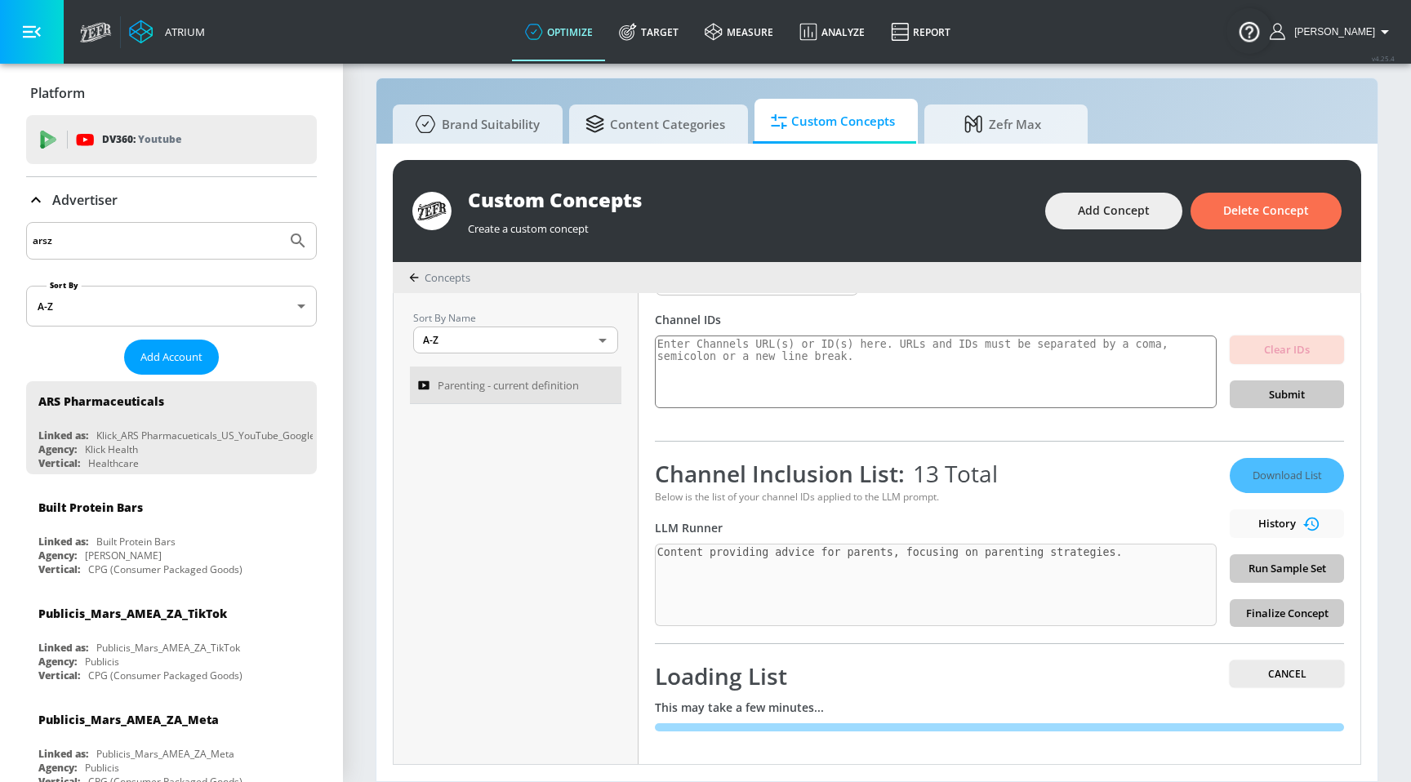
type input "arszz"
type input "paramount"
click at [280, 223] on button "Submit Search" at bounding box center [298, 241] width 36 height 36
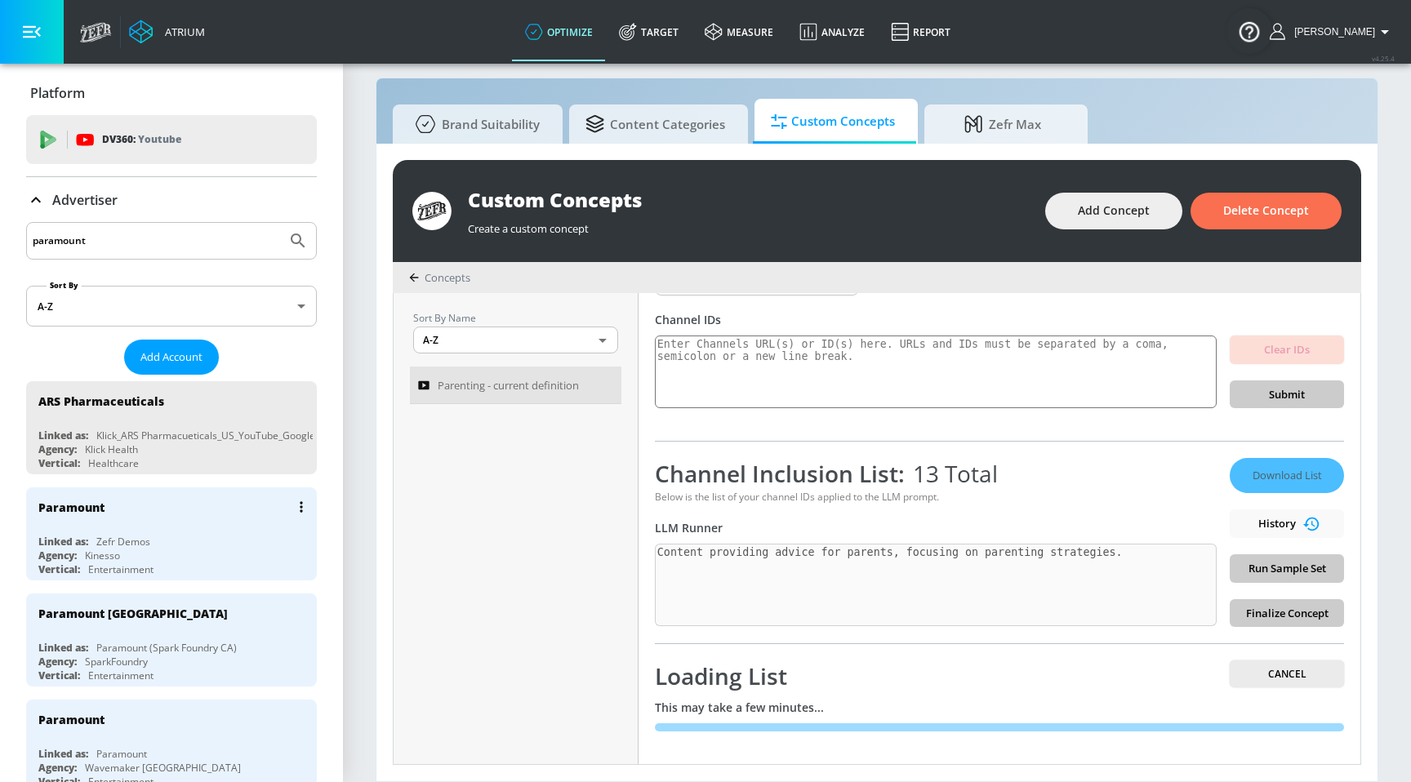
click at [118, 540] on div "Zefr Demos" at bounding box center [123, 542] width 54 height 14
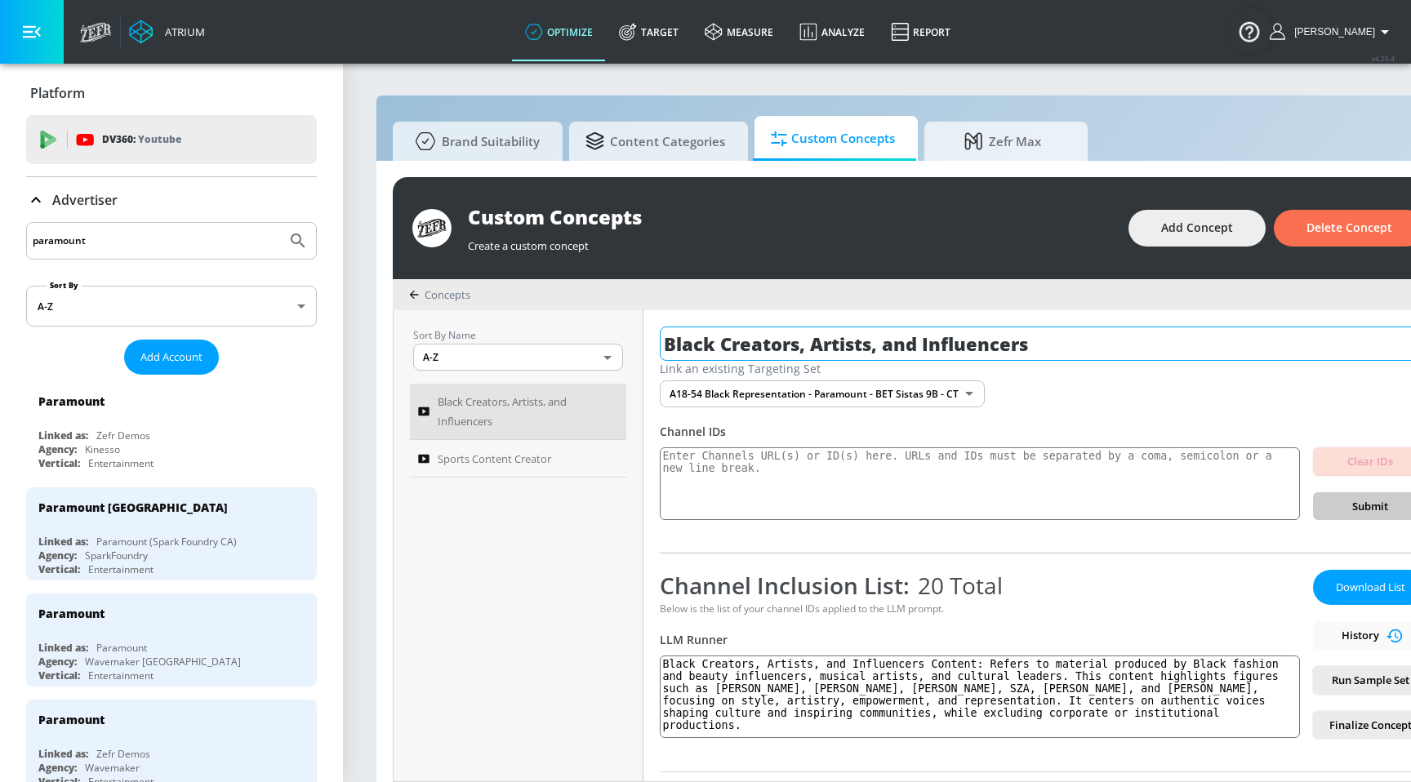
click at [899, 341] on input "Black Creators, Artists, and Influencers" at bounding box center [1044, 344] width 768 height 34
type input "Black Creators, Artists, and Influencers"
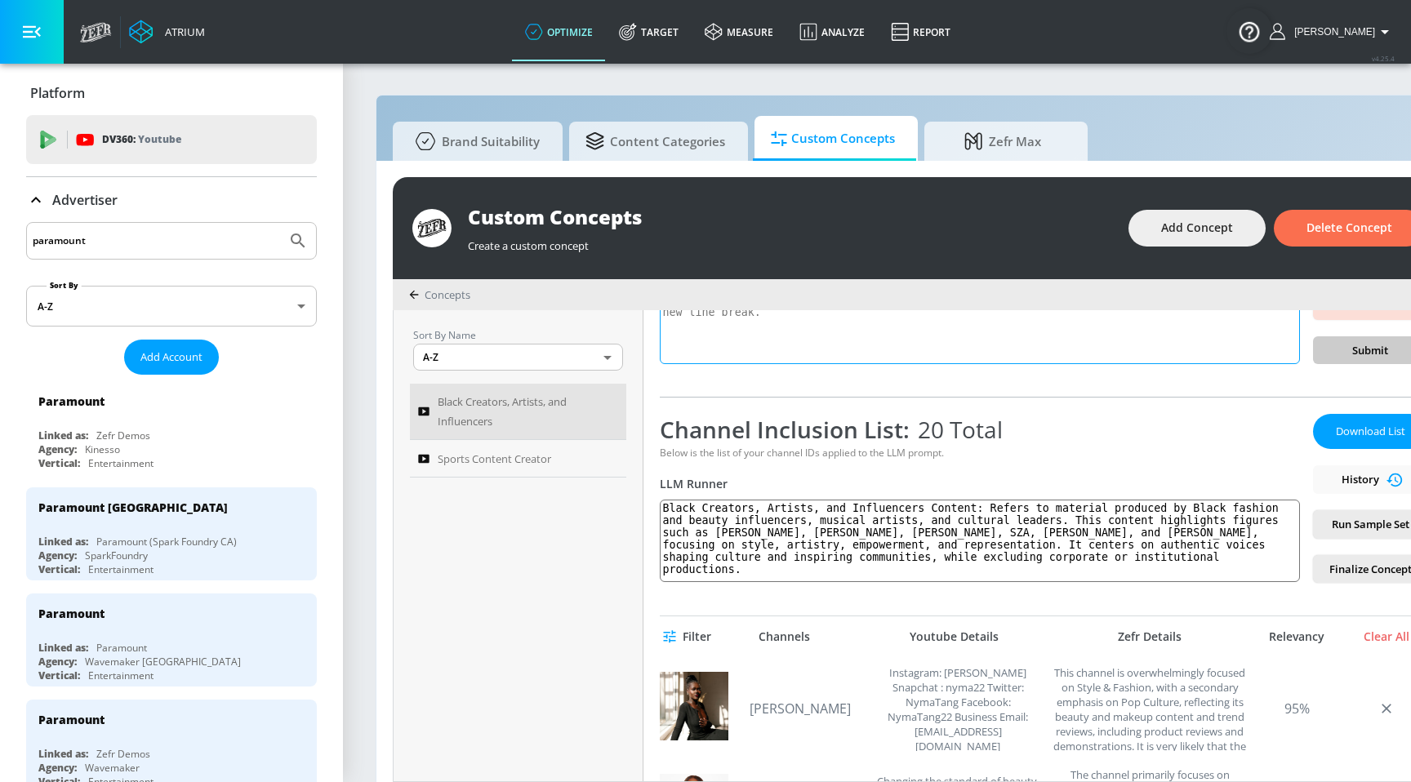
scroll to position [145, 0]
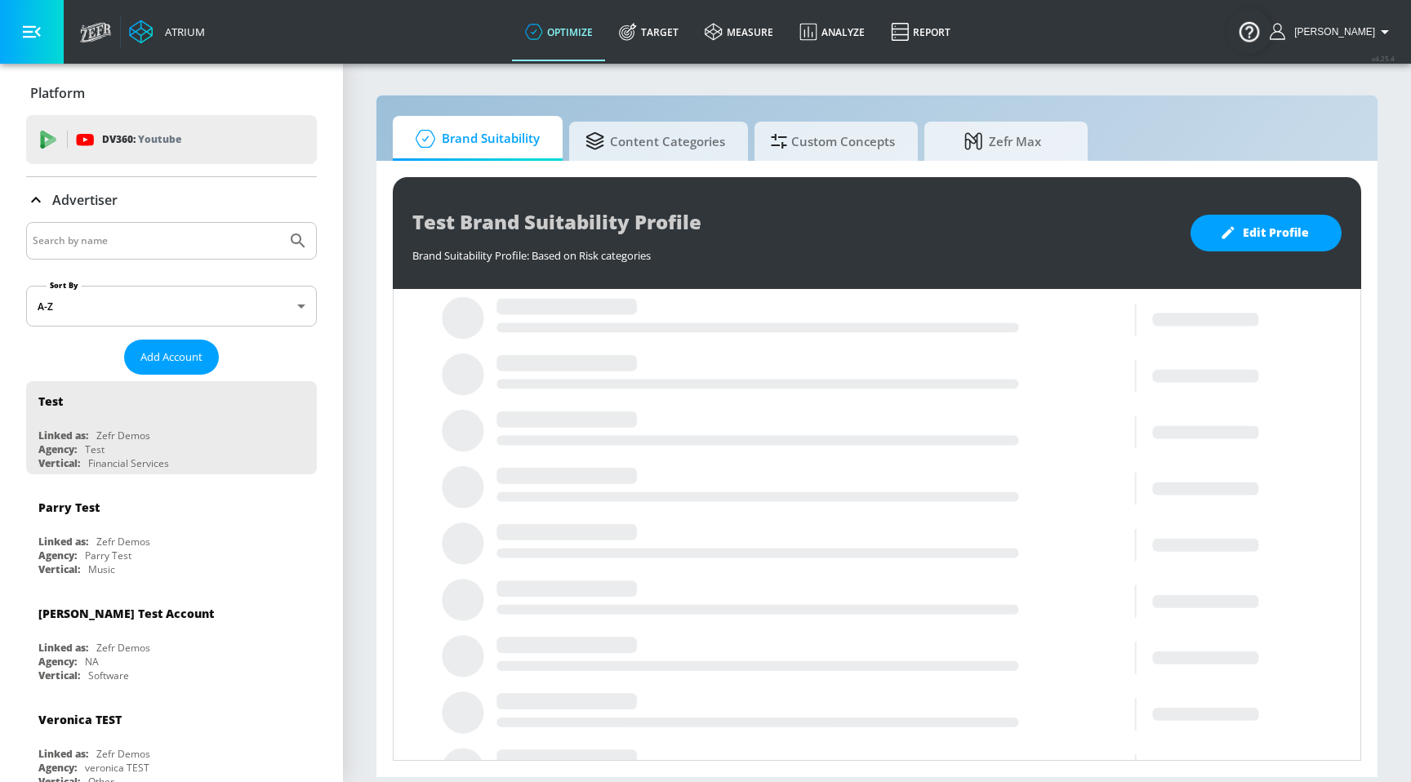
click at [207, 251] on input "Search by name" at bounding box center [156, 240] width 247 height 21
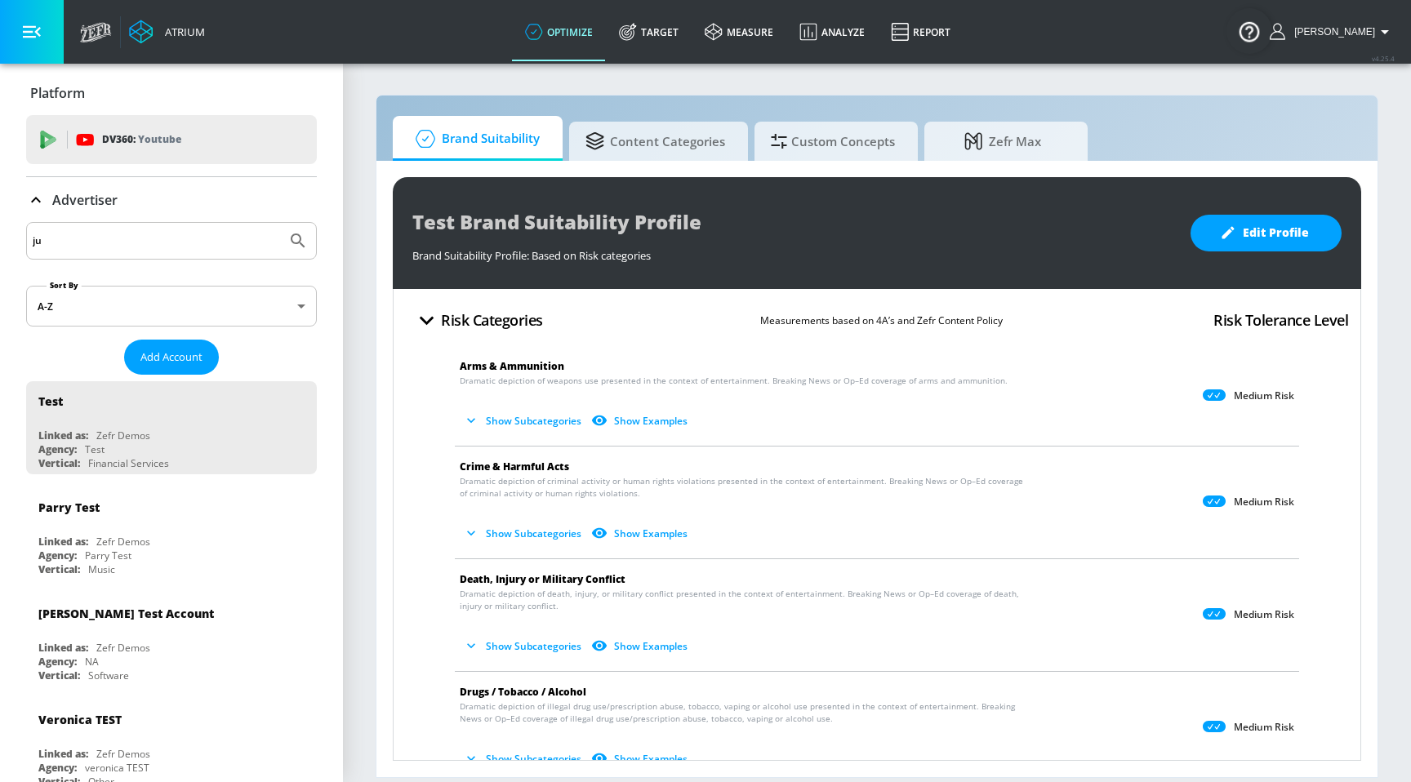
type input "j"
type input "mattel"
click at [280, 223] on button "Submit Search" at bounding box center [298, 241] width 36 height 36
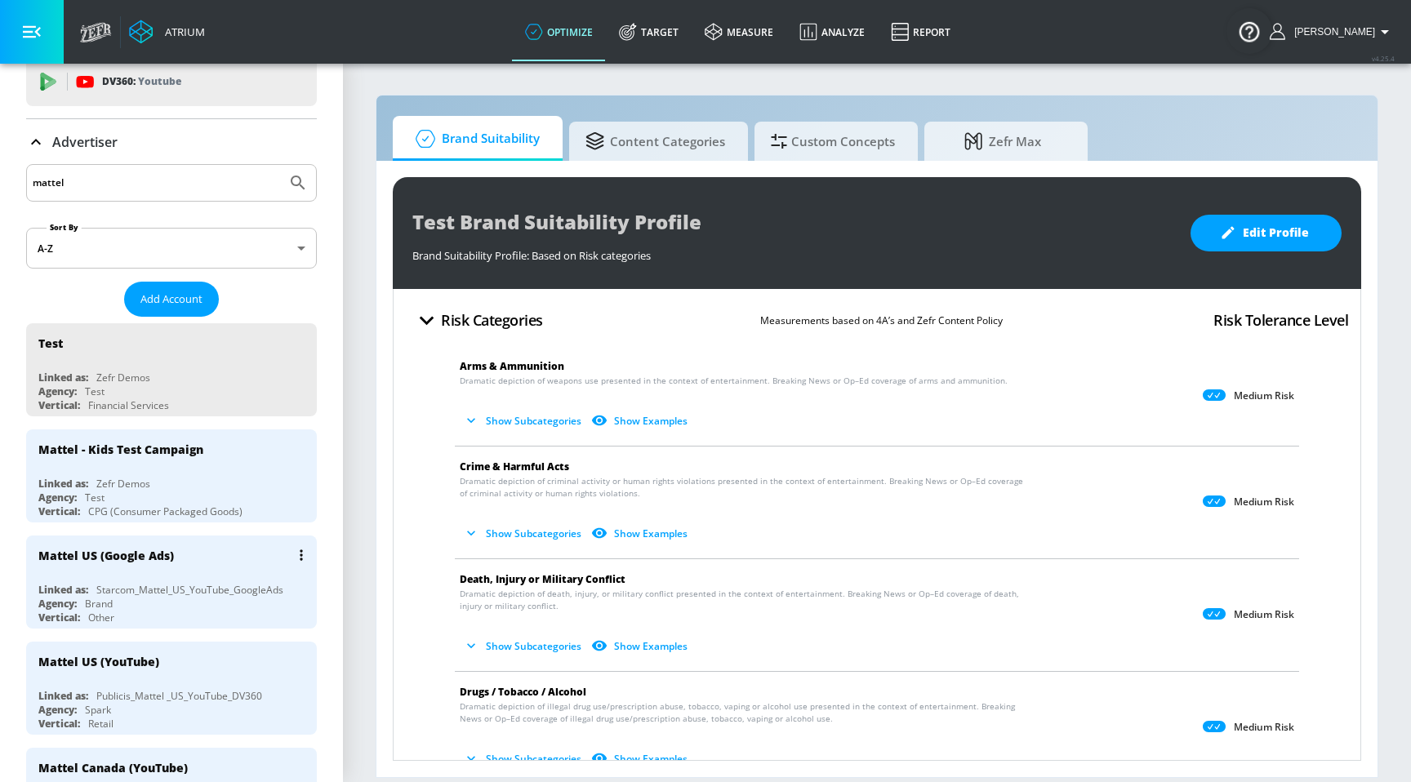
scroll to position [59, 0]
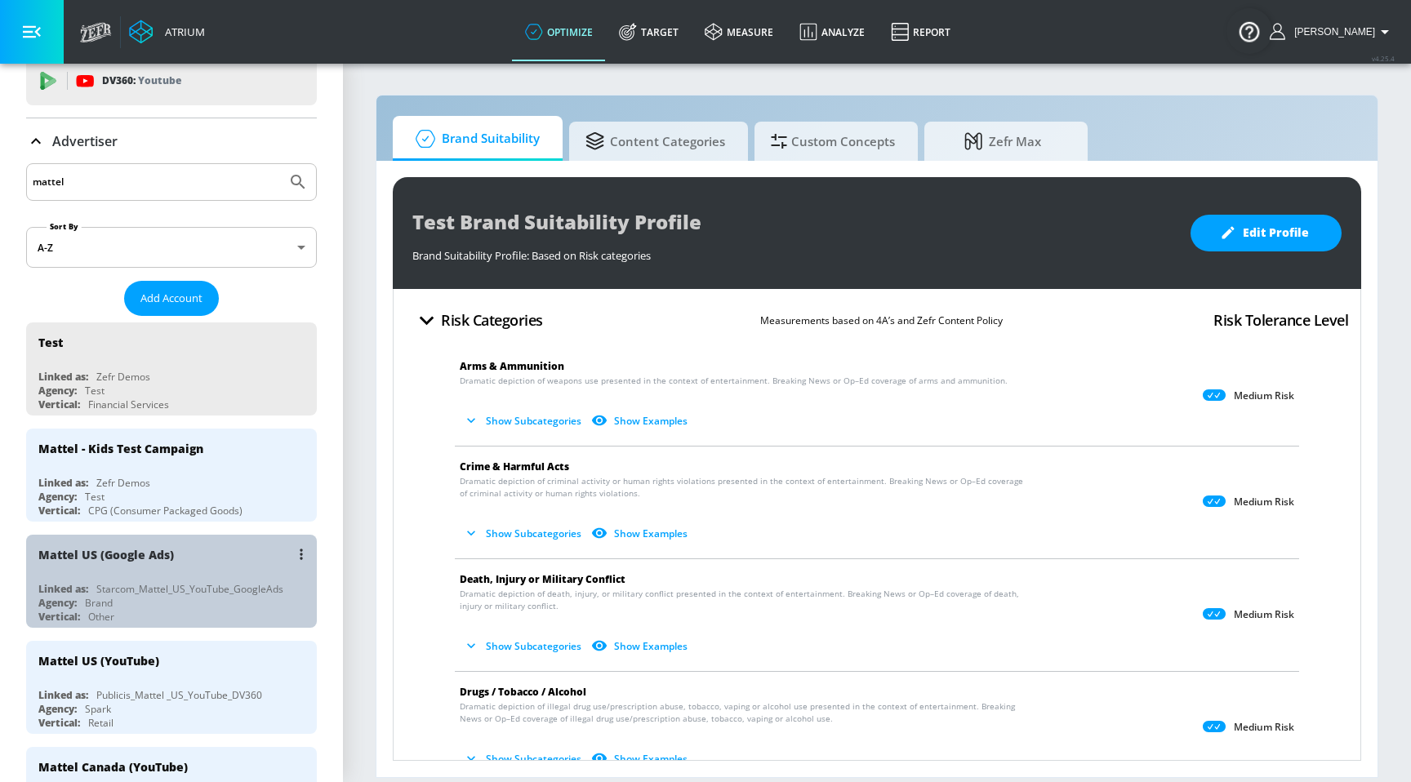
click at [200, 579] on div "Mattel US (Google Ads) Linked as: Starcom_Mattel_US_YouTube_GoogleAds Agency: B…" at bounding box center [171, 581] width 291 height 93
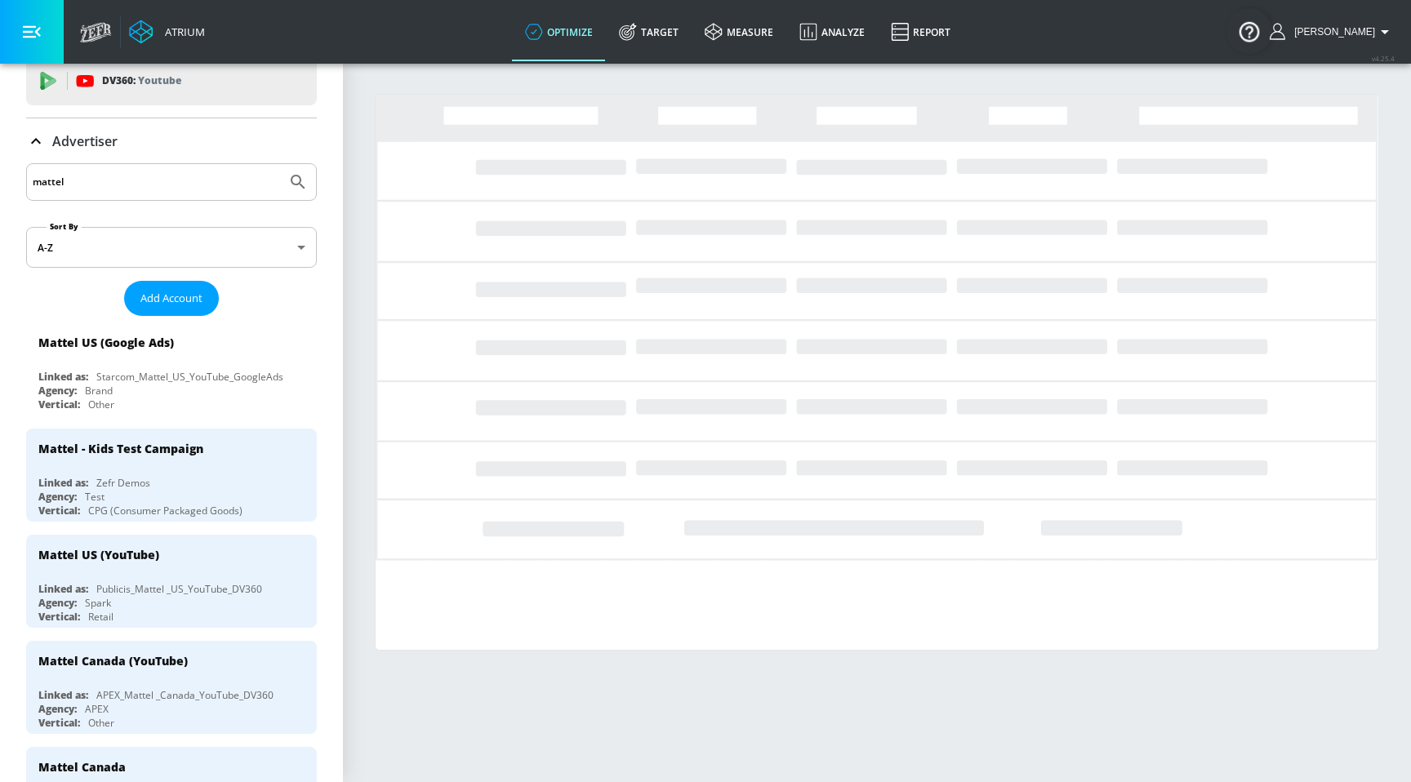
click at [259, 187] on input "mattel" at bounding box center [156, 182] width 247 height 21
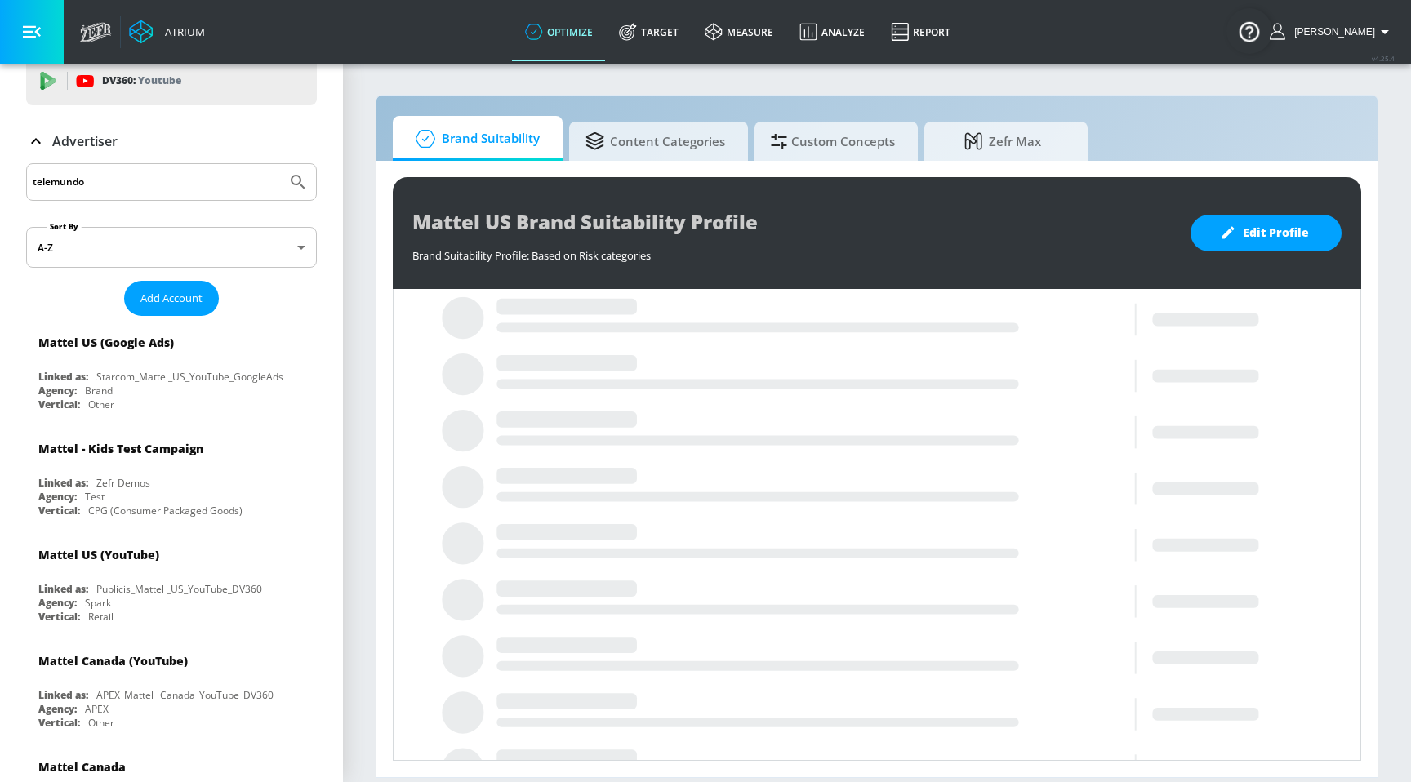
type input "telemundo"
click at [280, 164] on button "Submit Search" at bounding box center [298, 182] width 36 height 36
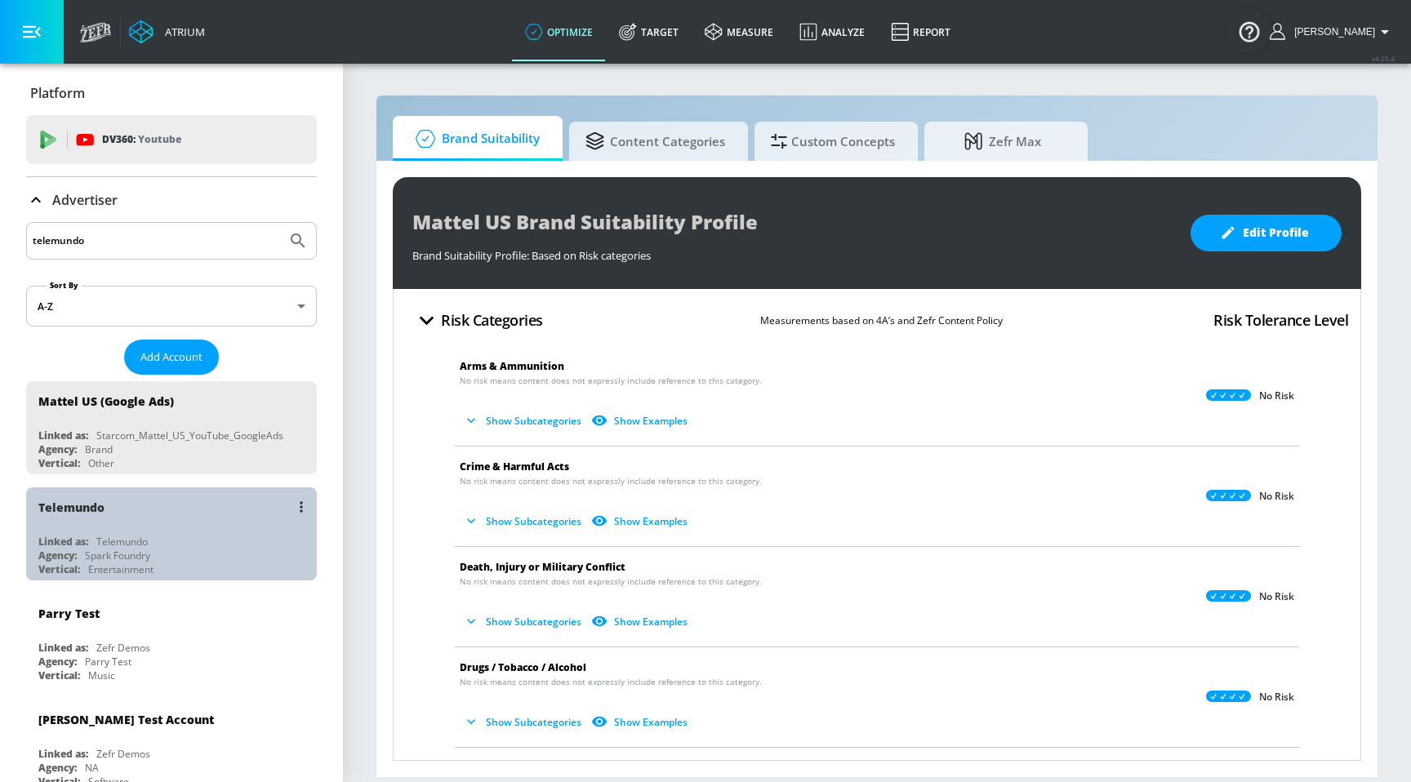
click at [110, 526] on div "Telemundo Linked as: Telemundo Agency: Spark Foundry Vertical: Entertainment" at bounding box center [171, 534] width 291 height 93
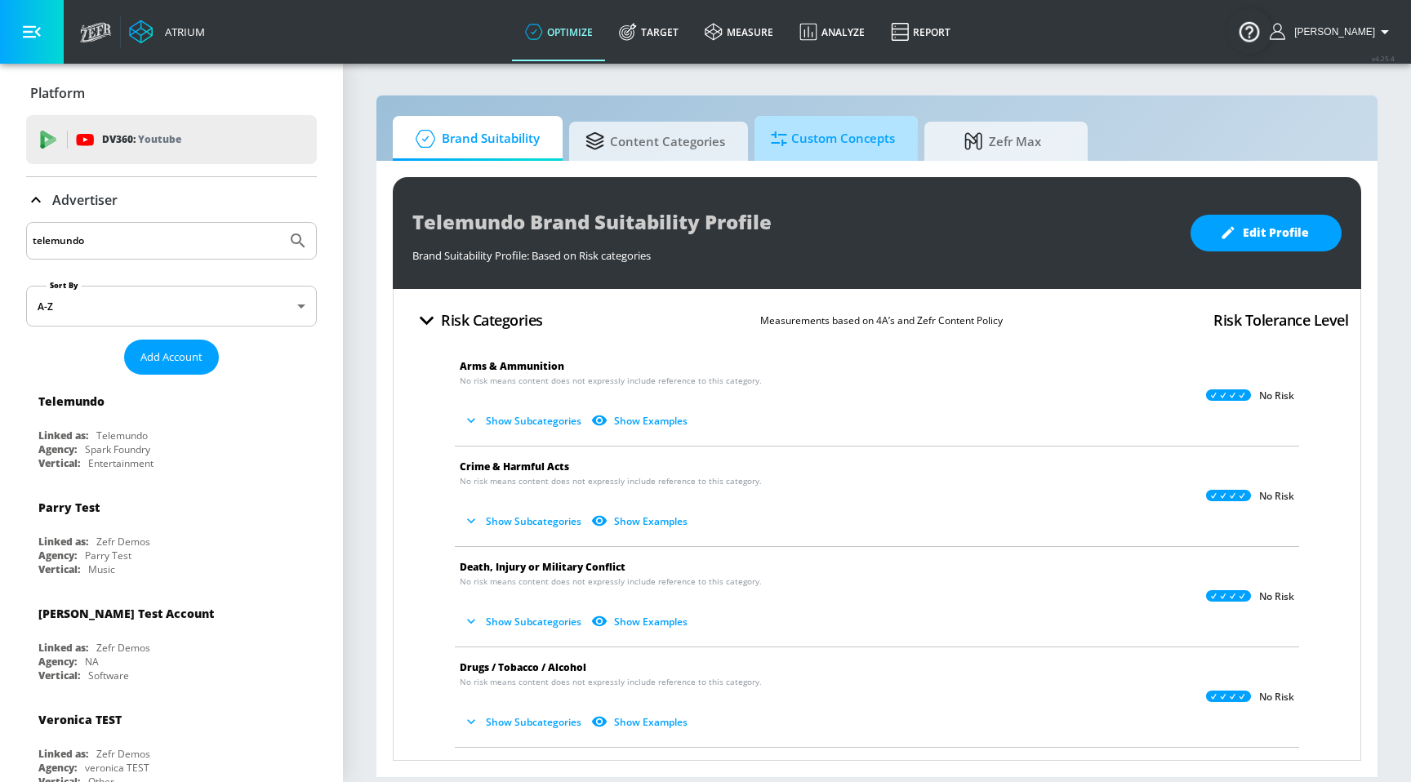
click at [879, 138] on span "Custom Concepts" at bounding box center [833, 138] width 124 height 39
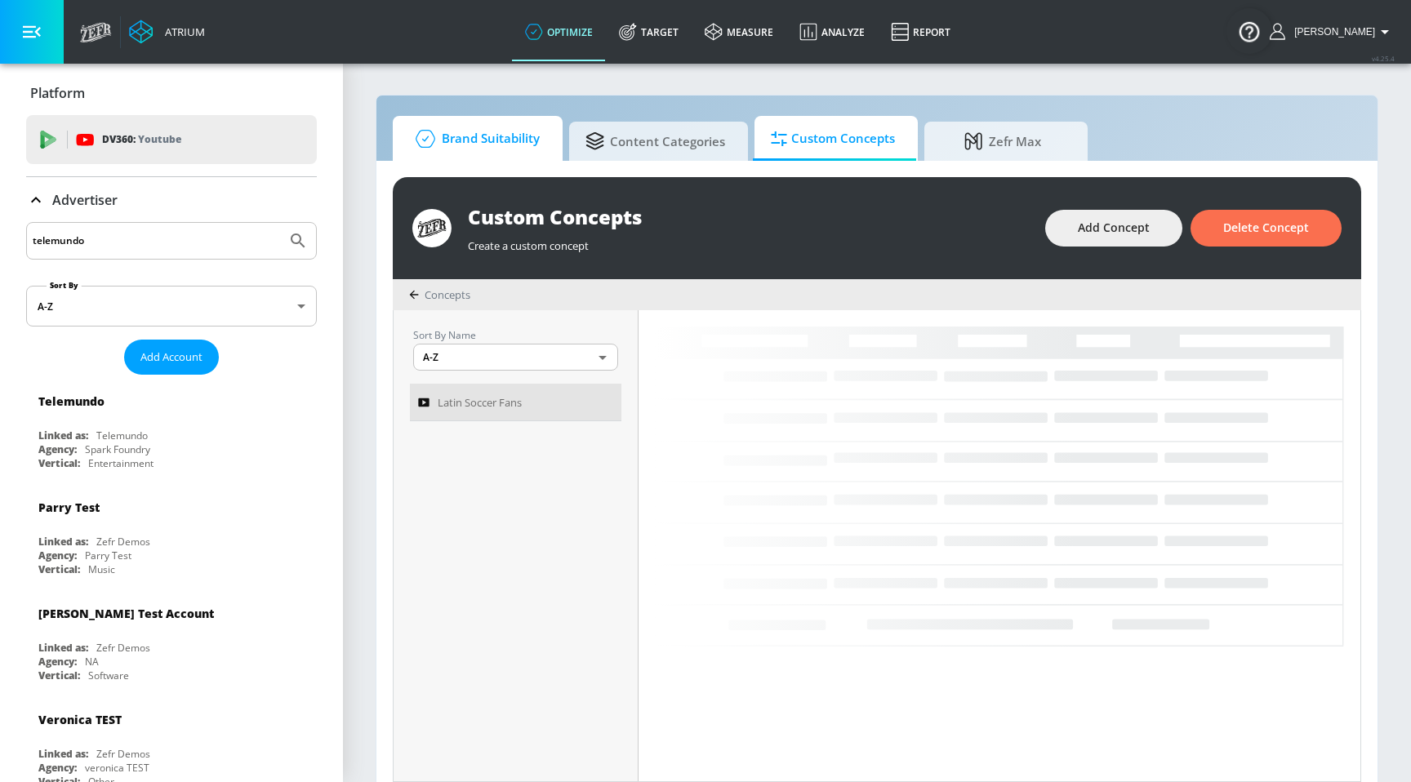
click at [496, 149] on span "Brand Suitability" at bounding box center [474, 138] width 131 height 39
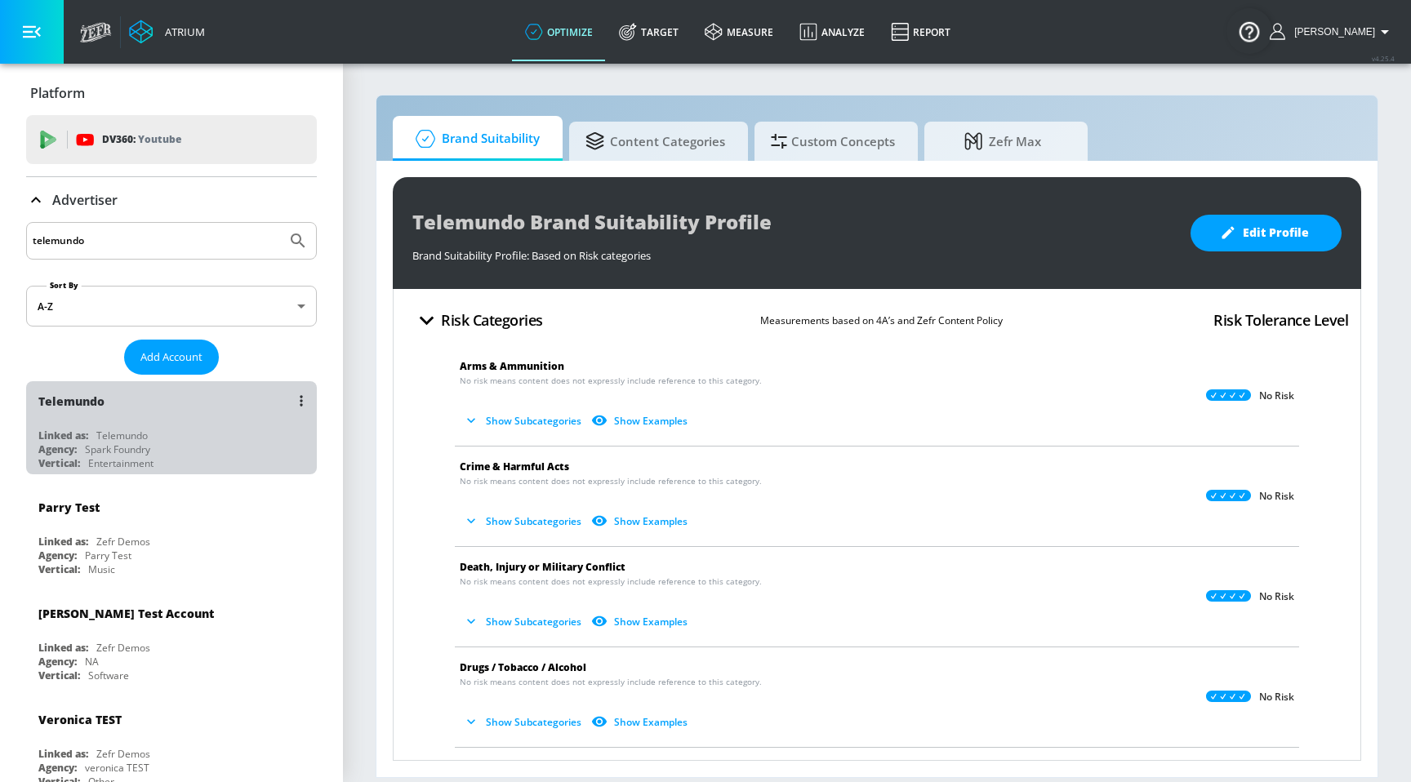
click at [237, 440] on div "Linked as: Telemundo" at bounding box center [175, 436] width 274 height 14
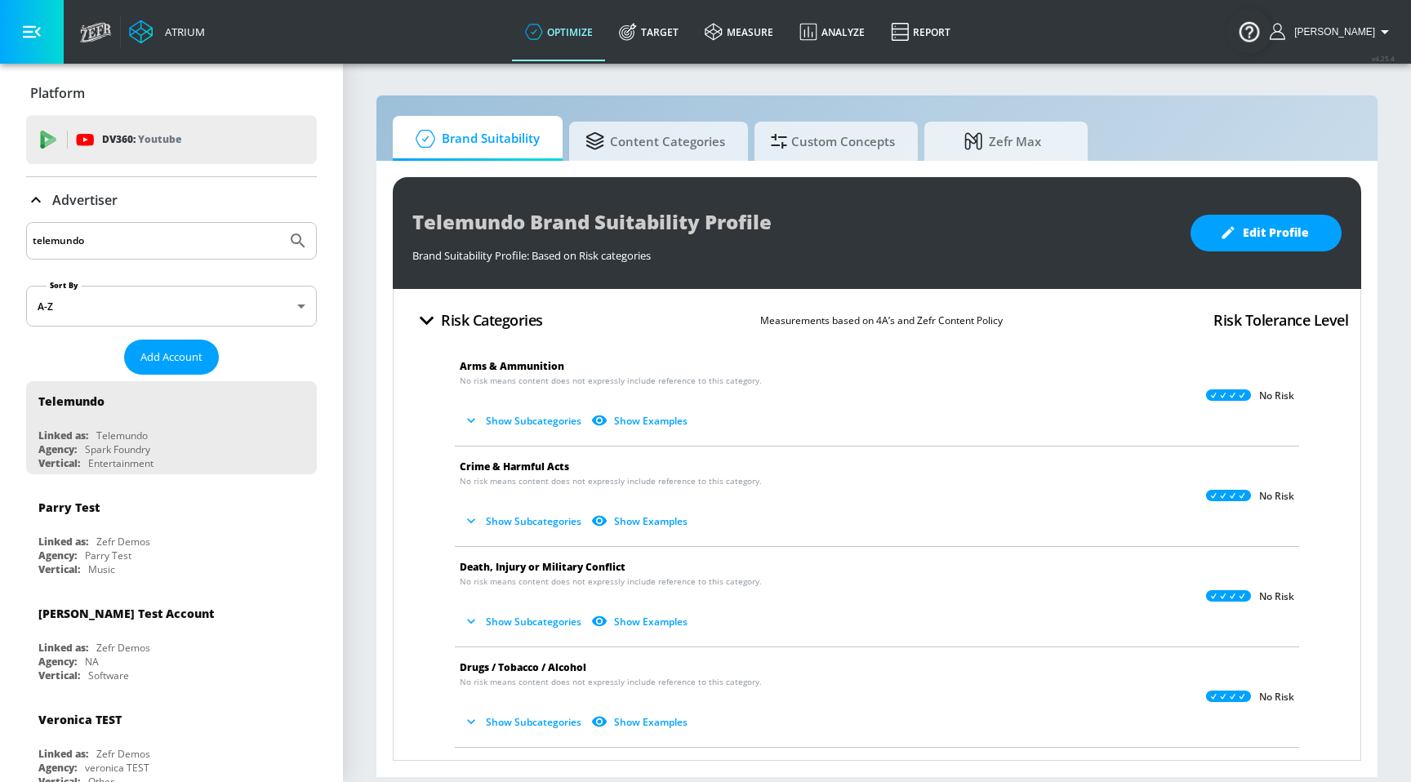
click at [152, 204] on div "Advertiser" at bounding box center [171, 200] width 291 height 20
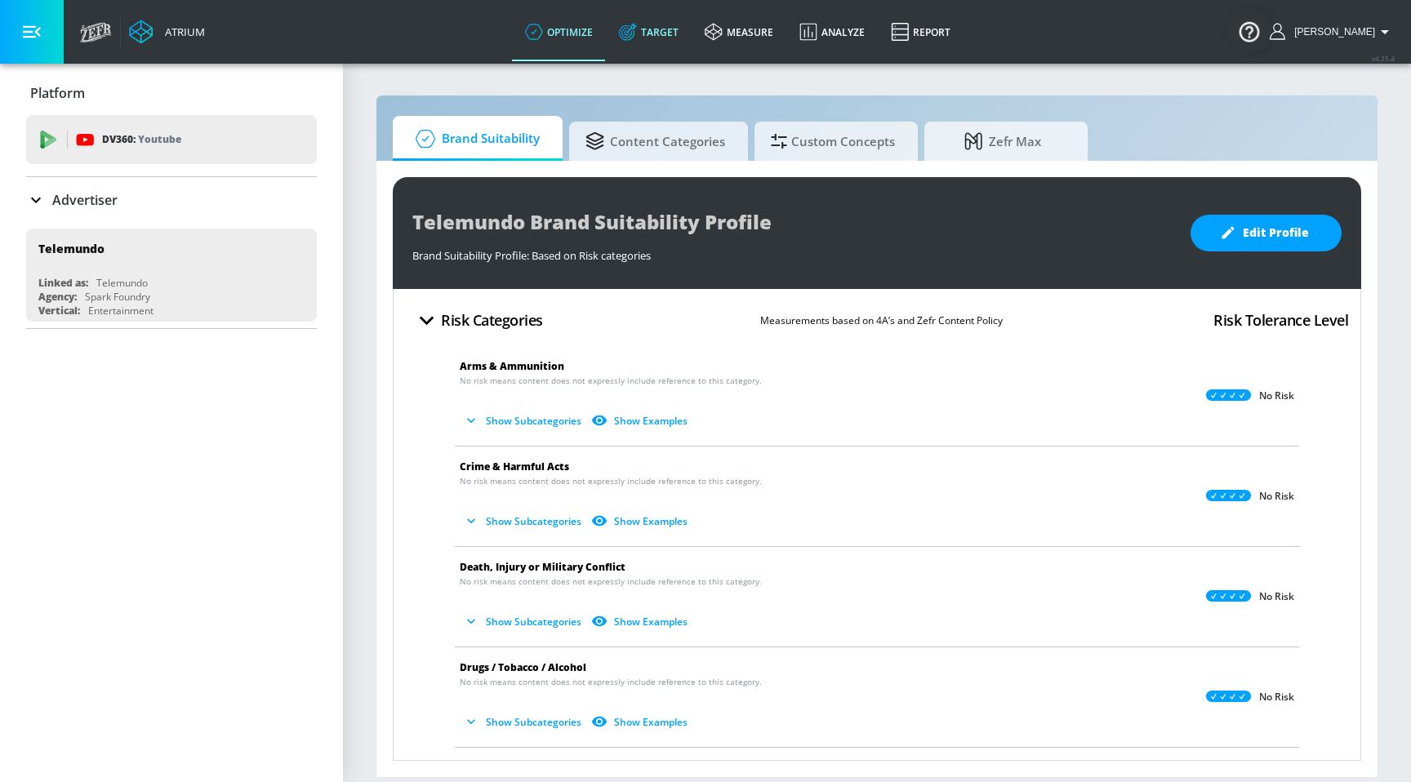
click at [680, 25] on link "Target" at bounding box center [649, 31] width 86 height 59
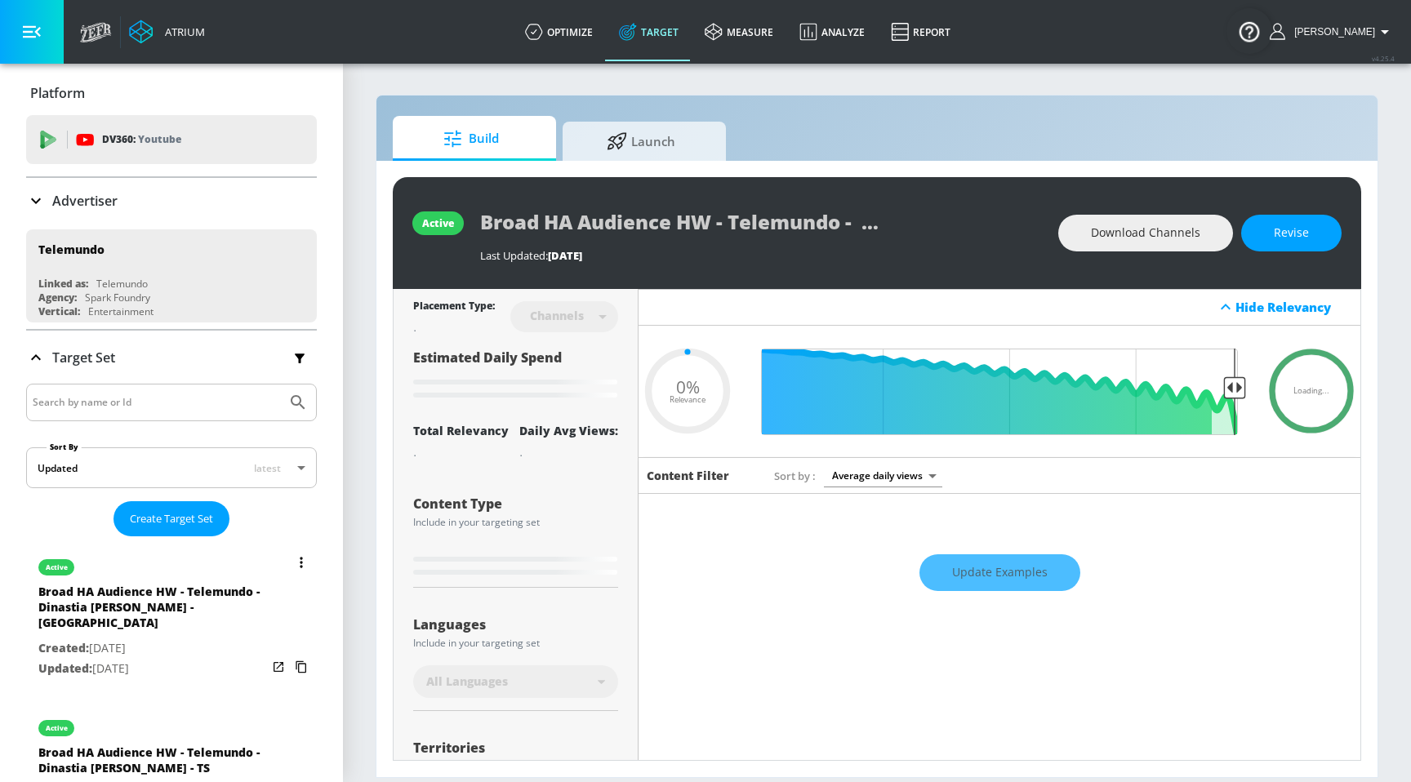
click at [107, 585] on div "Broad HA Audience HW - Telemundo - Dinastia [PERSON_NAME] - [GEOGRAPHIC_DATA]" at bounding box center [152, 611] width 229 height 55
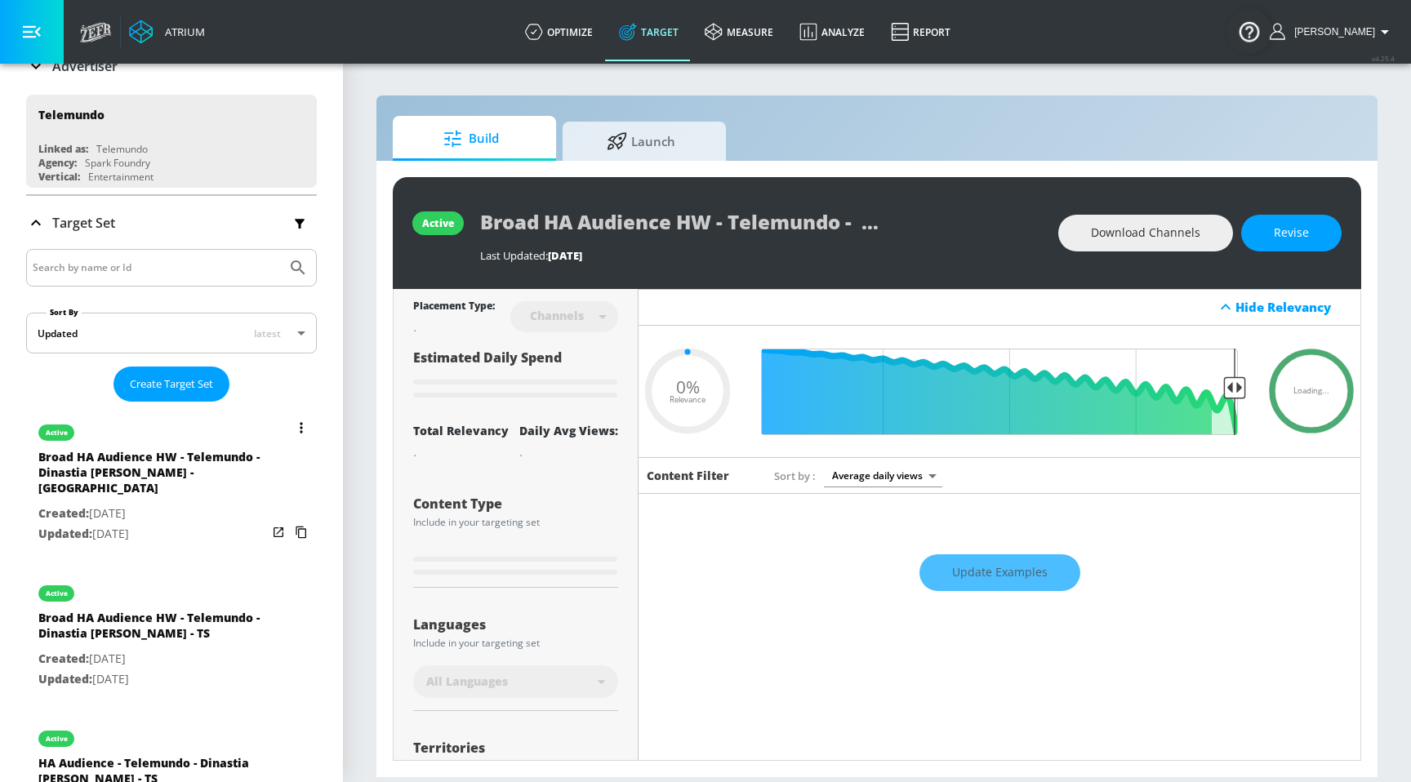
scroll to position [167, 0]
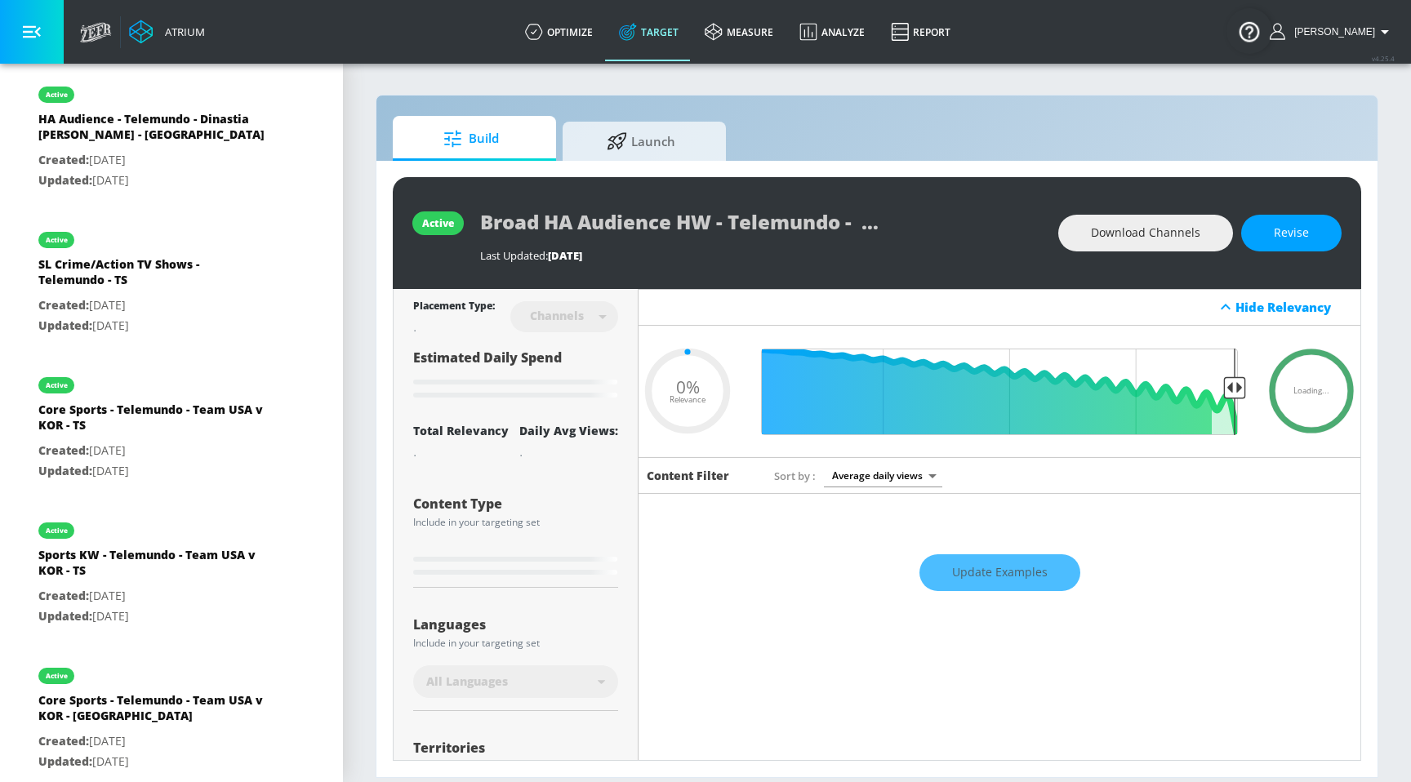
type input "0.6"
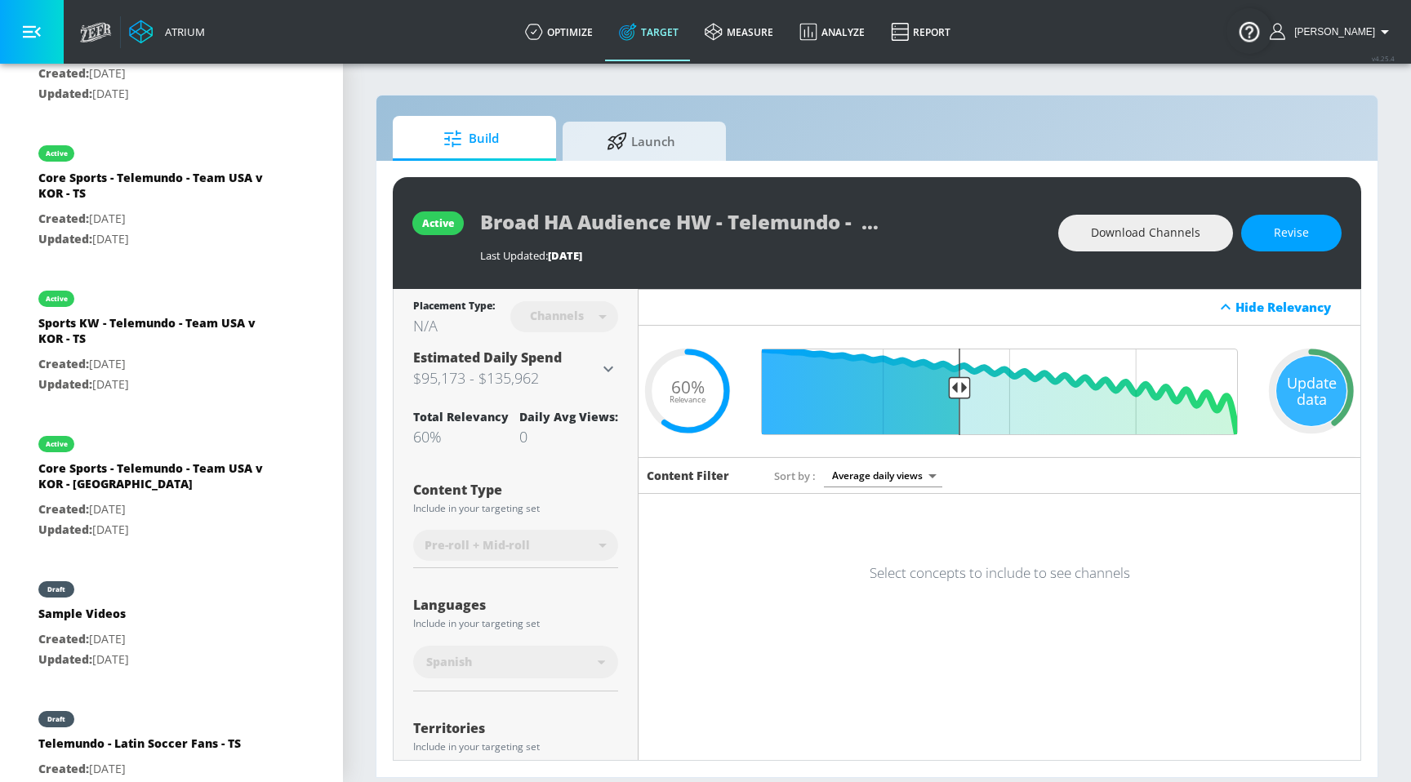
scroll to position [1126, 0]
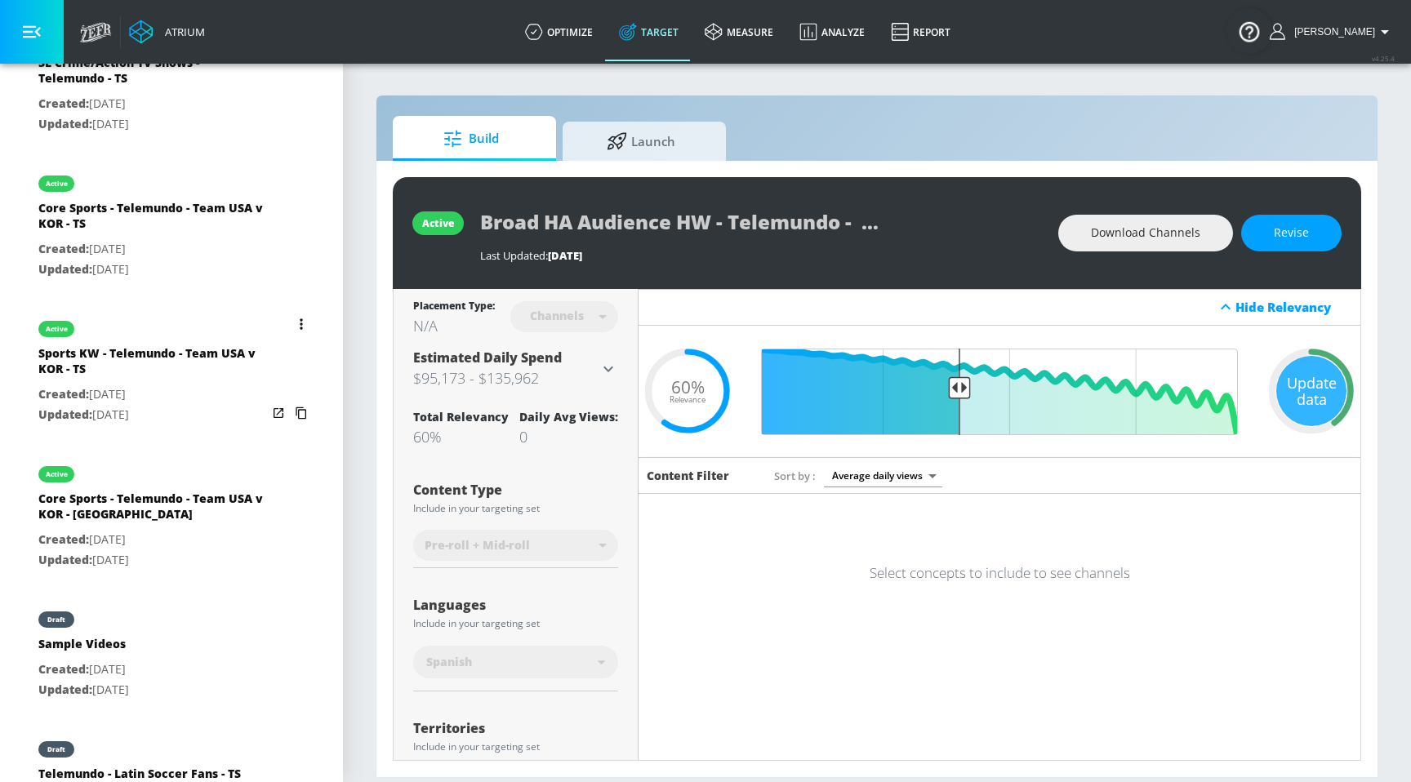
click at [177, 405] on p "Updated: [DATE]" at bounding box center [152, 415] width 229 height 20
type input "Sports KW - Telemundo - Team USA v KOR - TS"
type input "videos"
type input "0.05"
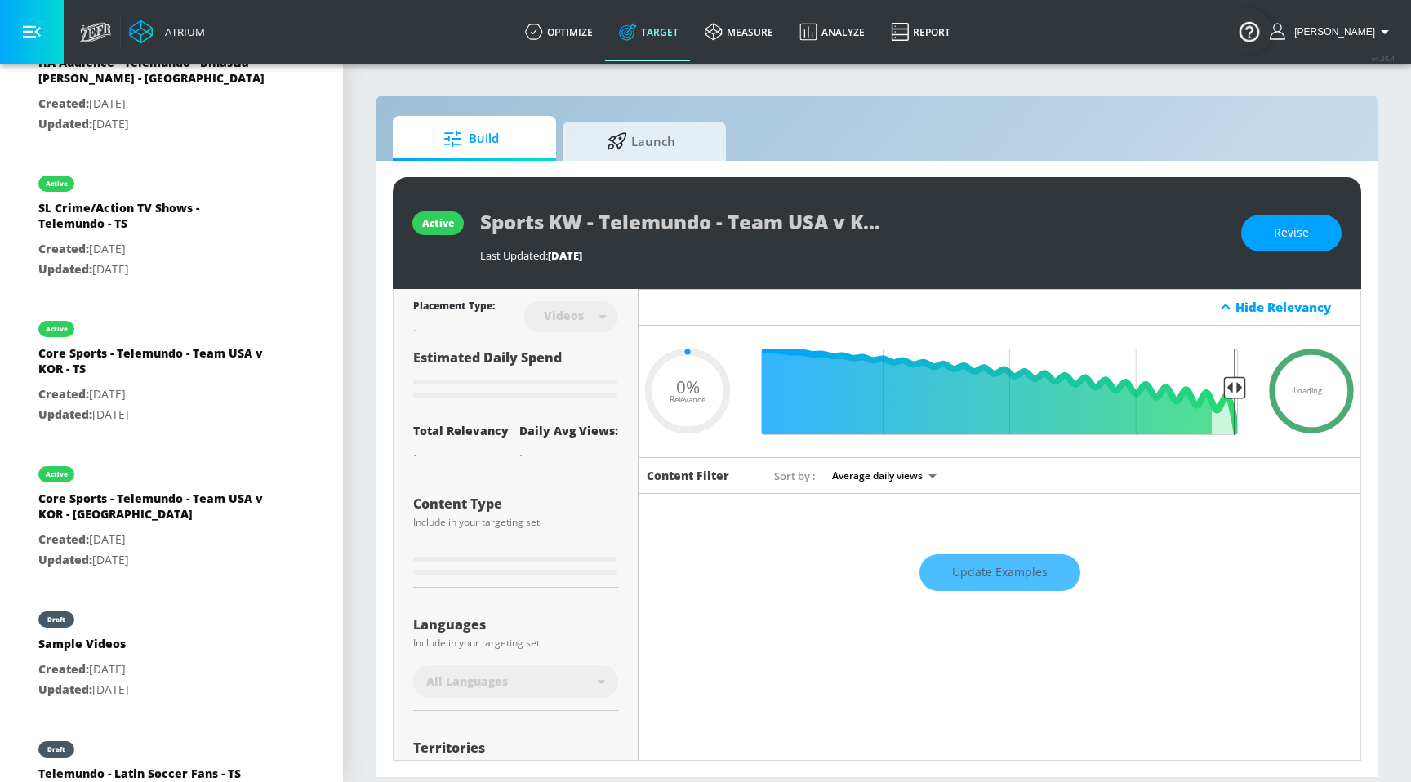
scroll to position [256, 0]
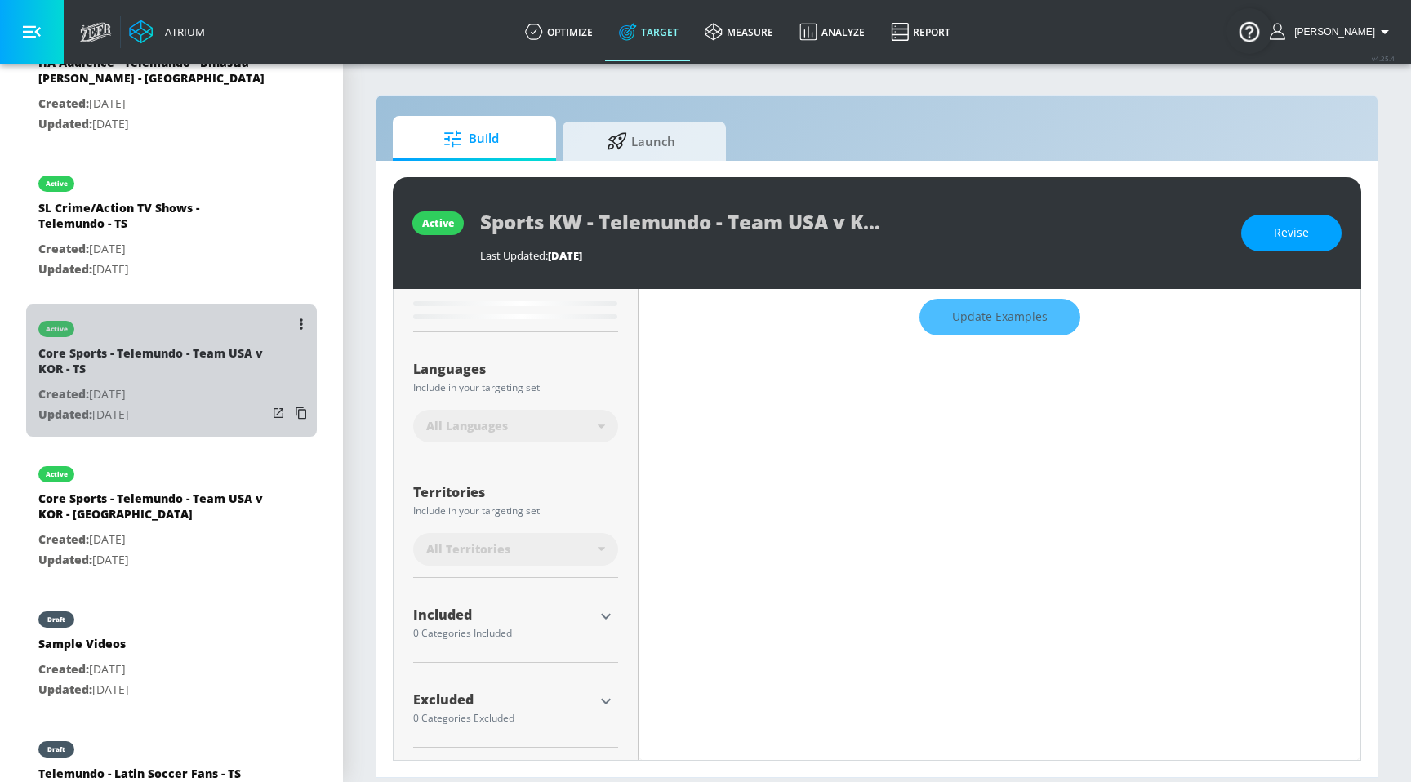
click at [140, 346] on div "Core Sports - Telemundo - Team USA v KOR - TS" at bounding box center [152, 365] width 229 height 39
type input "Core Sports - Telemundo - Team USA v KOR - TS"
type input "0.05"
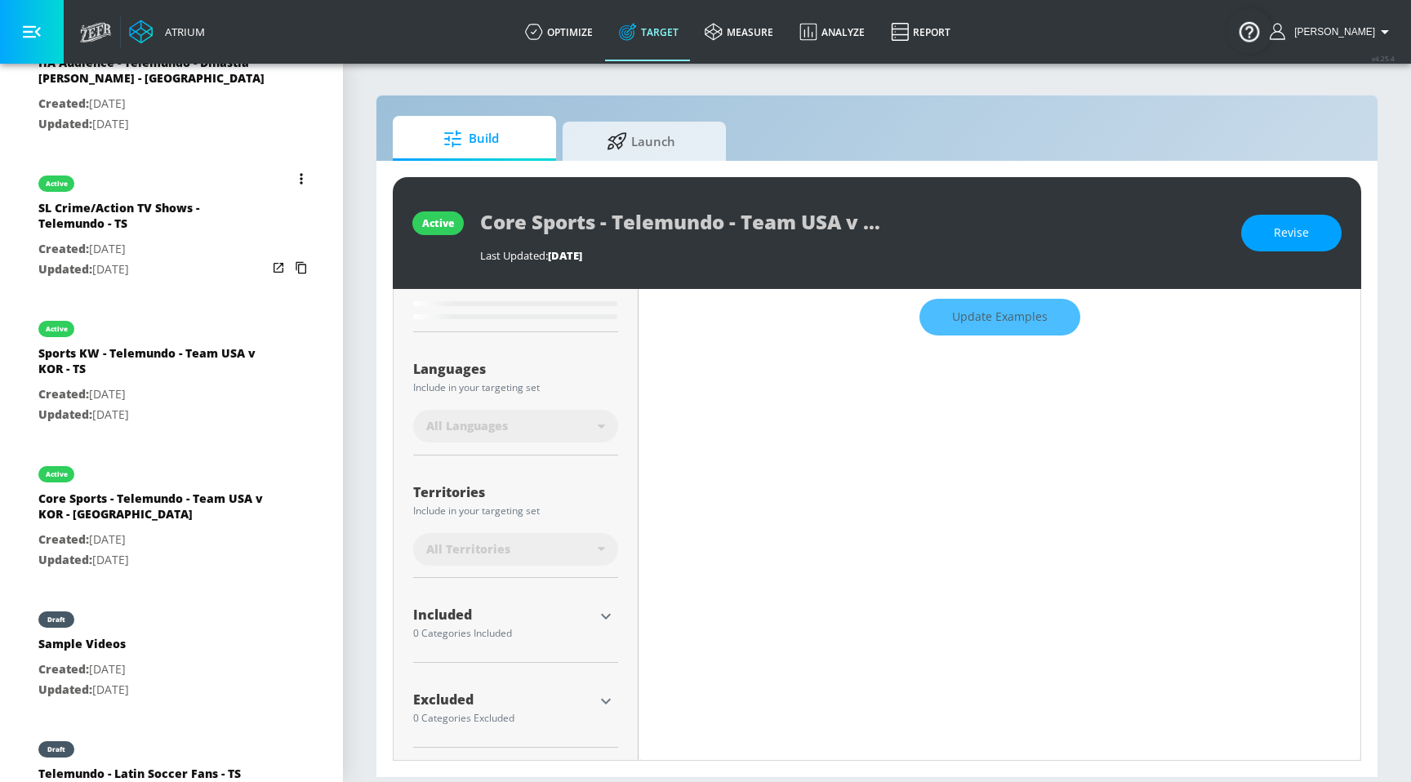
click at [142, 241] on p "Created: [DATE]" at bounding box center [152, 249] width 229 height 20
type input "SL Crime/Action TV Shows - Telemundo - TS"
type input "0.05"
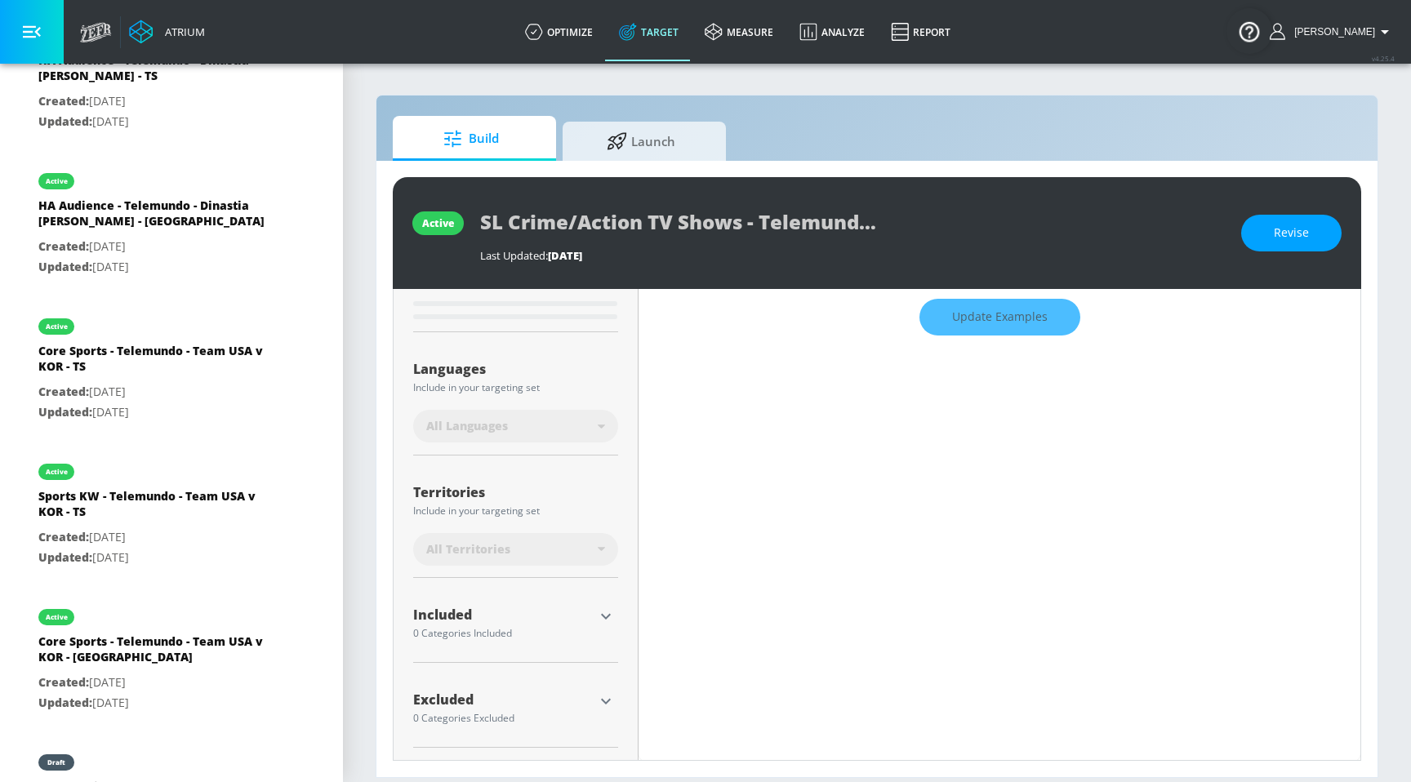
scroll to position [977, 0]
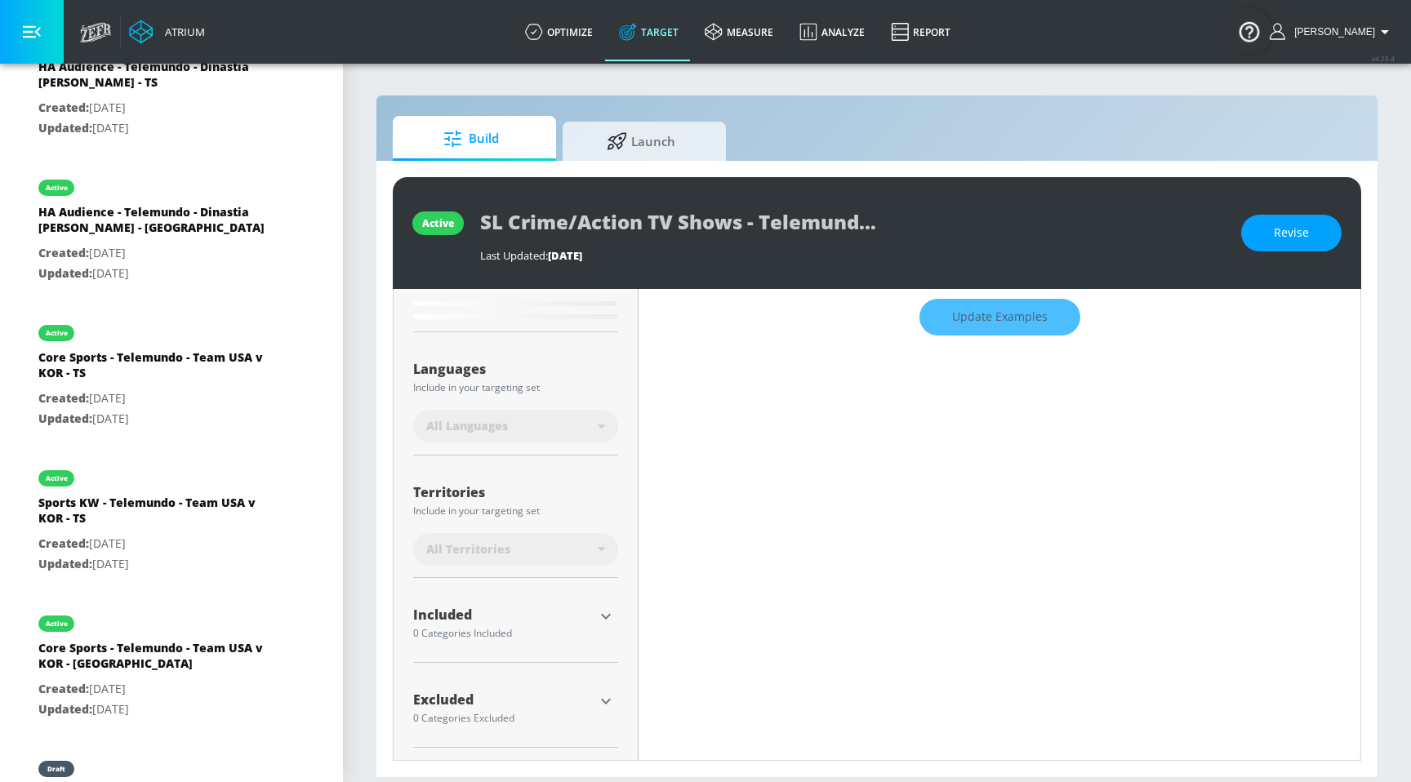
click at [142, 243] on p "Created: [DATE]" at bounding box center [152, 253] width 229 height 20
type input "HA Audience - Telemundo - Dinastia [PERSON_NAME] - [GEOGRAPHIC_DATA]"
type input "channels"
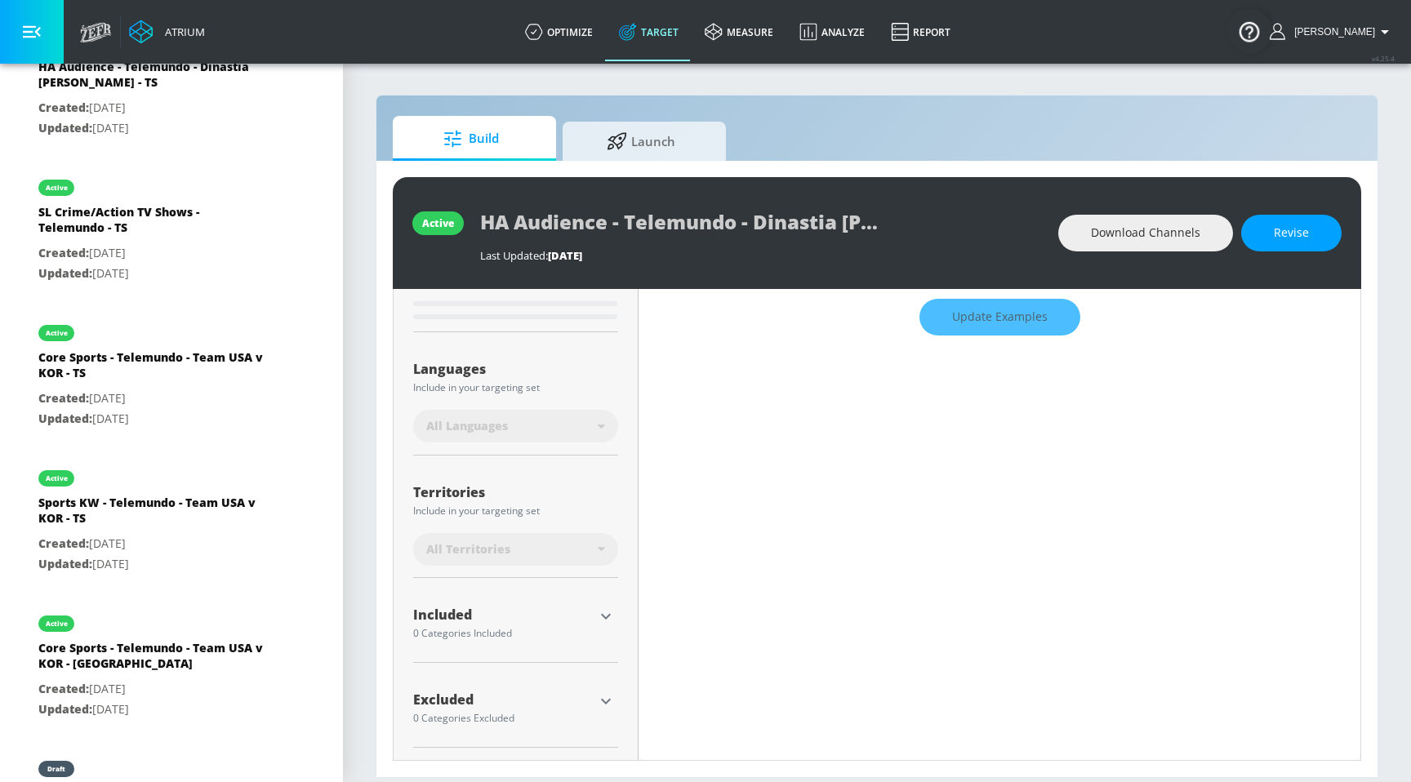
type input "0.57"
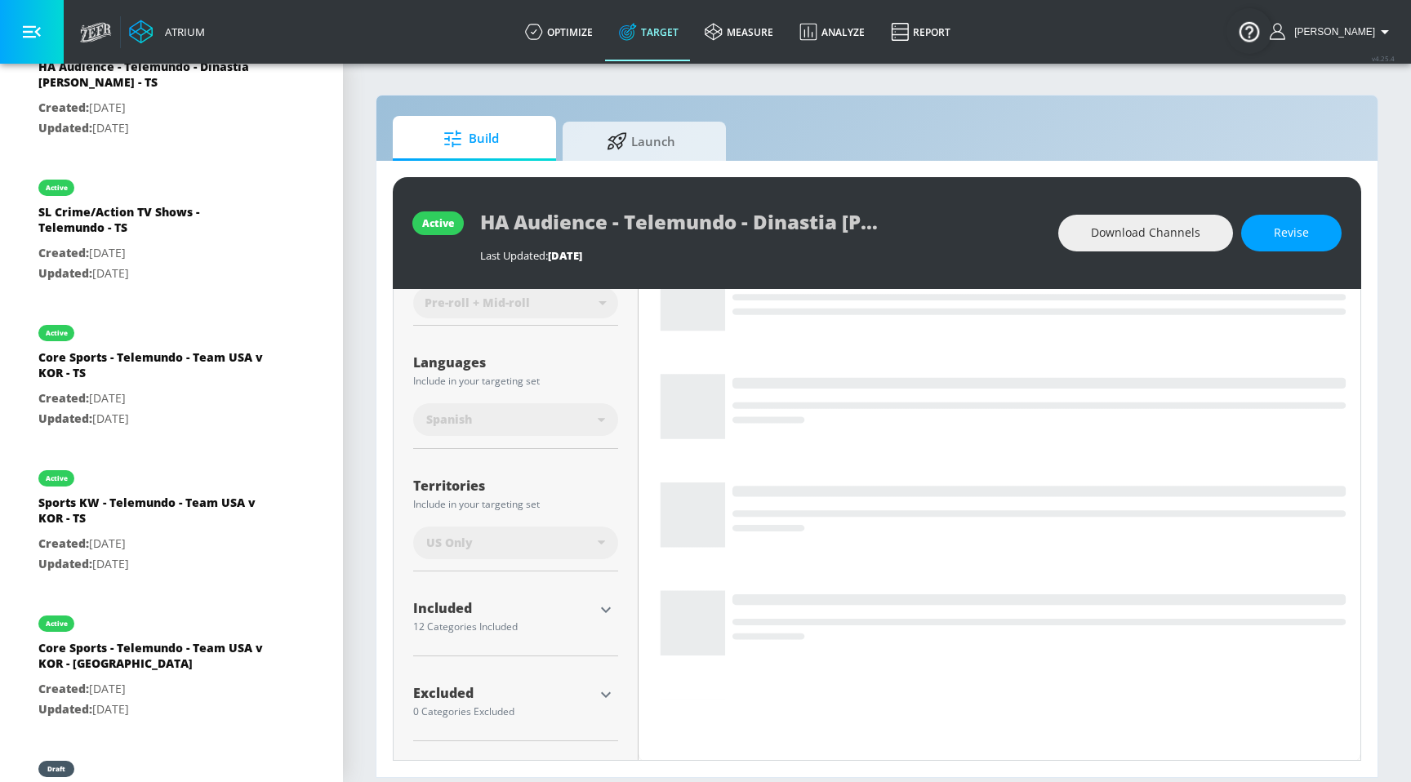
scroll to position [243, 0]
click at [519, 147] on span "Build" at bounding box center [471, 138] width 124 height 39
